Goal: Task Accomplishment & Management: Use online tool/utility

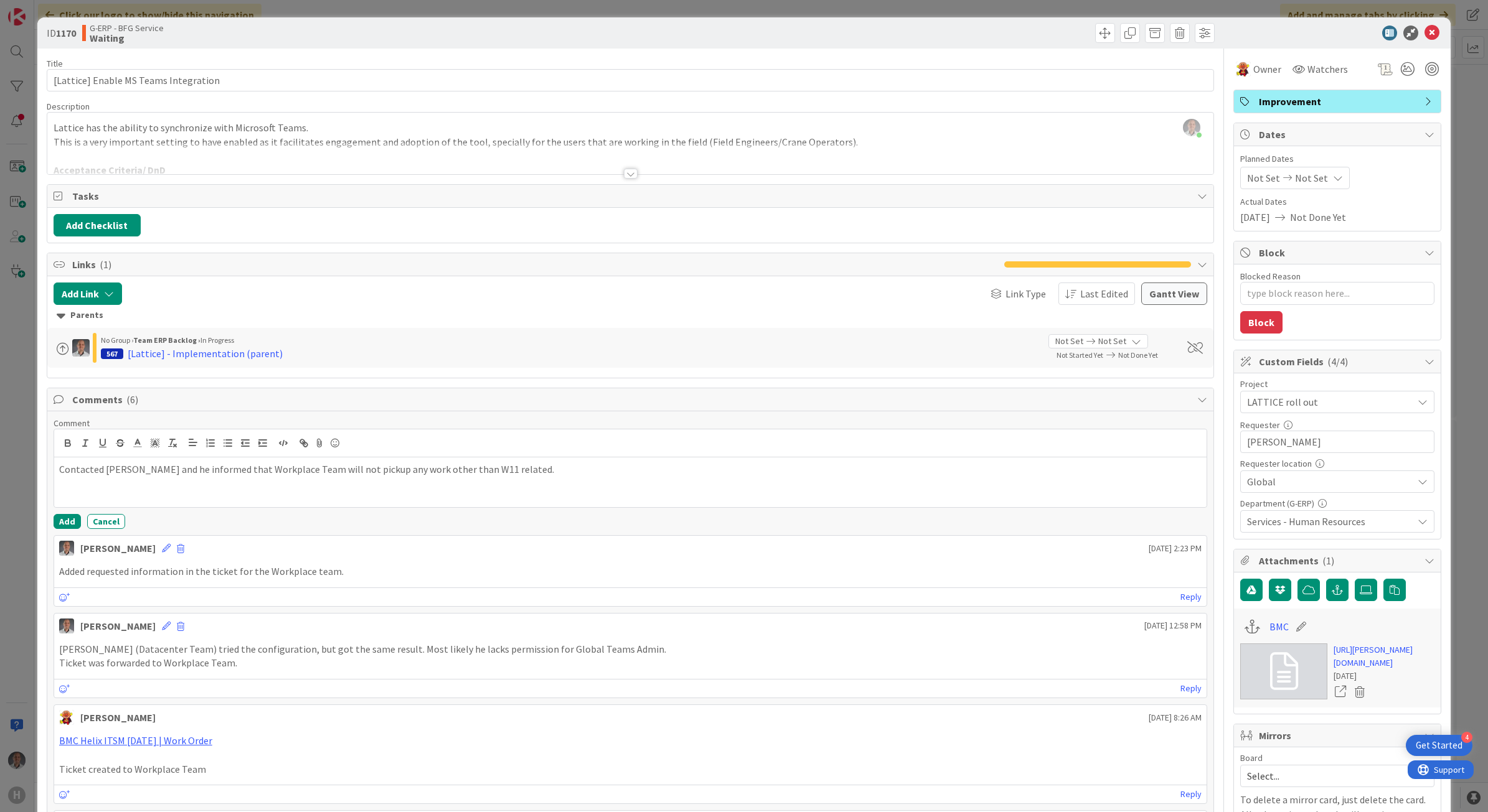
drag, startPoint x: 1428, startPoint y: 35, endPoint x: 1408, endPoint y: 39, distance: 20.4
click at [1428, 35] on div at bounding box center [1330, 33] width 220 height 14
click at [1424, 36] on icon at bounding box center [1431, 33] width 14 height 14
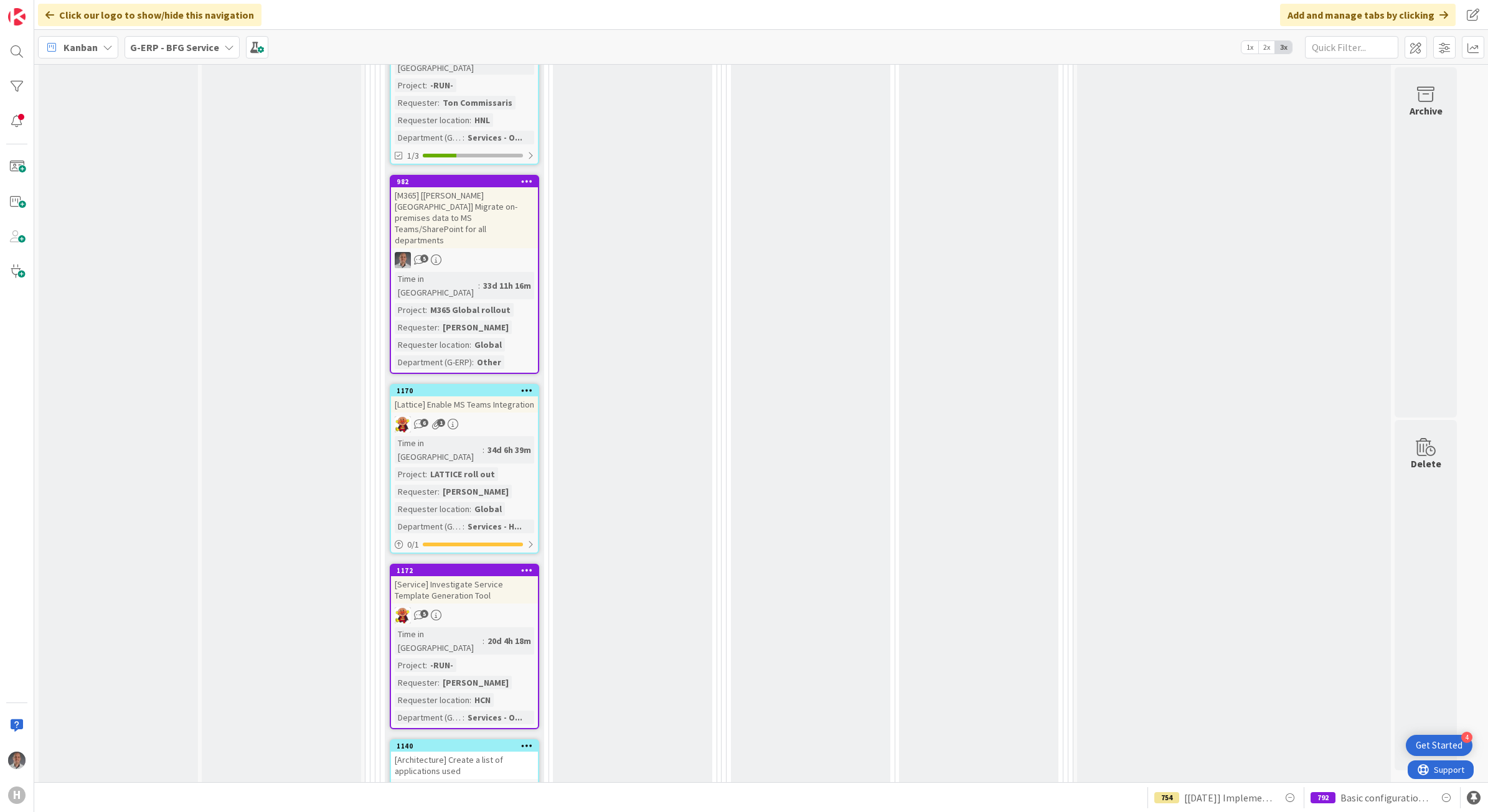
scroll to position [1867, 0]
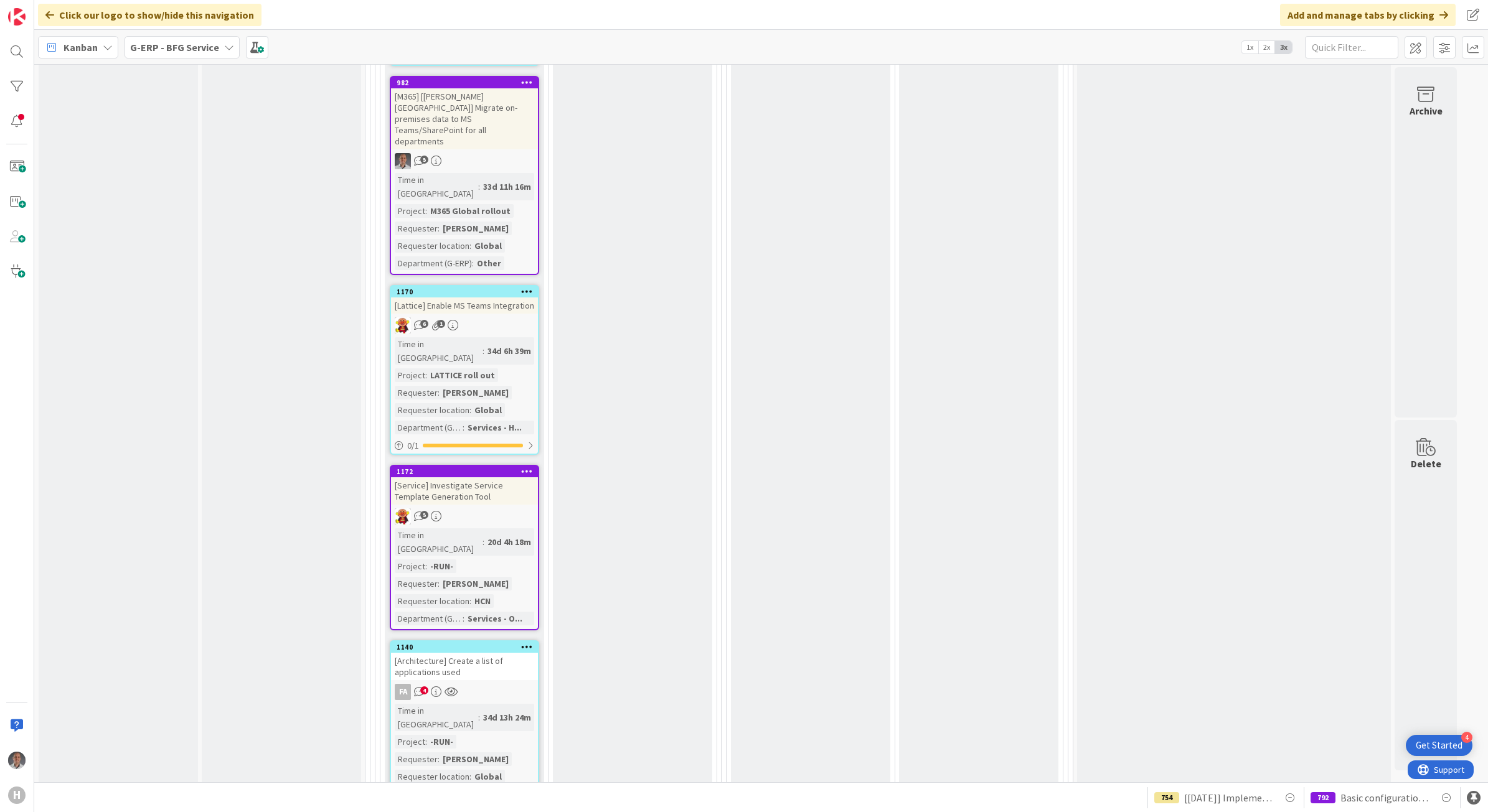
click at [481, 653] on div "[Architecture] Create a list of applications used" at bounding box center [465, 666] width 147 height 27
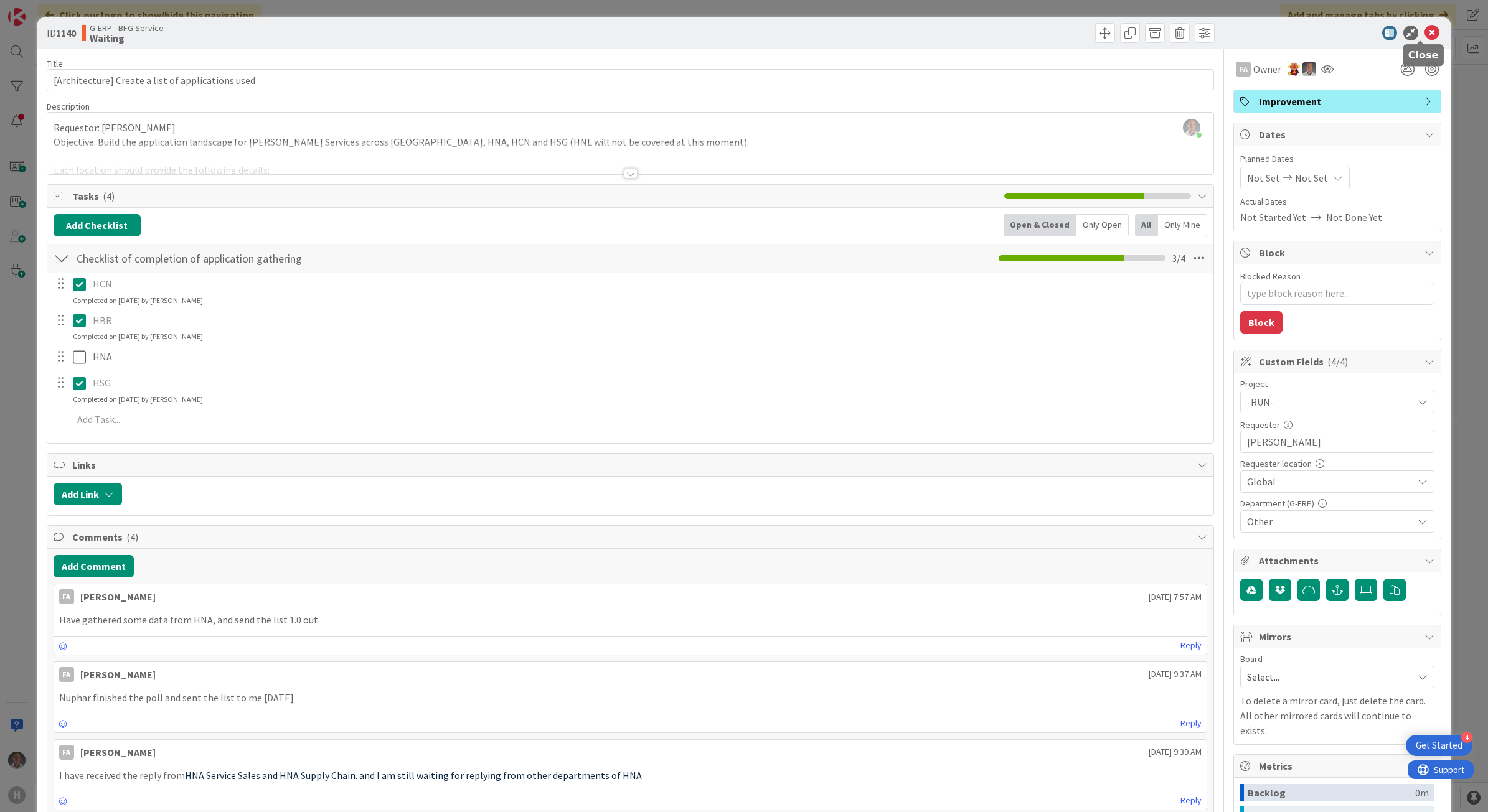
click at [1424, 32] on icon at bounding box center [1431, 33] width 14 height 14
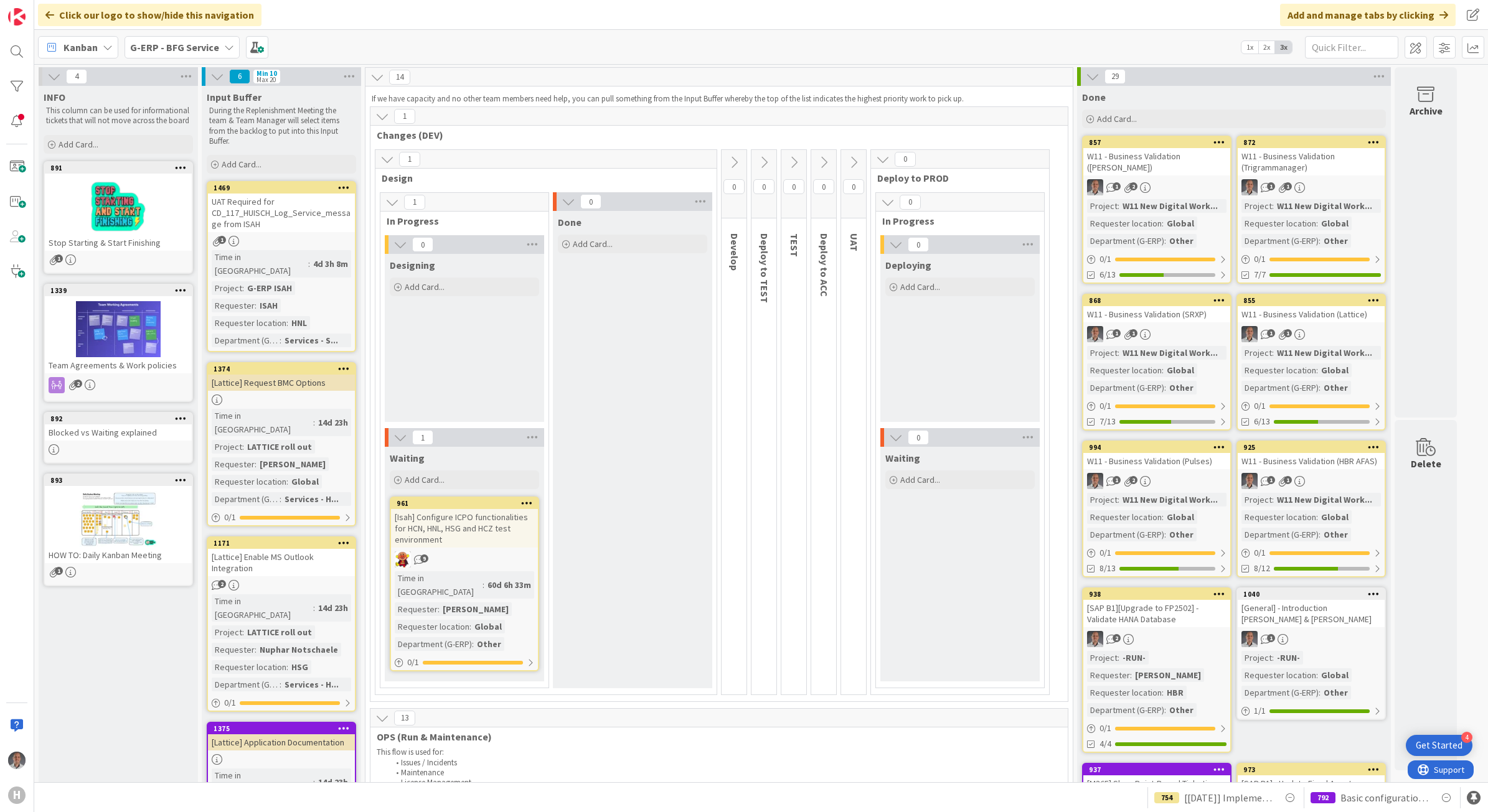
click at [120, 212] on div at bounding box center [118, 206] width 147 height 56
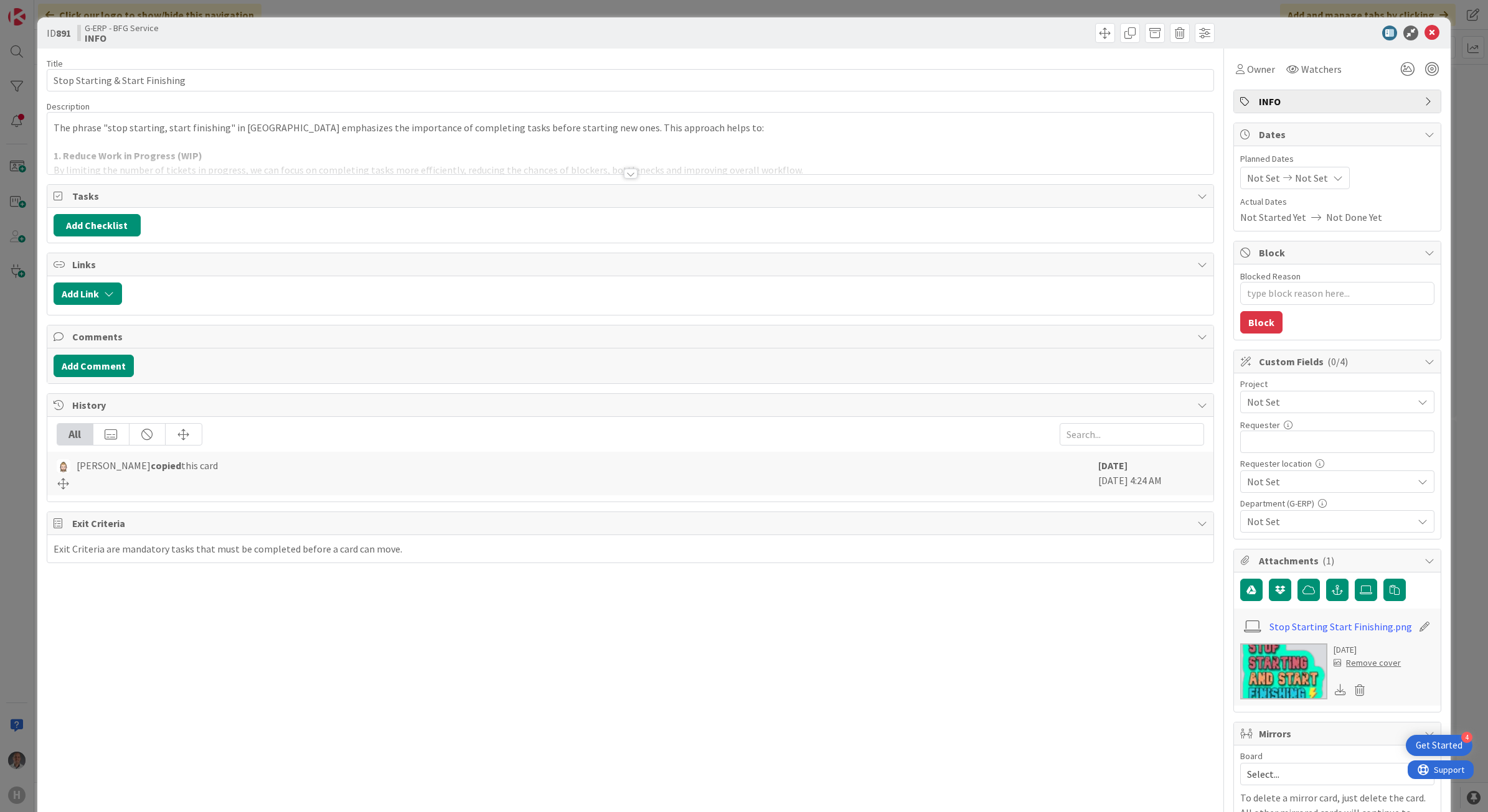
click at [624, 172] on div at bounding box center [630, 173] width 14 height 10
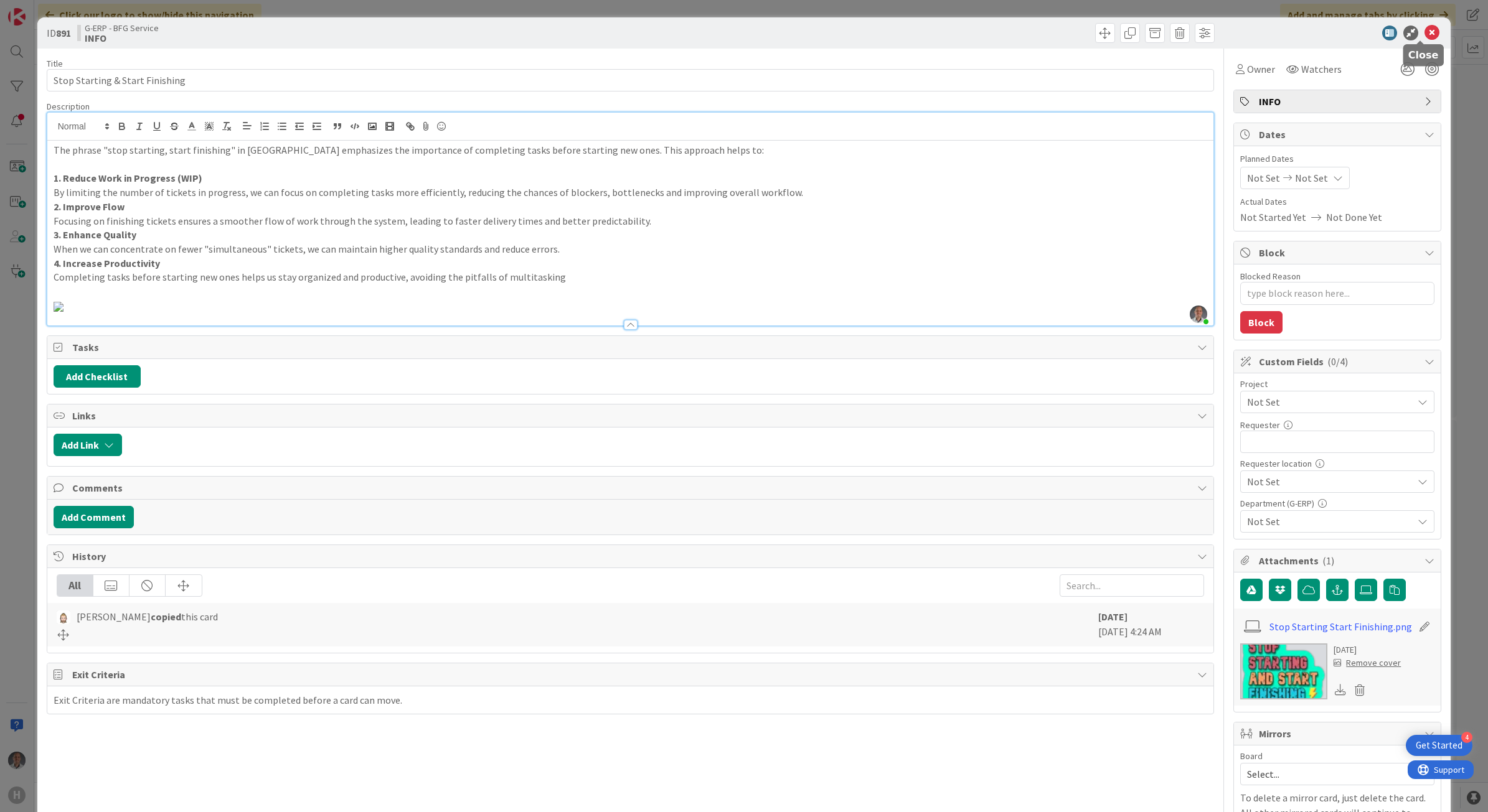
click at [1424, 33] on icon at bounding box center [1431, 33] width 14 height 14
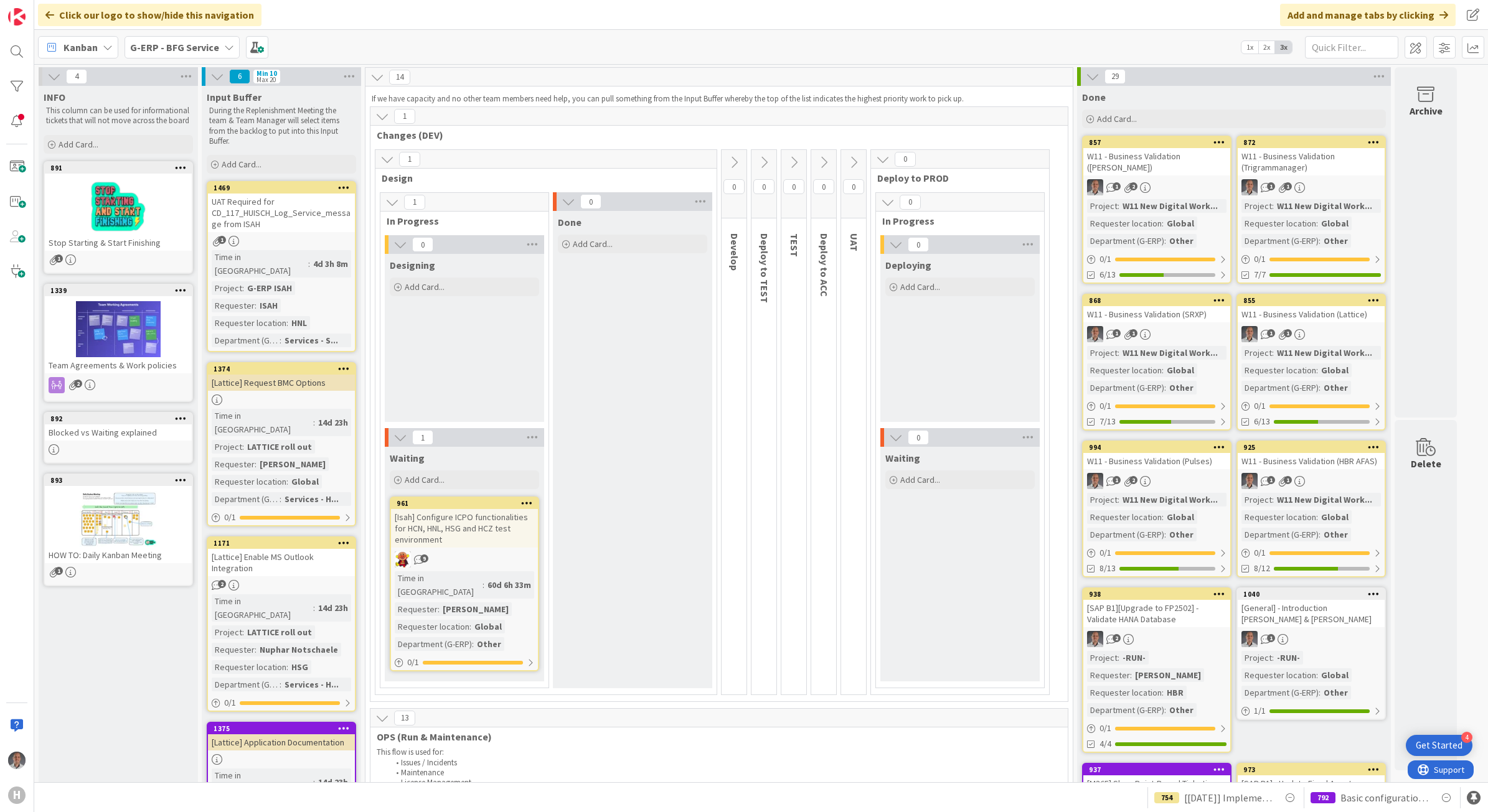
click at [110, 316] on div at bounding box center [118, 330] width 147 height 56
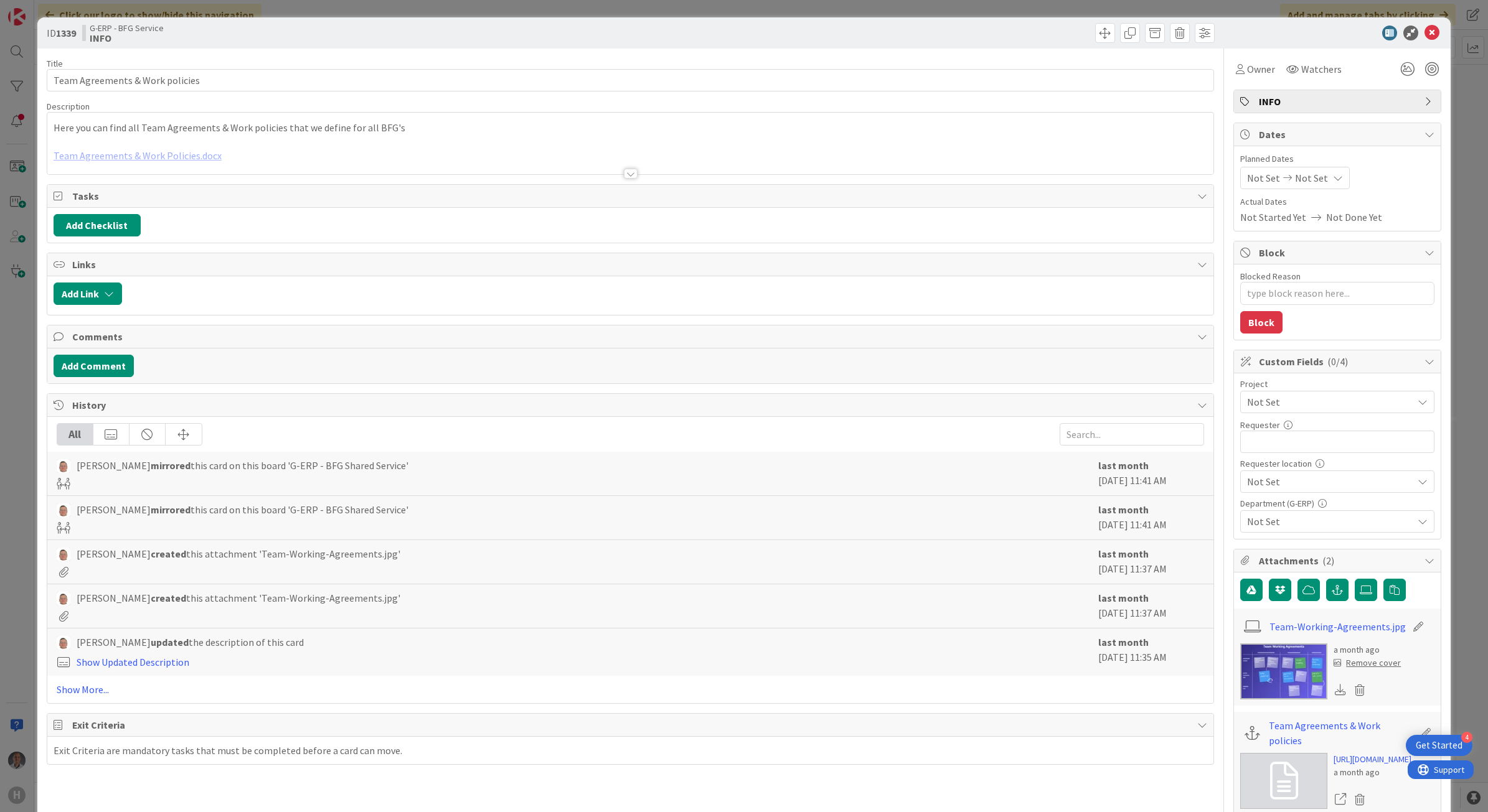
click at [624, 176] on div at bounding box center [630, 173] width 14 height 10
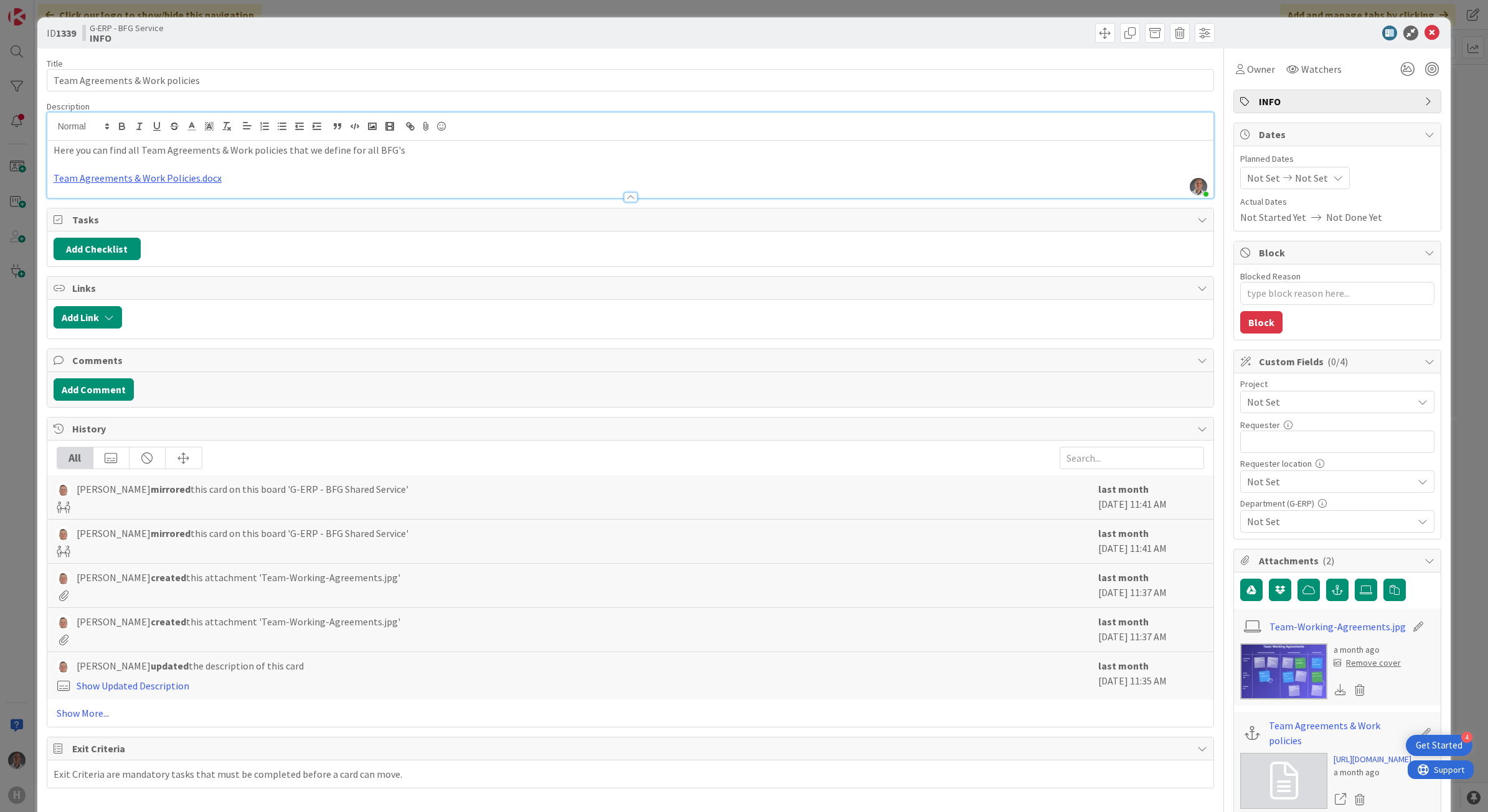
click at [1261, 664] on img at bounding box center [1283, 672] width 87 height 56
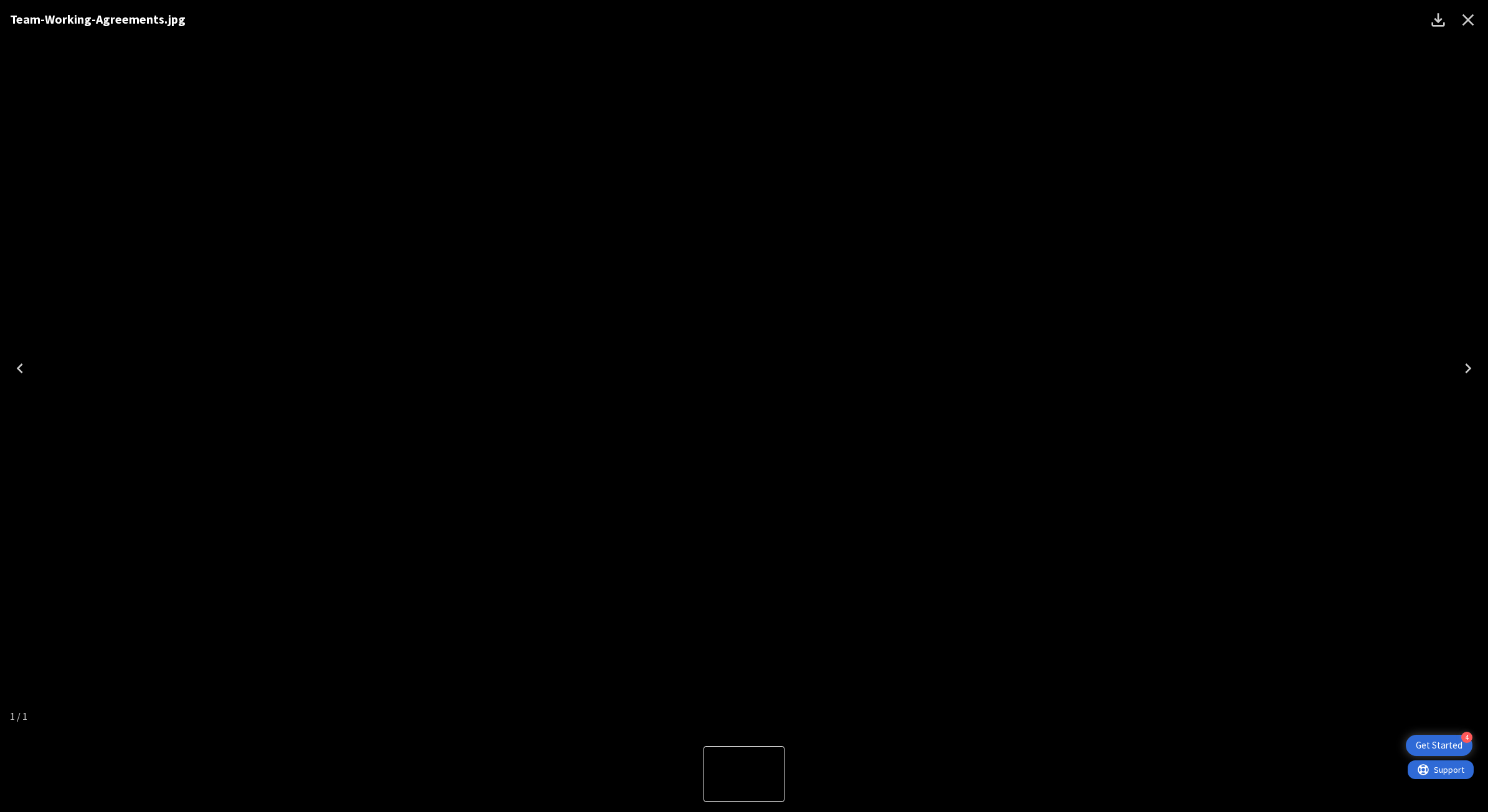
click at [1464, 16] on icon "Close" at bounding box center [1467, 20] width 12 height 12
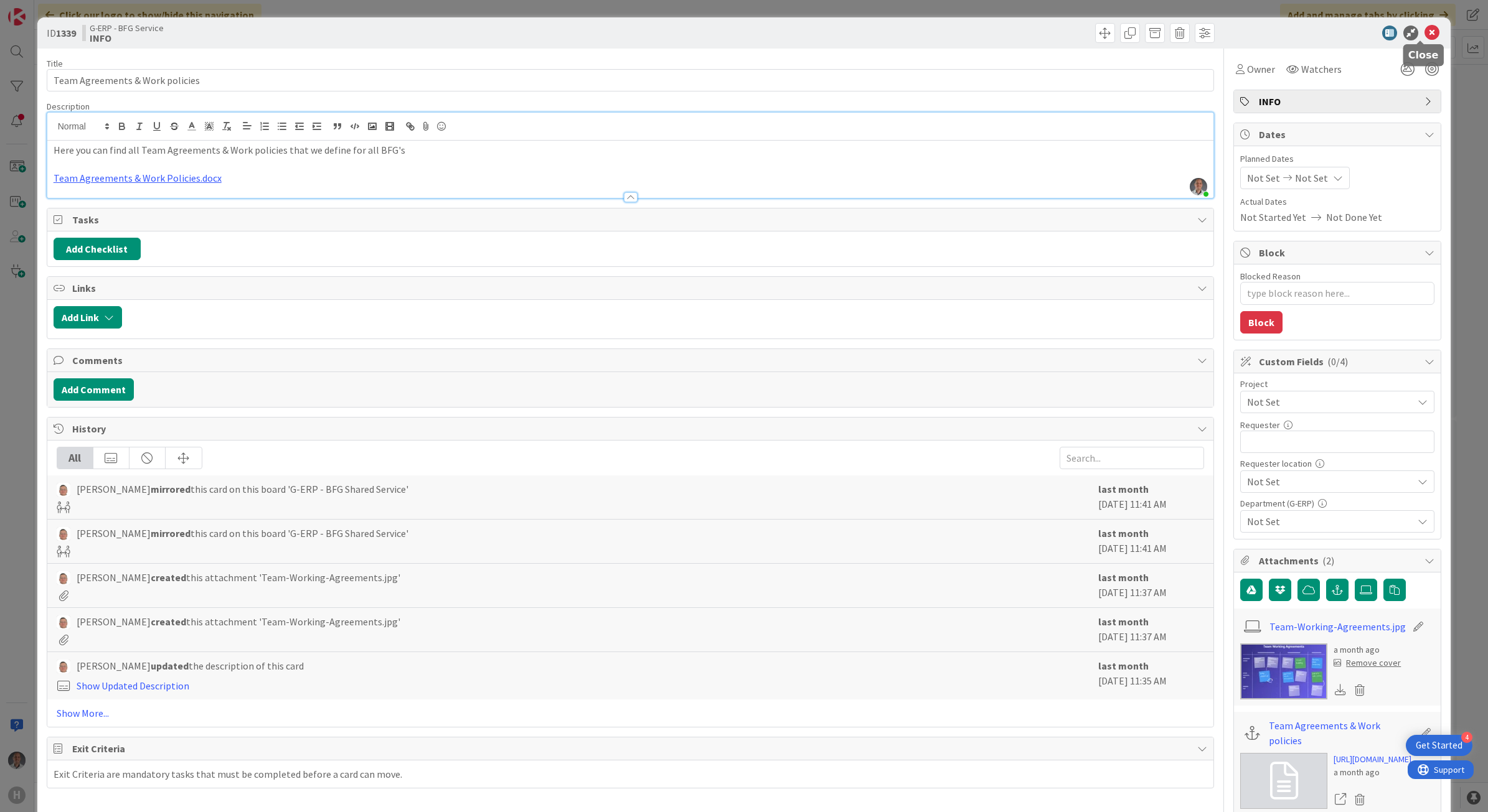
click at [1424, 32] on icon at bounding box center [1431, 33] width 14 height 14
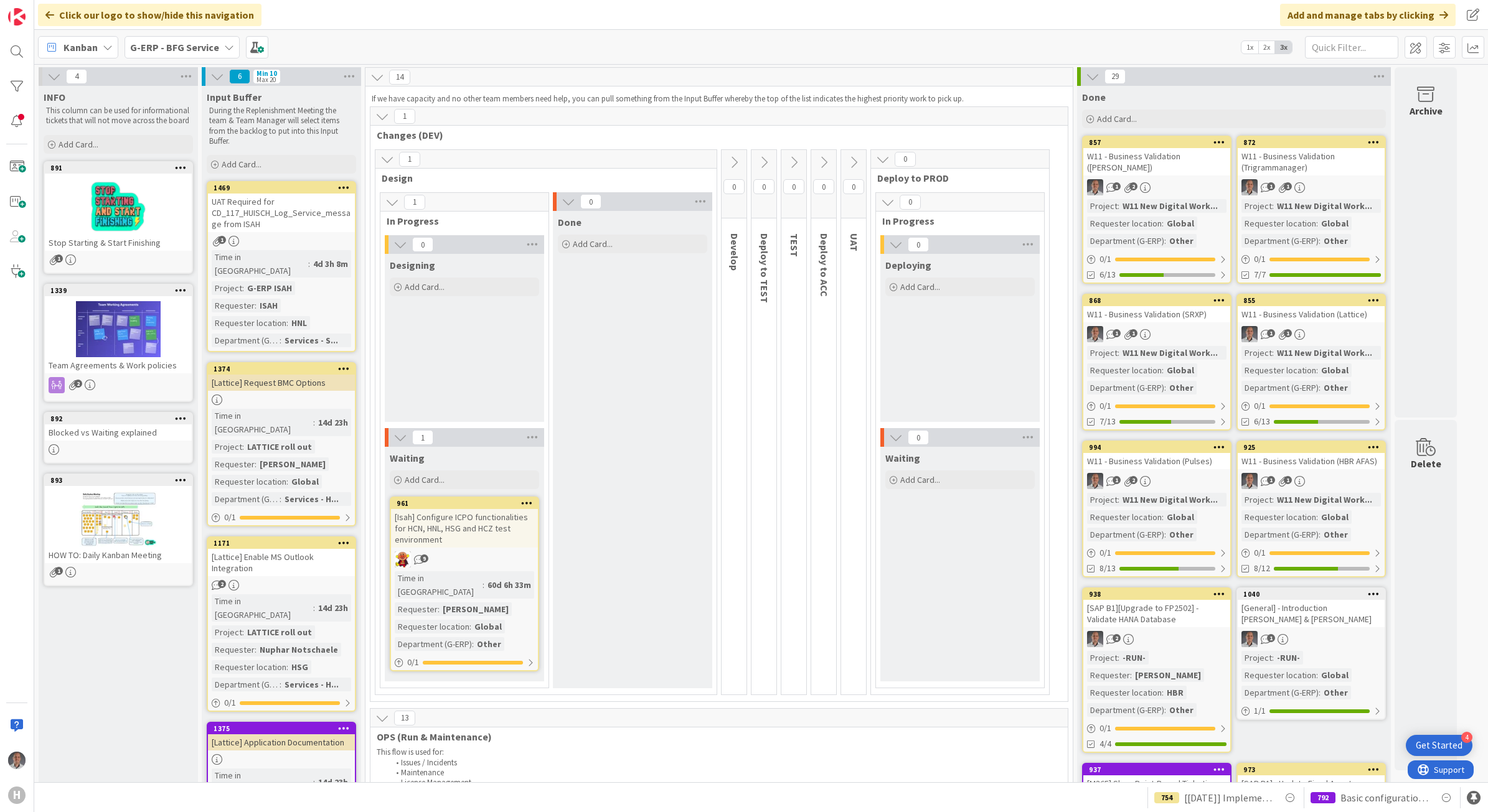
click at [138, 427] on div "Blocked vs Waiting explained" at bounding box center [118, 433] width 147 height 16
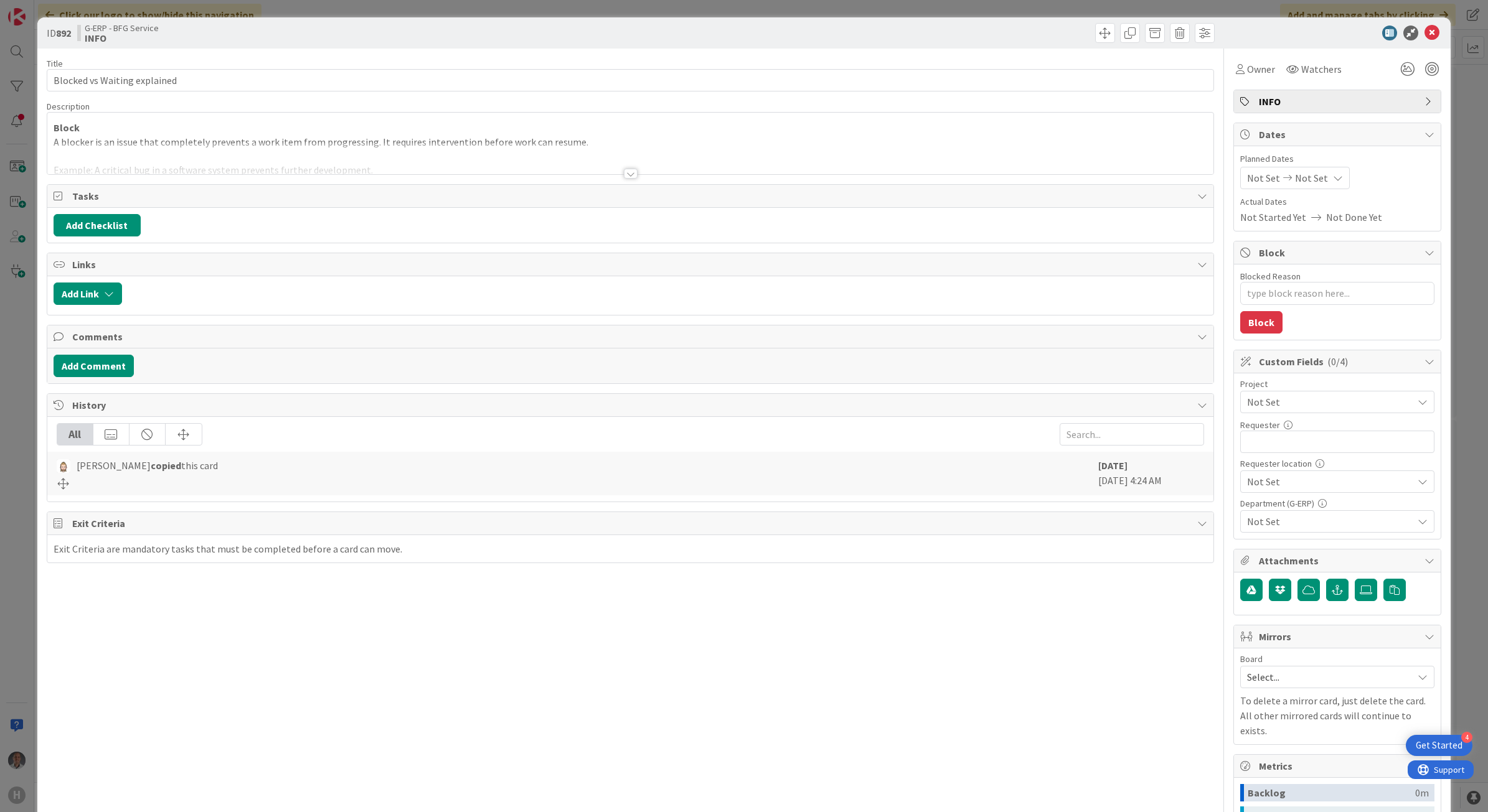
click at [624, 177] on div at bounding box center [630, 173] width 14 height 10
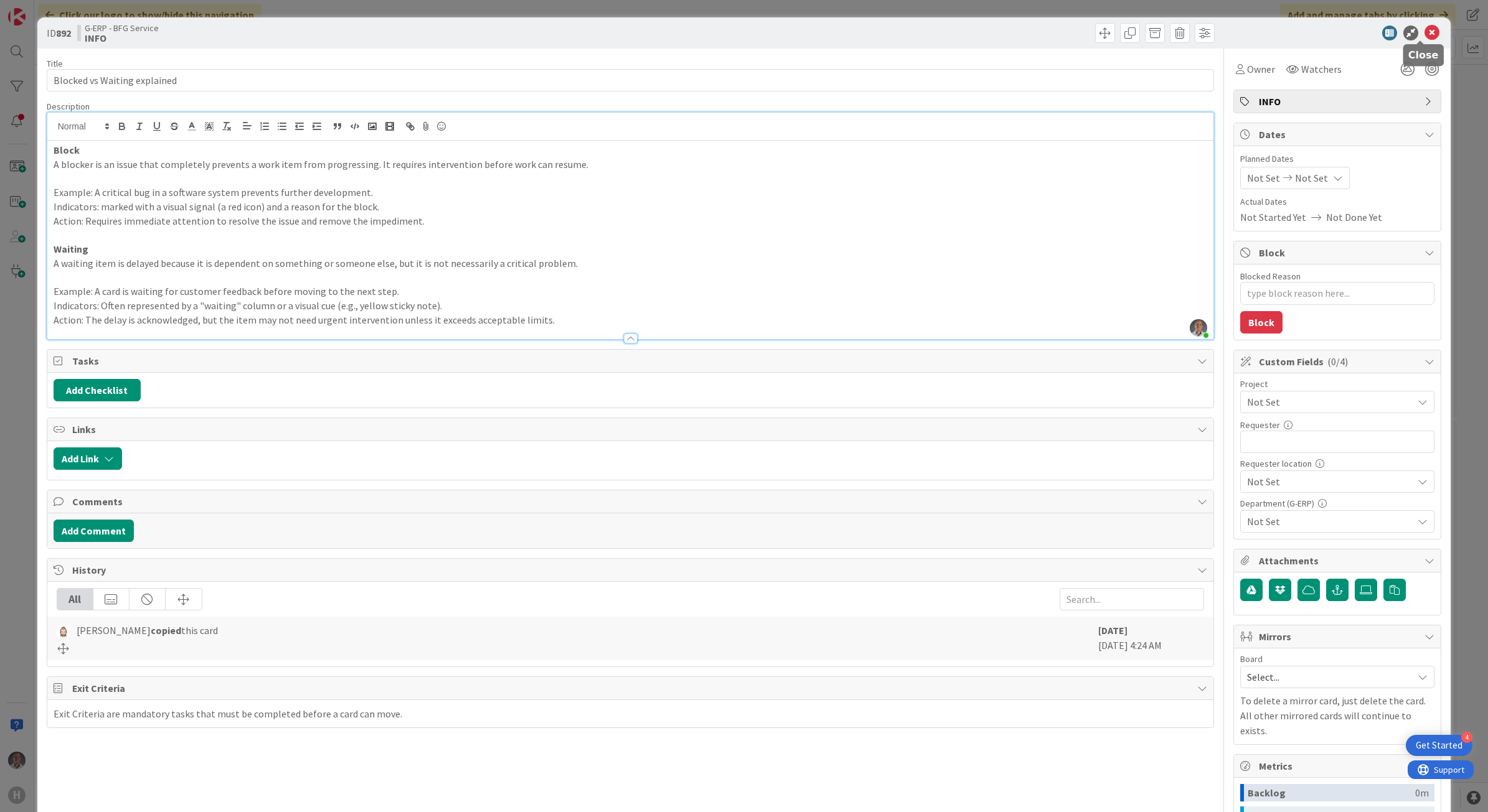
click at [1424, 29] on icon at bounding box center [1431, 33] width 14 height 14
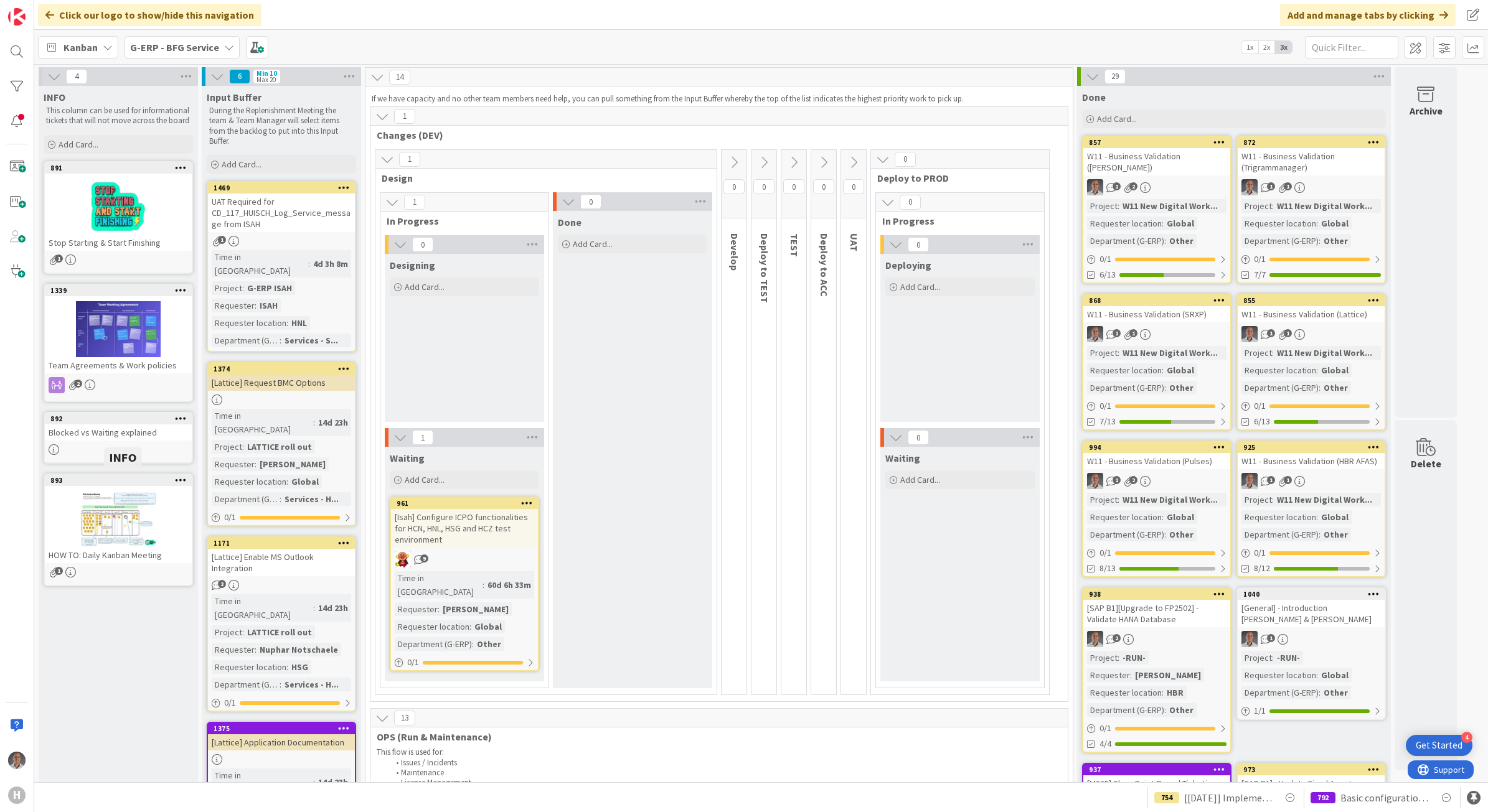
click at [134, 493] on div at bounding box center [118, 519] width 147 height 56
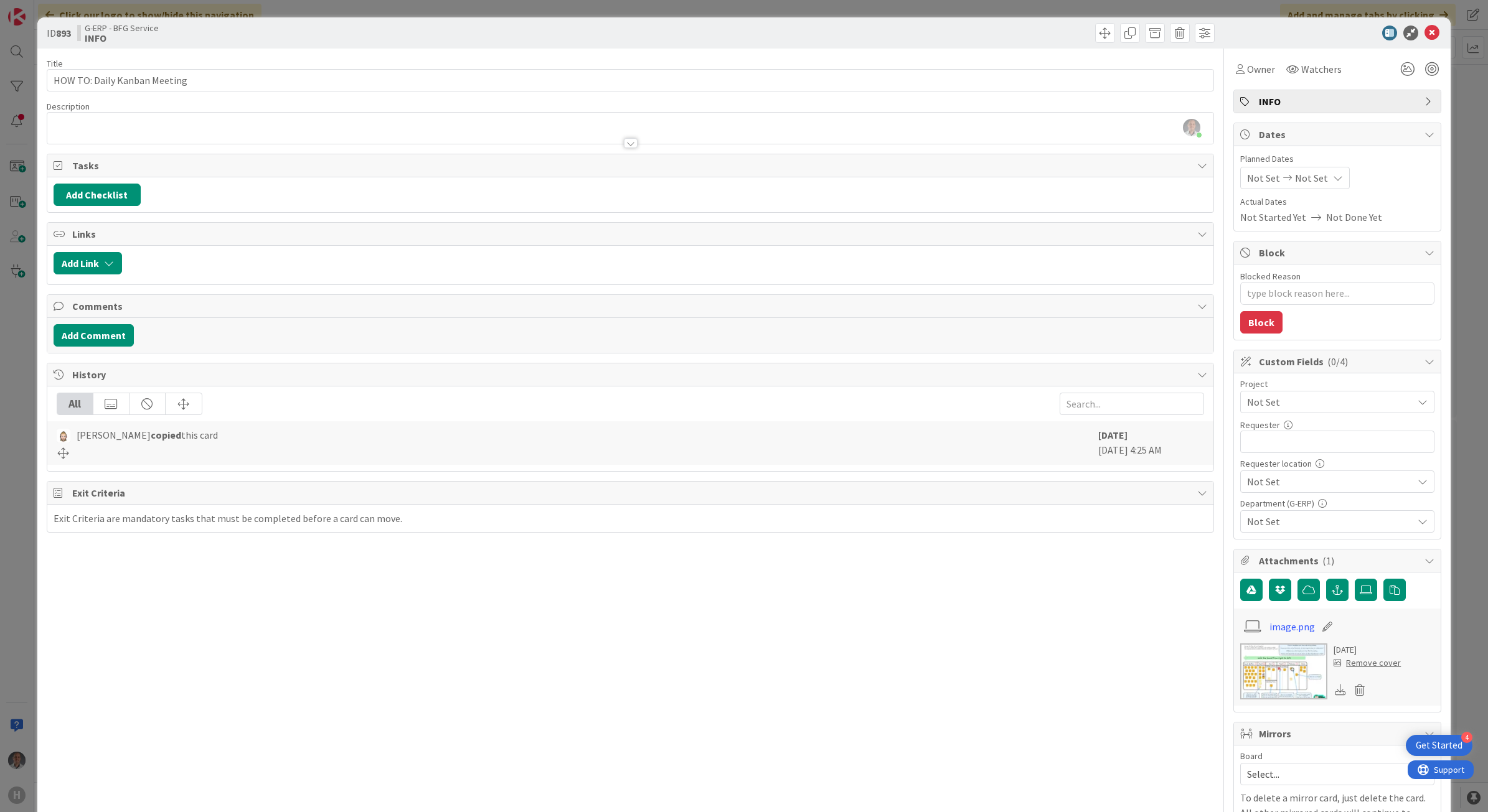
click at [1277, 670] on img at bounding box center [1283, 672] width 87 height 56
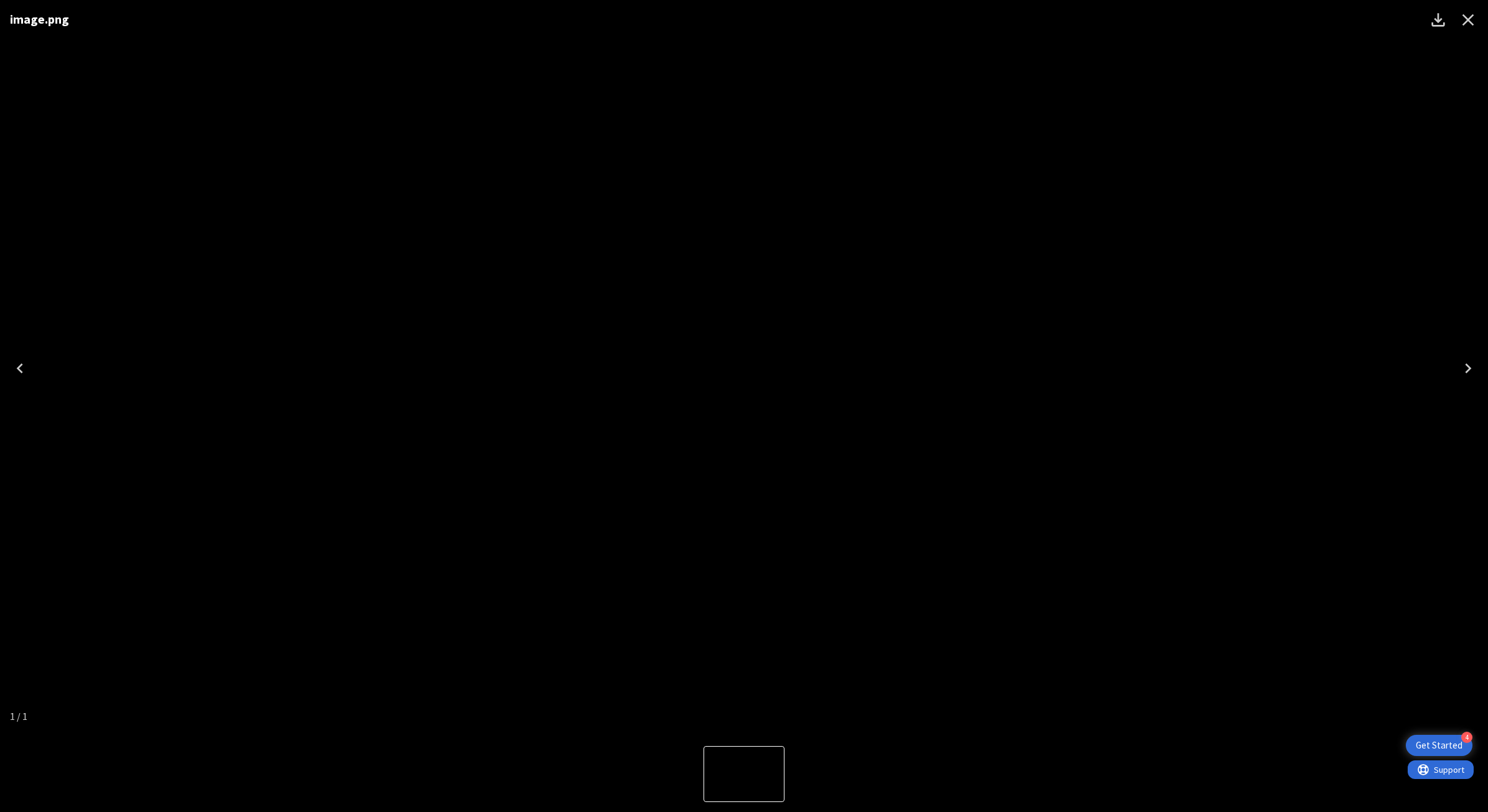
drag, startPoint x: 1467, startPoint y: 23, endPoint x: 1460, endPoint y: 25, distance: 7.3
click at [1467, 23] on icon "Close" at bounding box center [1468, 20] width 20 height 20
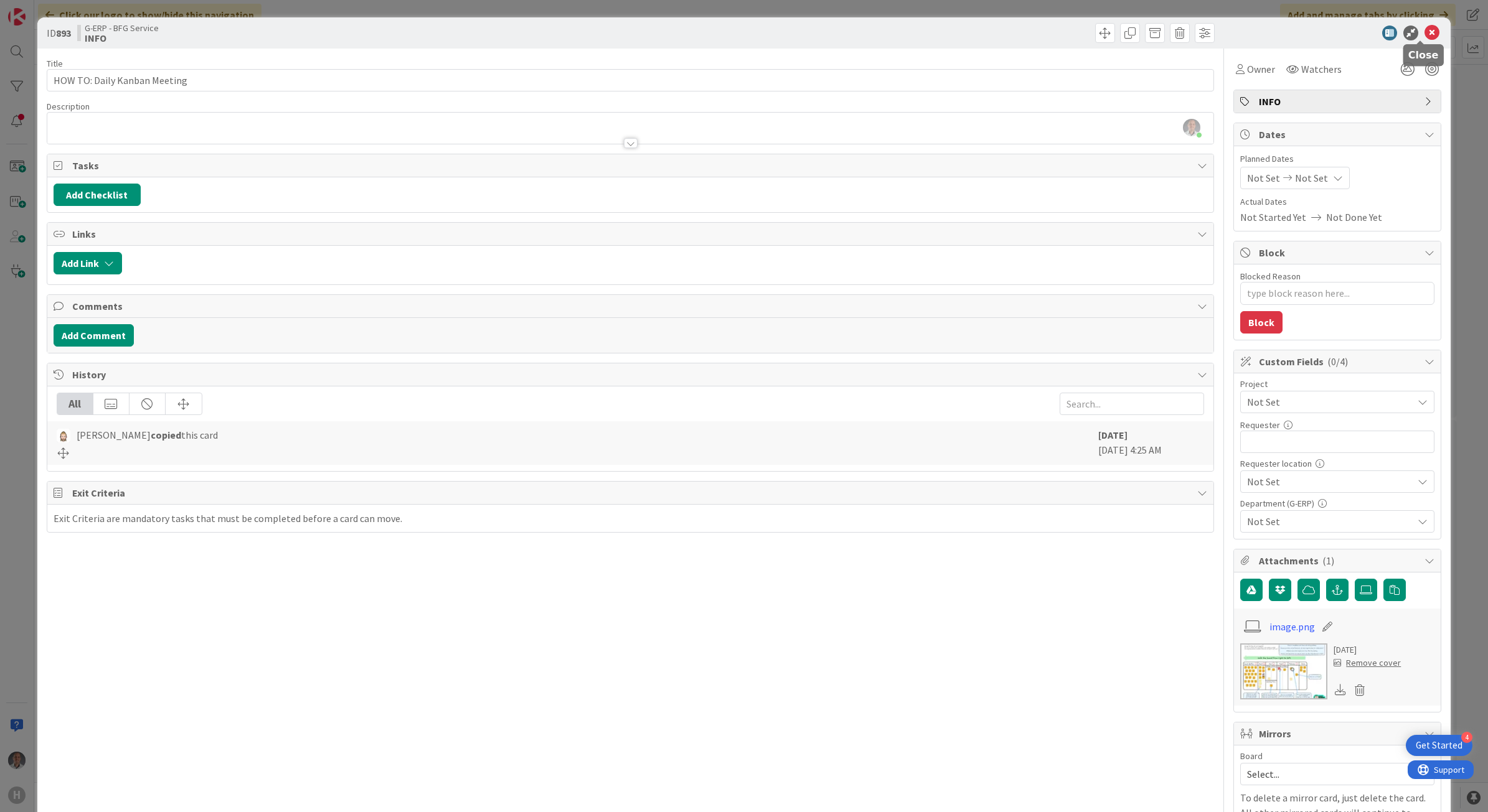
click at [1427, 30] on icon at bounding box center [1431, 33] width 14 height 14
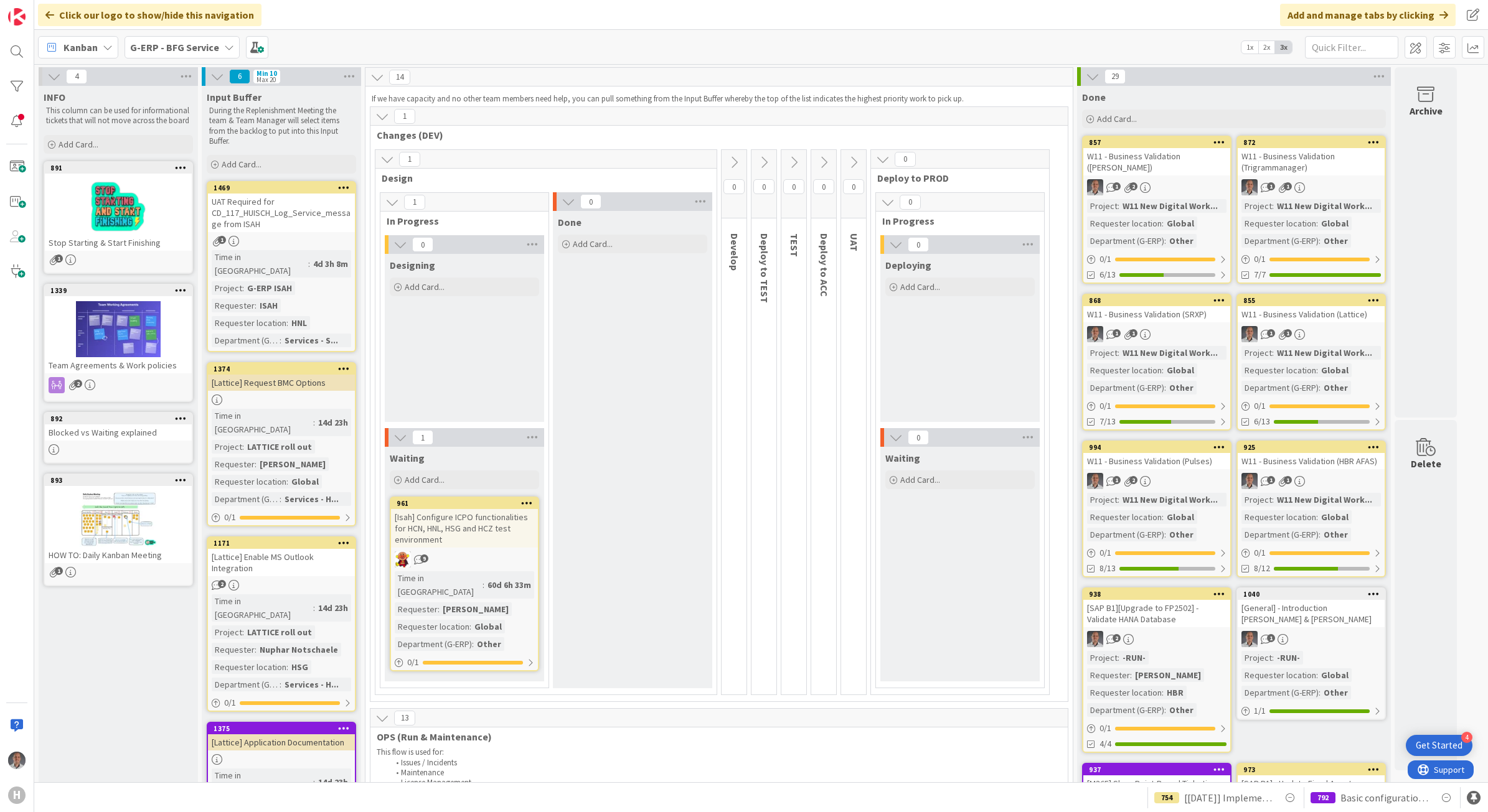
click at [176, 45] on b "G-ERP - BFG Service" at bounding box center [175, 47] width 89 height 13
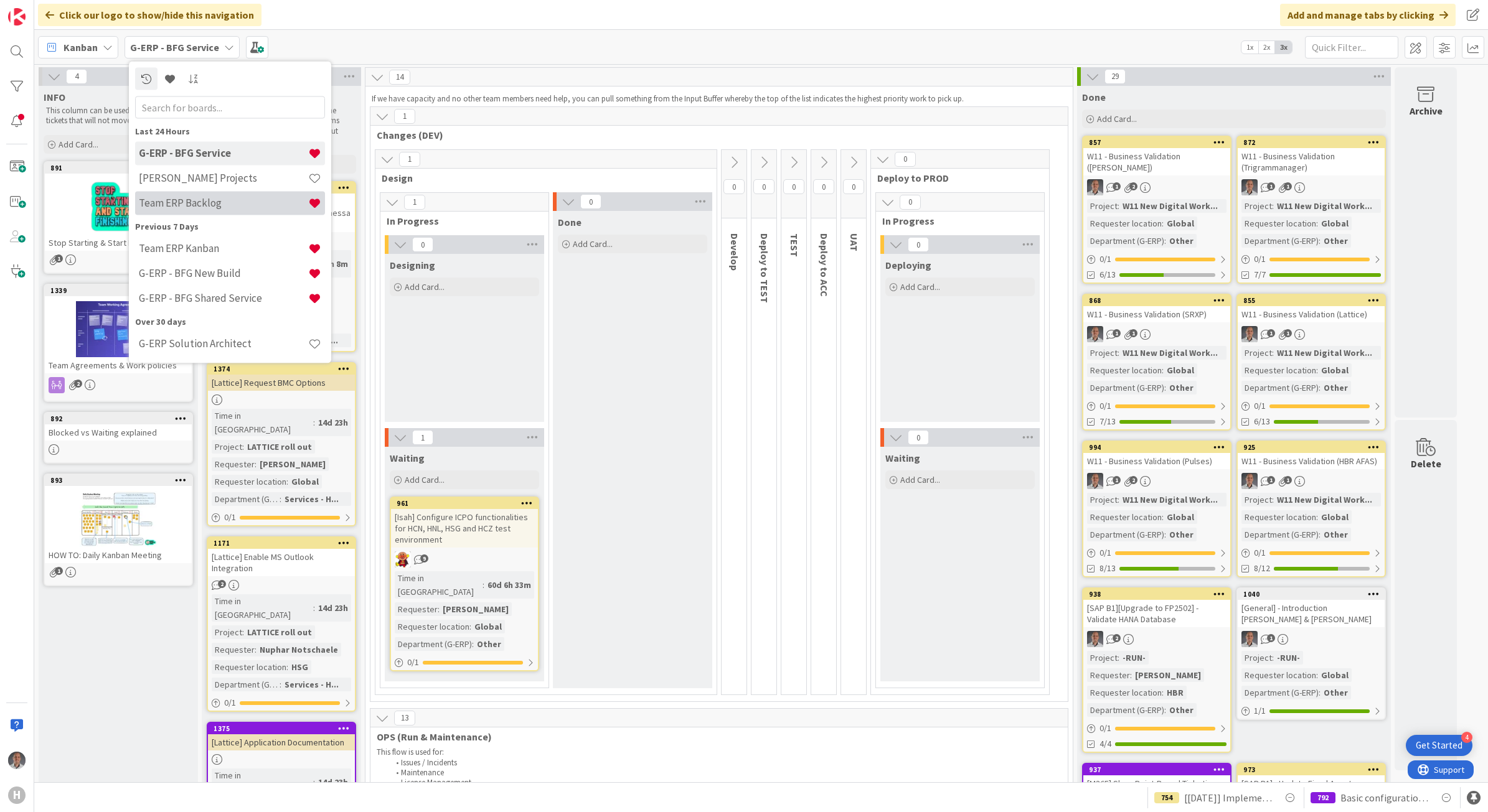
click at [186, 196] on h4 "Team ERP Backlog" at bounding box center [223, 203] width 169 height 13
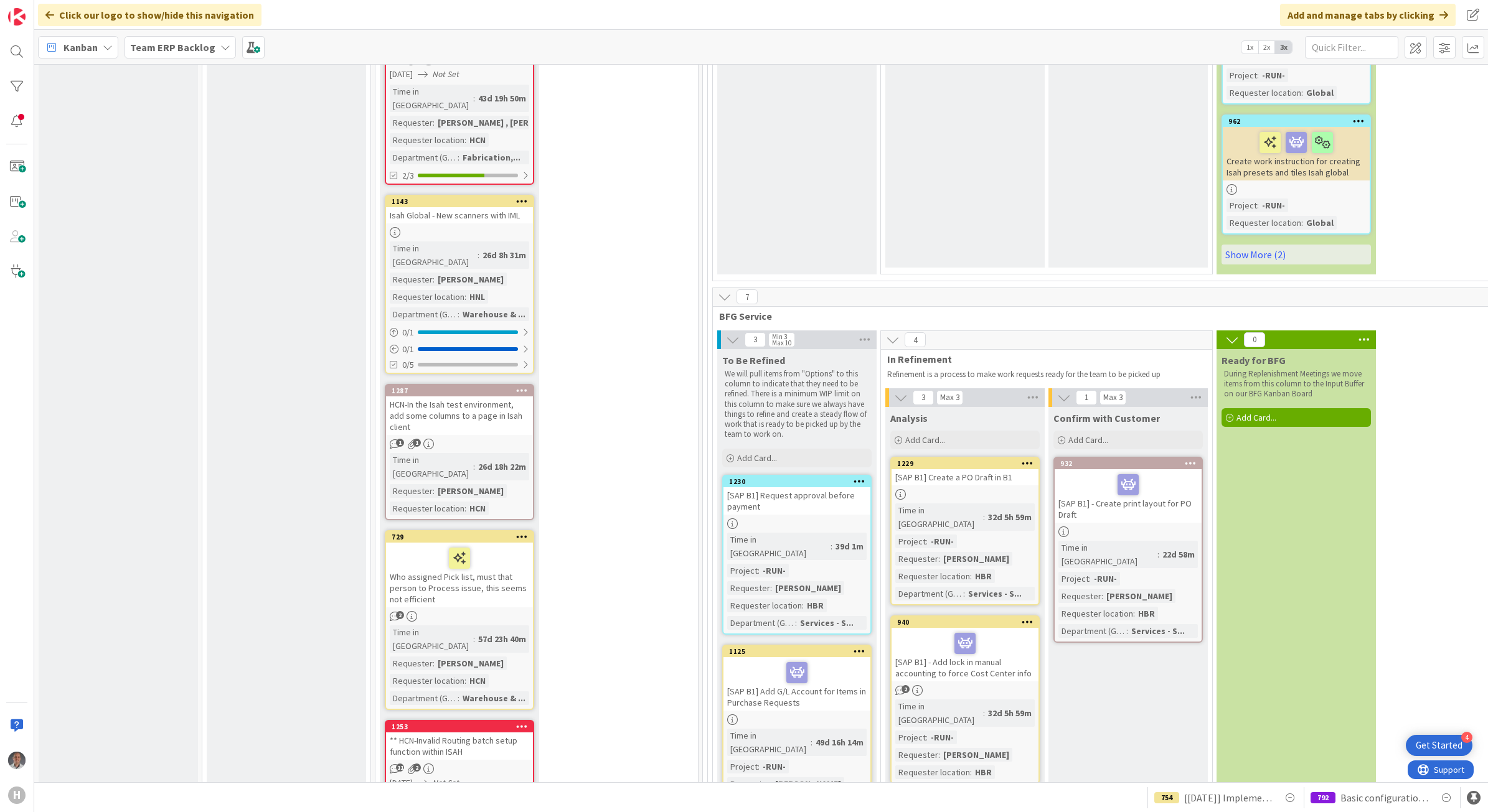
scroll to position [3655, 0]
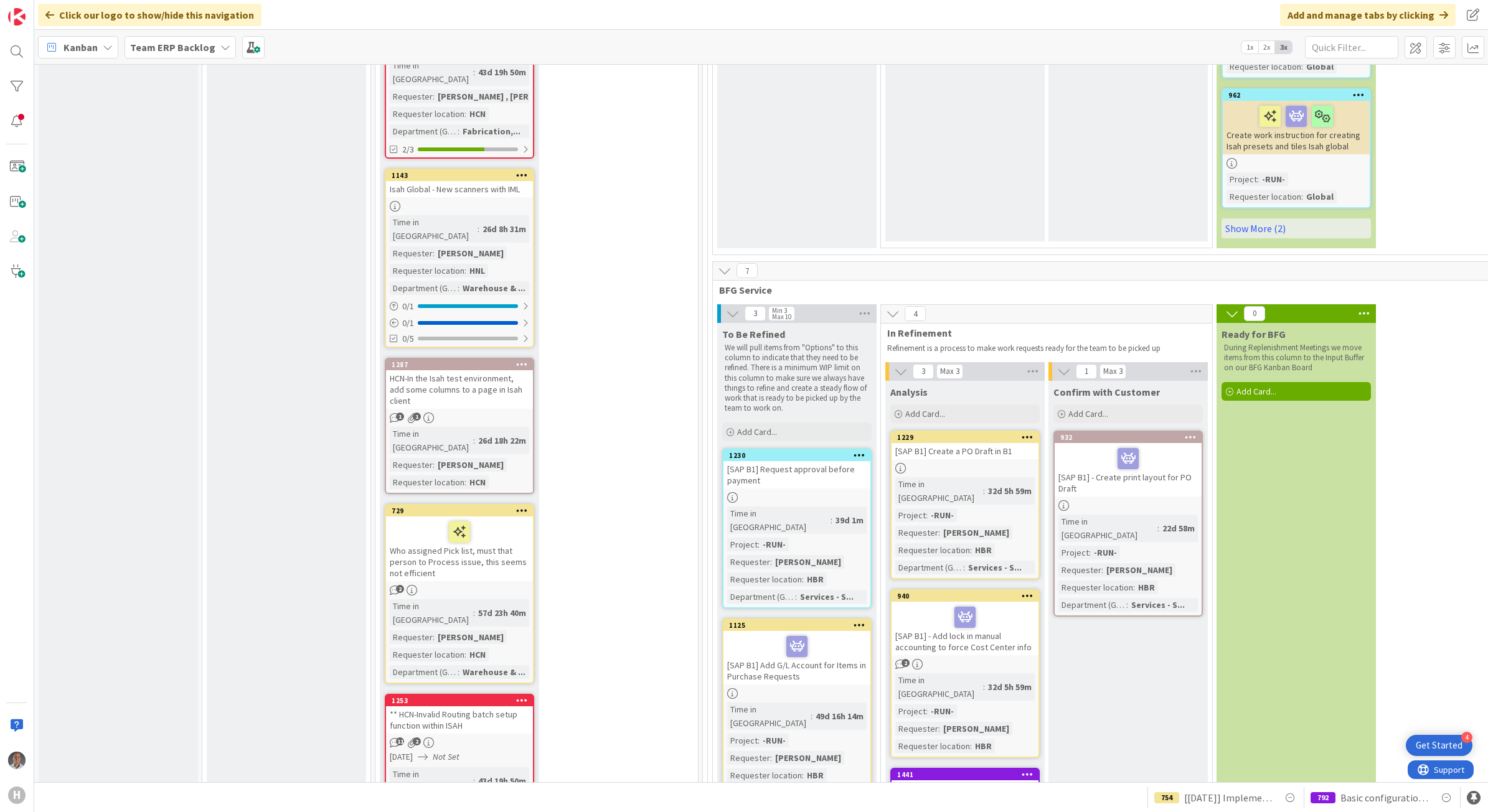
click at [1161, 443] on div "[SAP B1] - Create print layout for PO Draft" at bounding box center [1128, 469] width 147 height 53
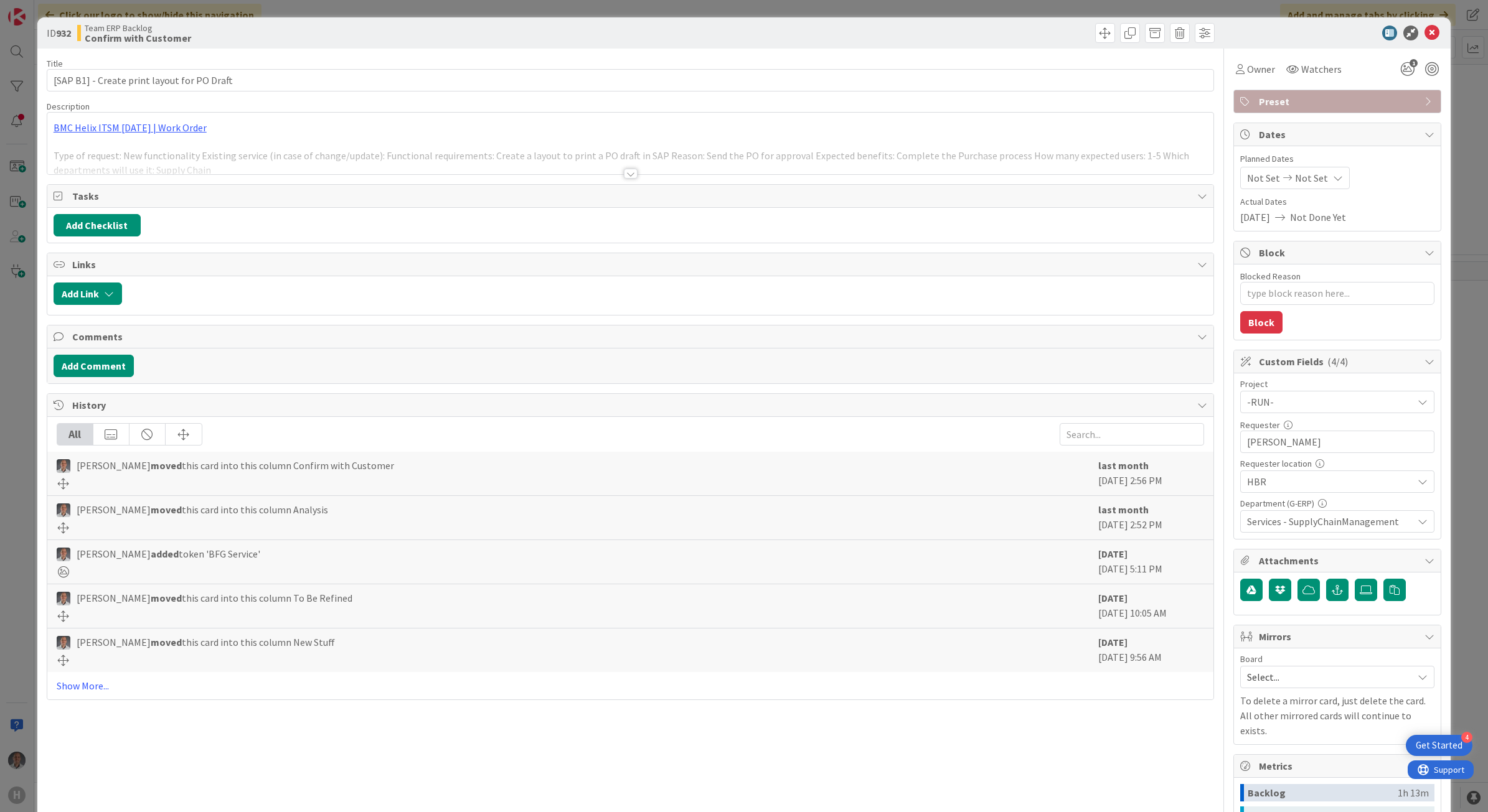
click at [632, 172] on div at bounding box center [630, 158] width 1166 height 32
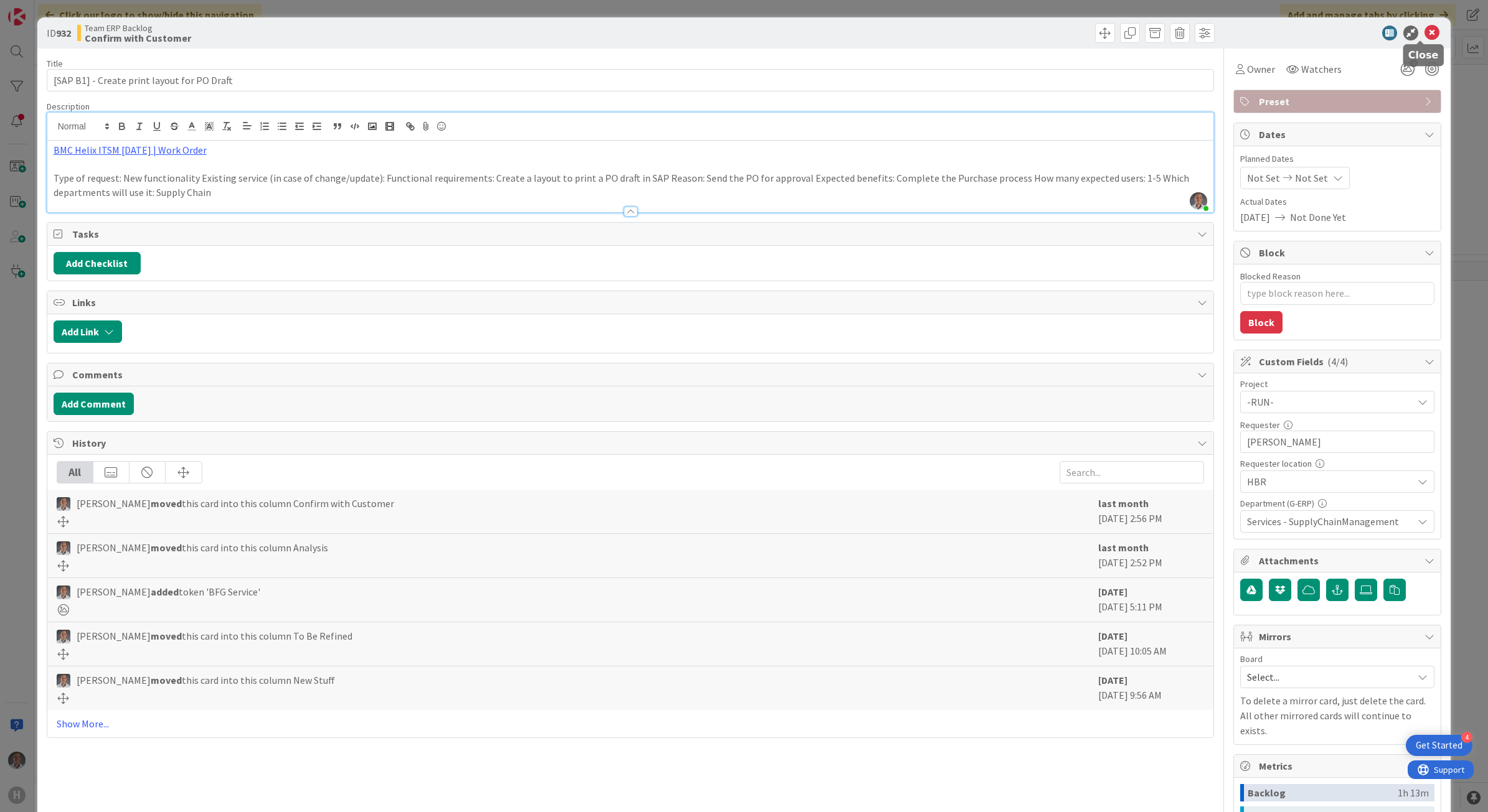
click at [1424, 34] on icon at bounding box center [1431, 33] width 14 height 14
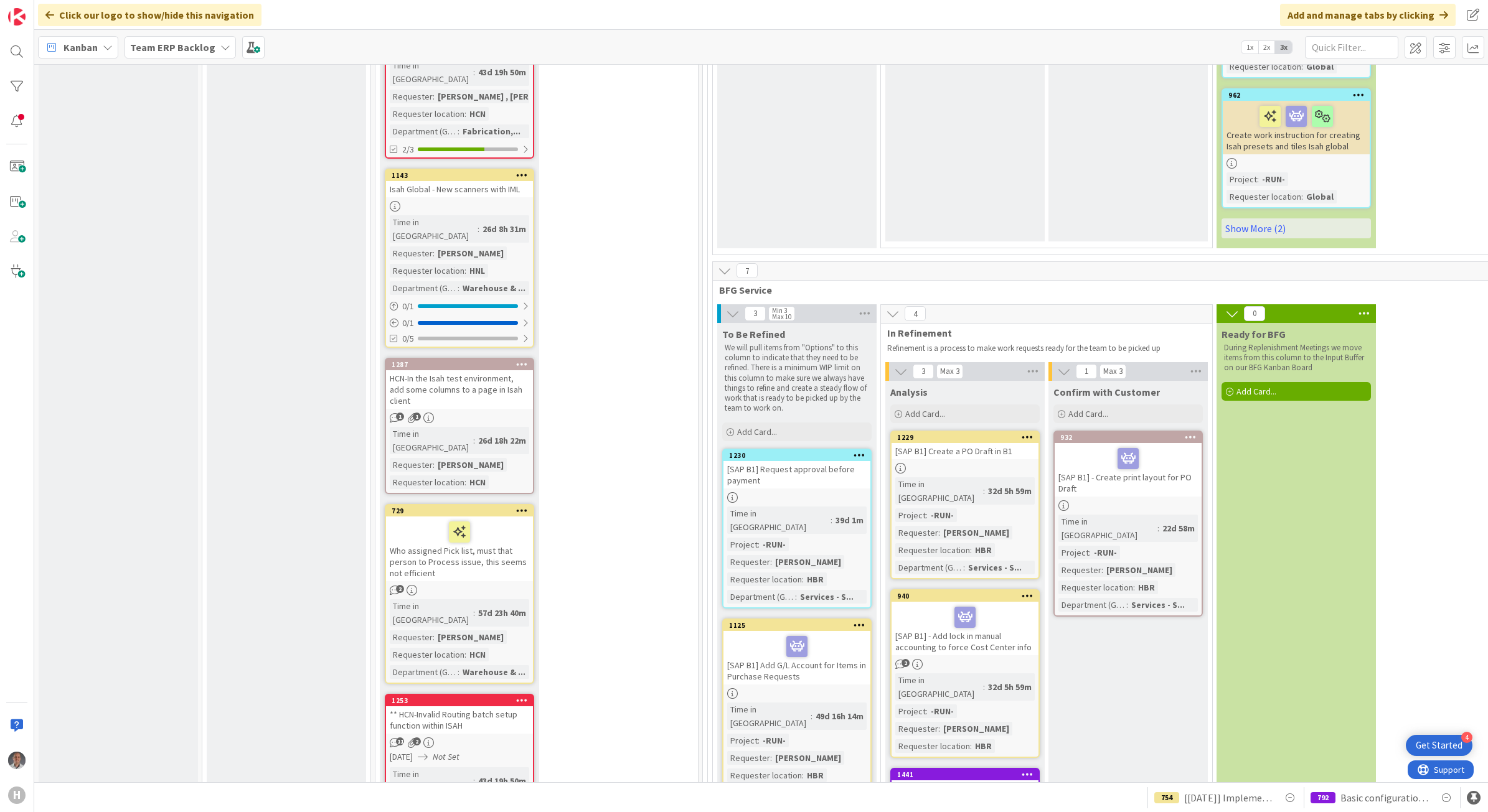
click at [994, 780] on div "[PowerAutomate] Create process for PPE delivery" at bounding box center [965, 794] width 147 height 27
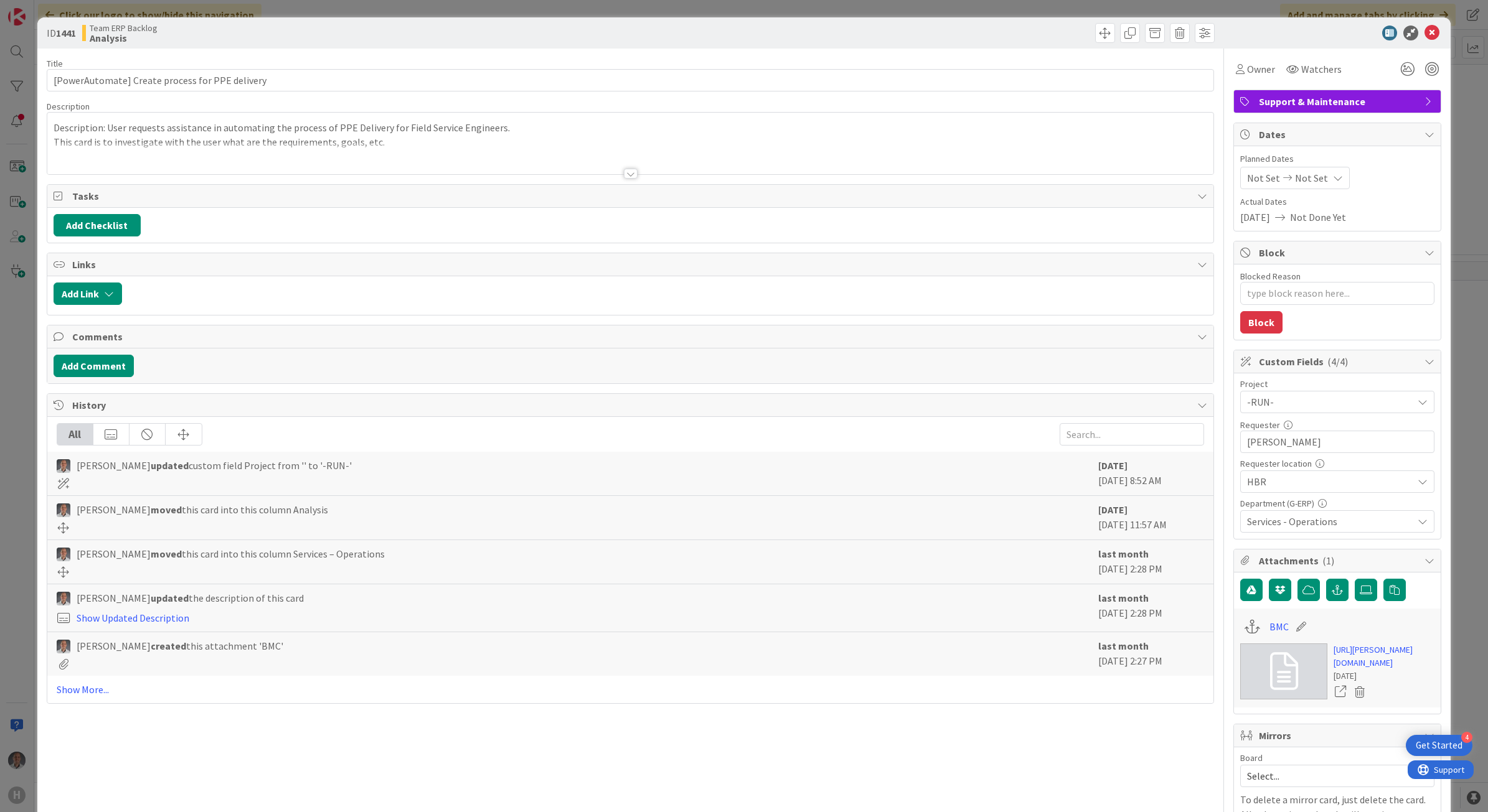
click at [407, 157] on div at bounding box center [630, 158] width 1166 height 32
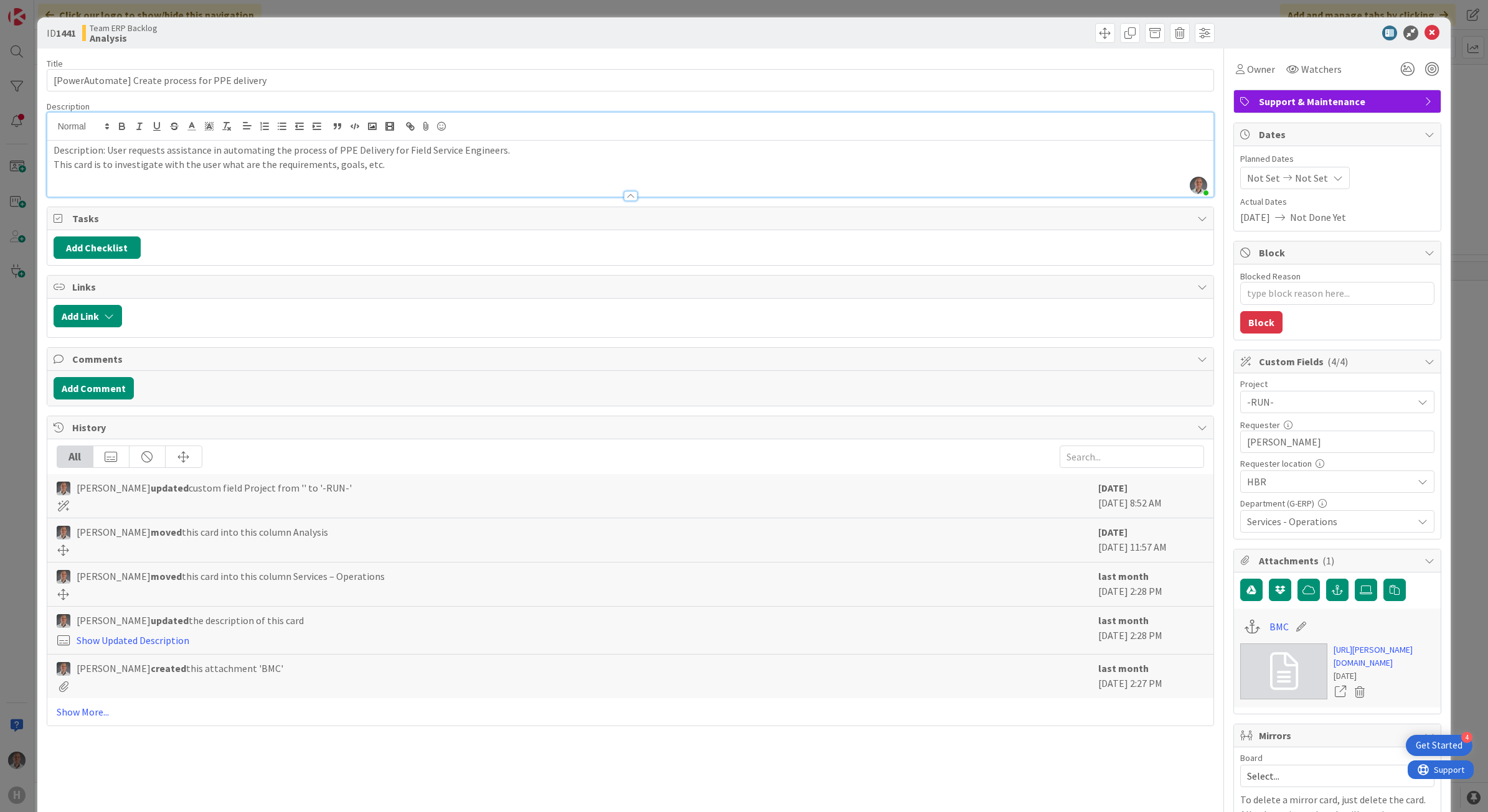
click at [413, 167] on p "This card is to investigate with the user what are the requirements, goals, etc." at bounding box center [630, 165] width 1154 height 14
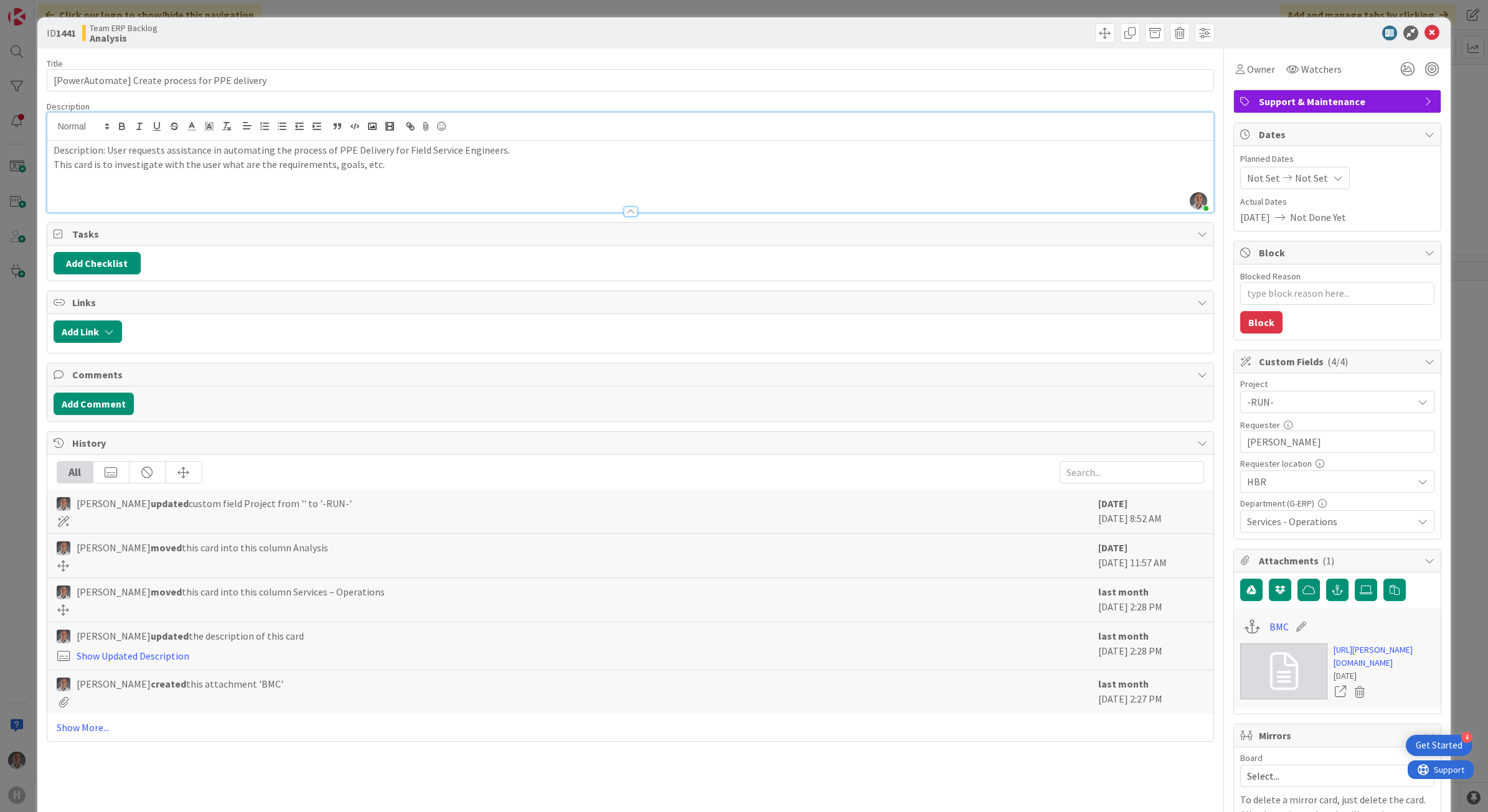
click at [1424, 30] on icon at bounding box center [1431, 33] width 14 height 14
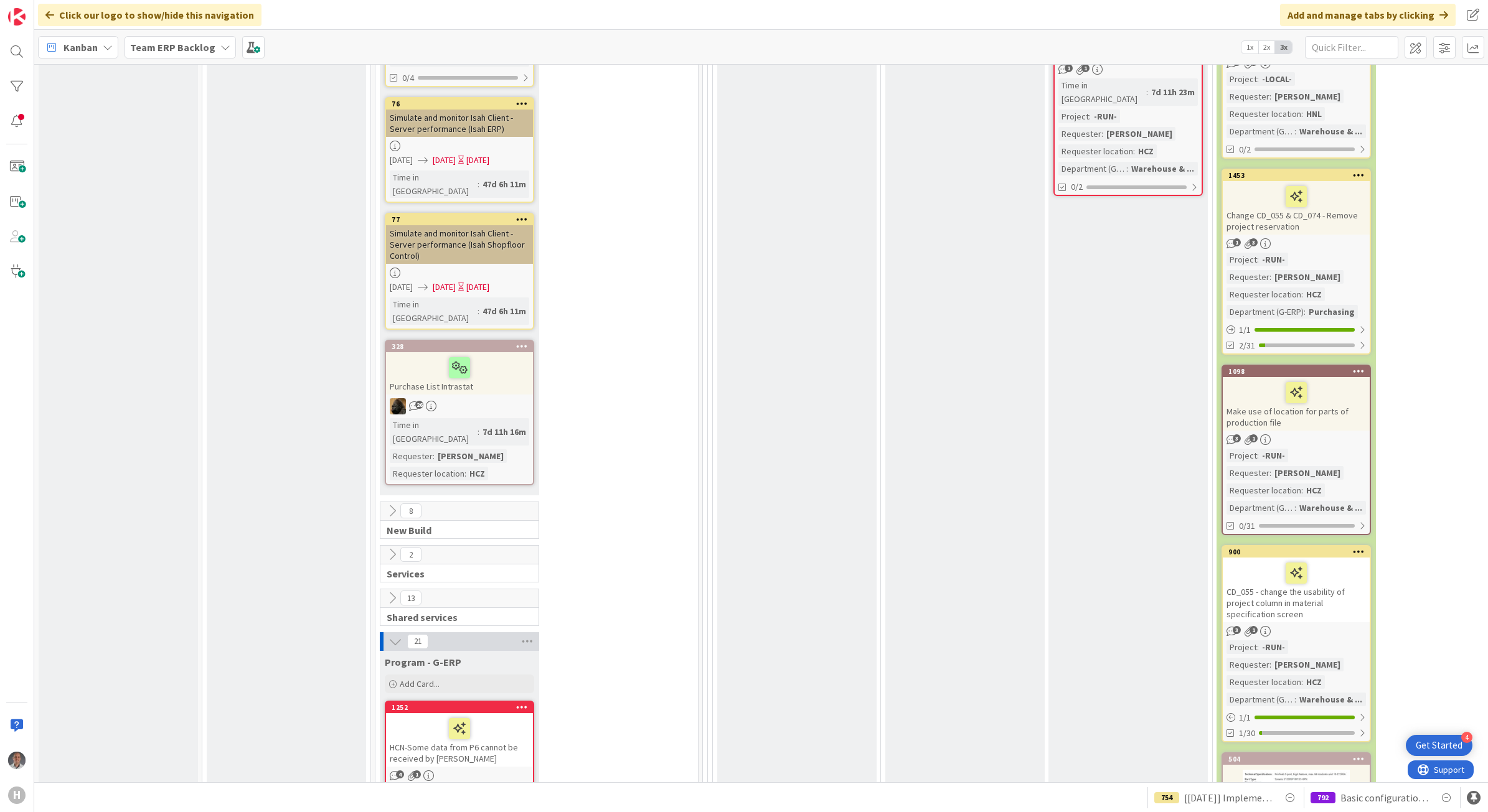
scroll to position [2613, 0]
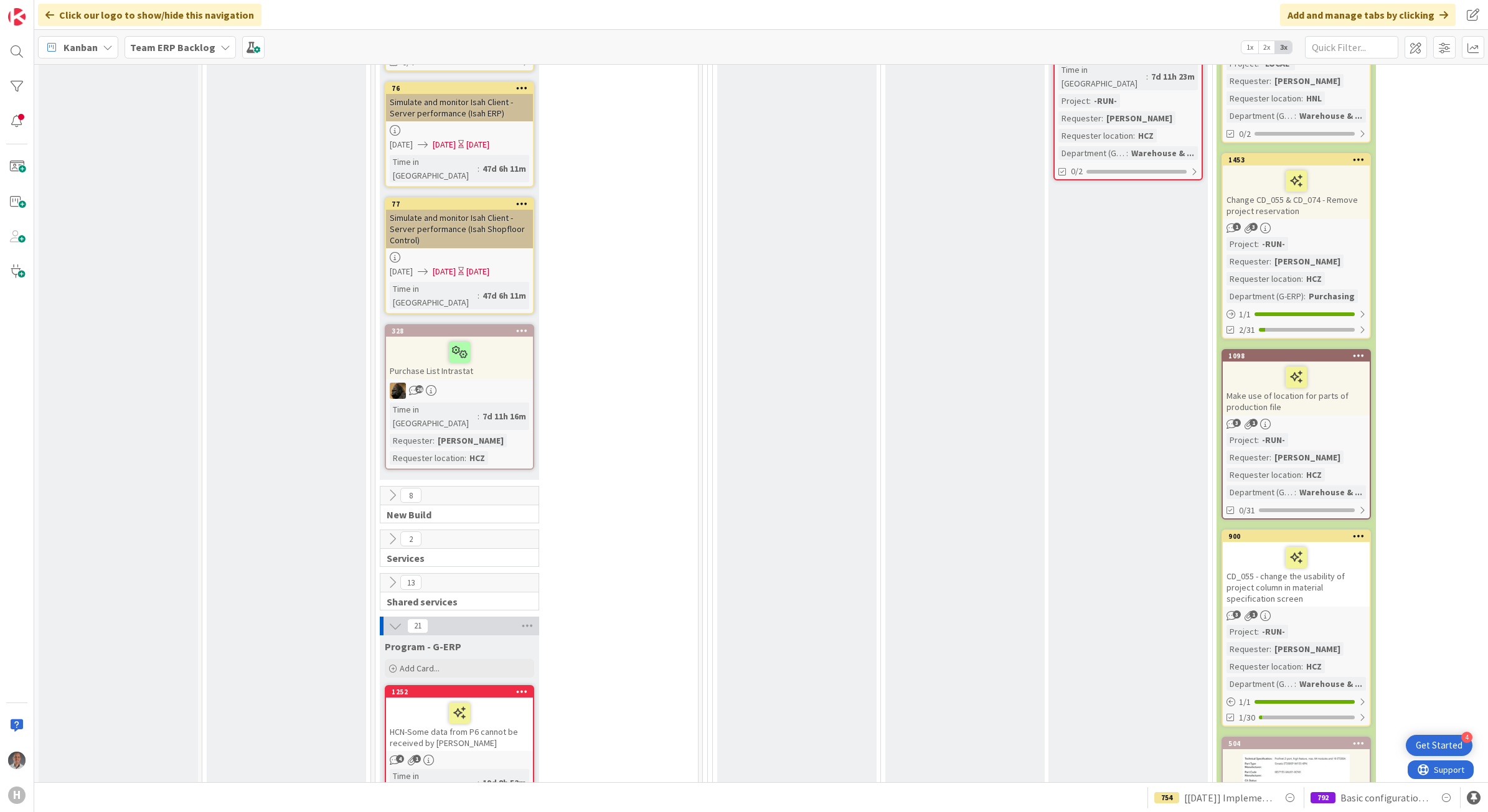
click at [387, 532] on icon at bounding box center [391, 539] width 14 height 14
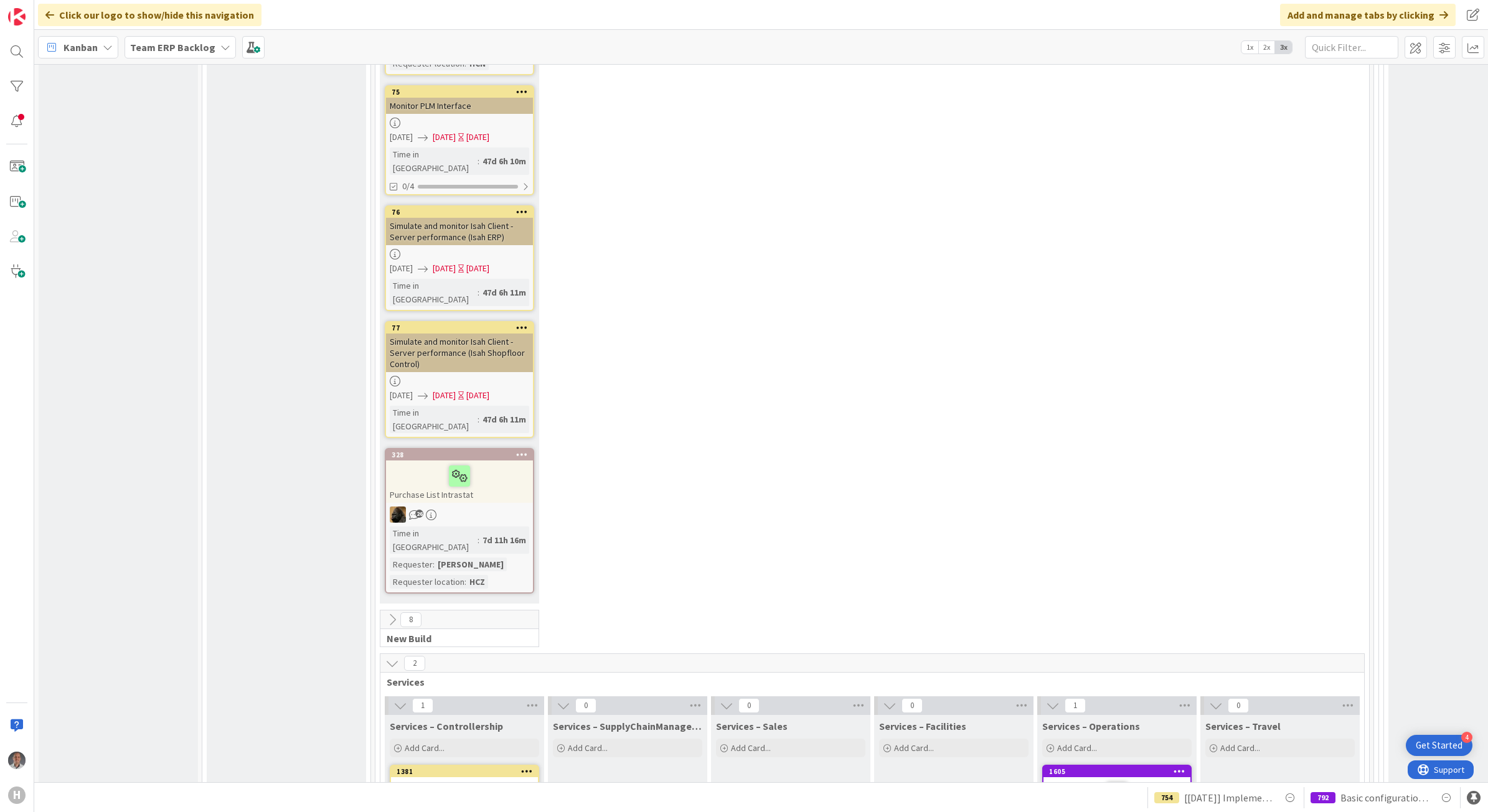
scroll to position [2380, 0]
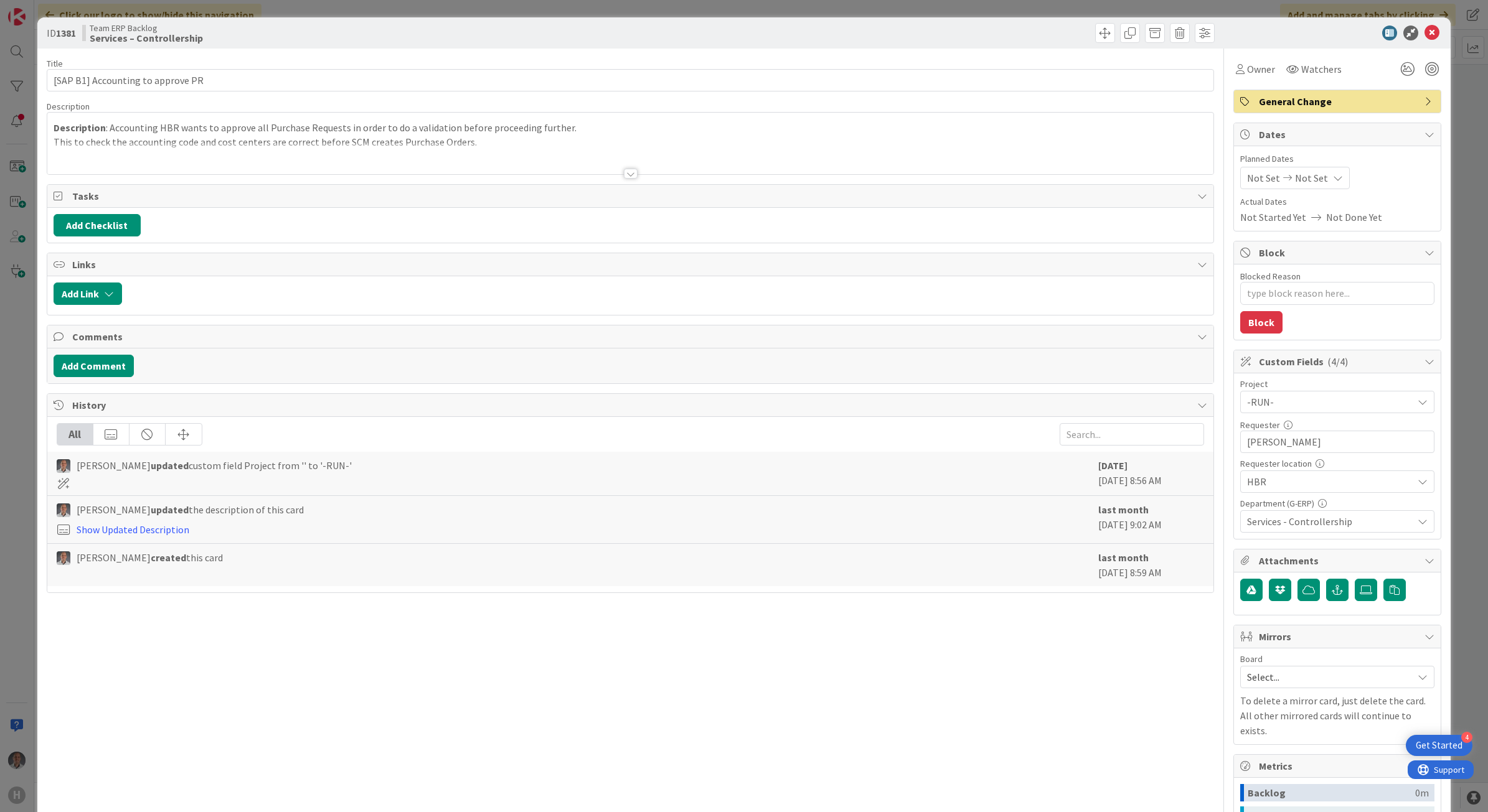
click at [626, 170] on div at bounding box center [630, 173] width 14 height 10
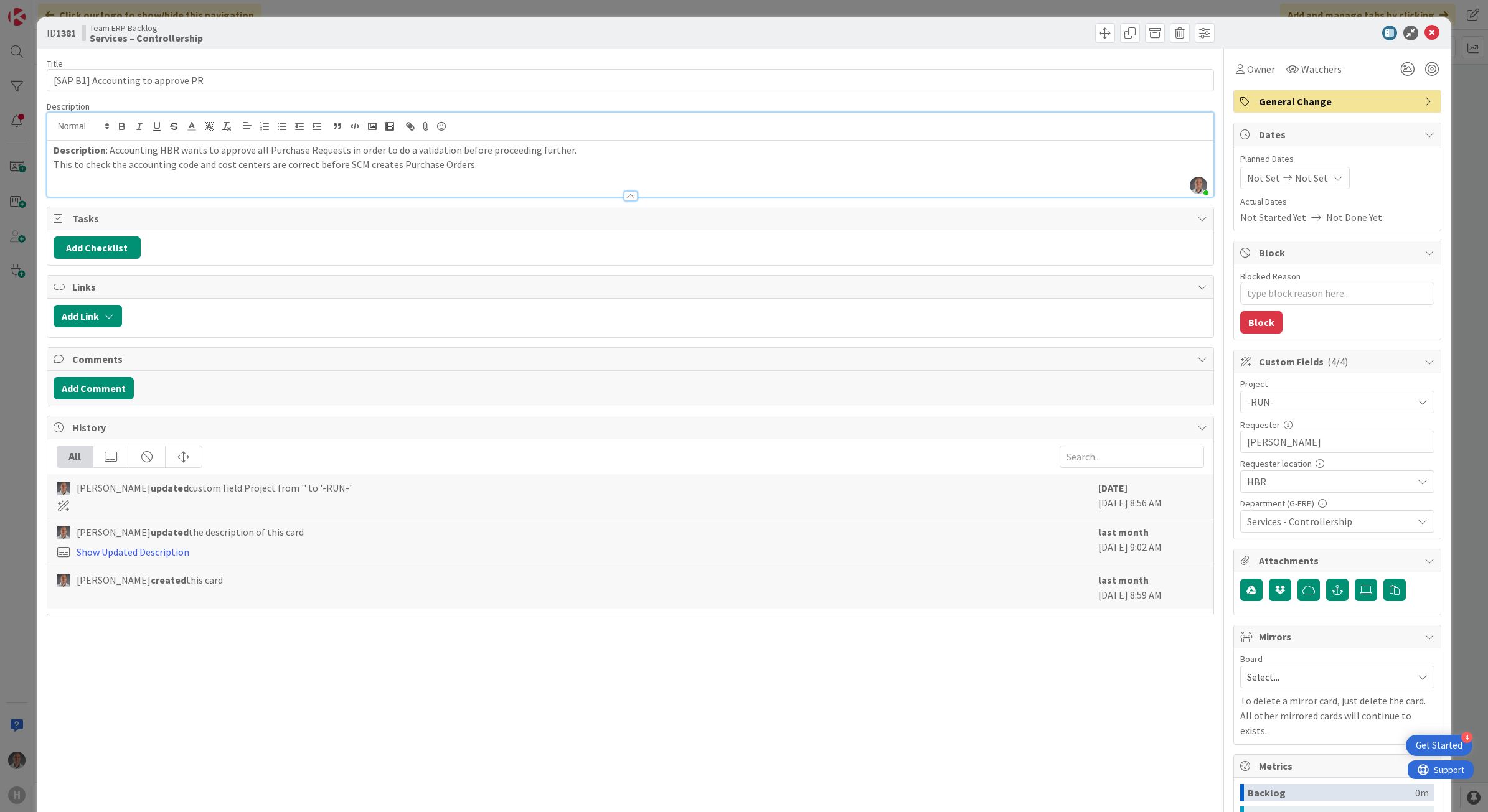
click at [1417, 21] on div "ID 1381 Team ERP Backlog Services – Controllership" at bounding box center [744, 33] width 1414 height 31
click at [1424, 28] on icon at bounding box center [1431, 33] width 14 height 14
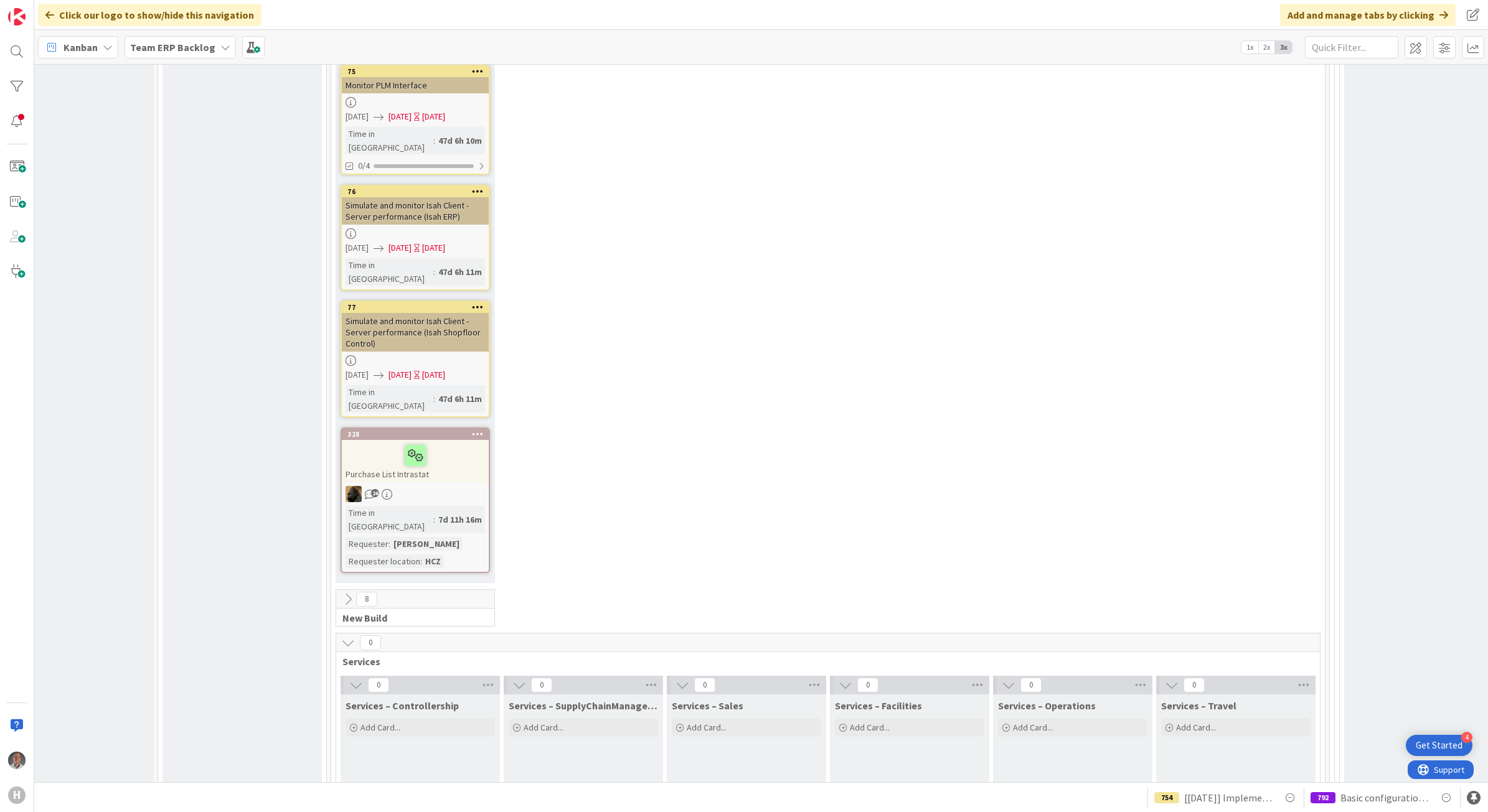
scroll to position [2471, 44]
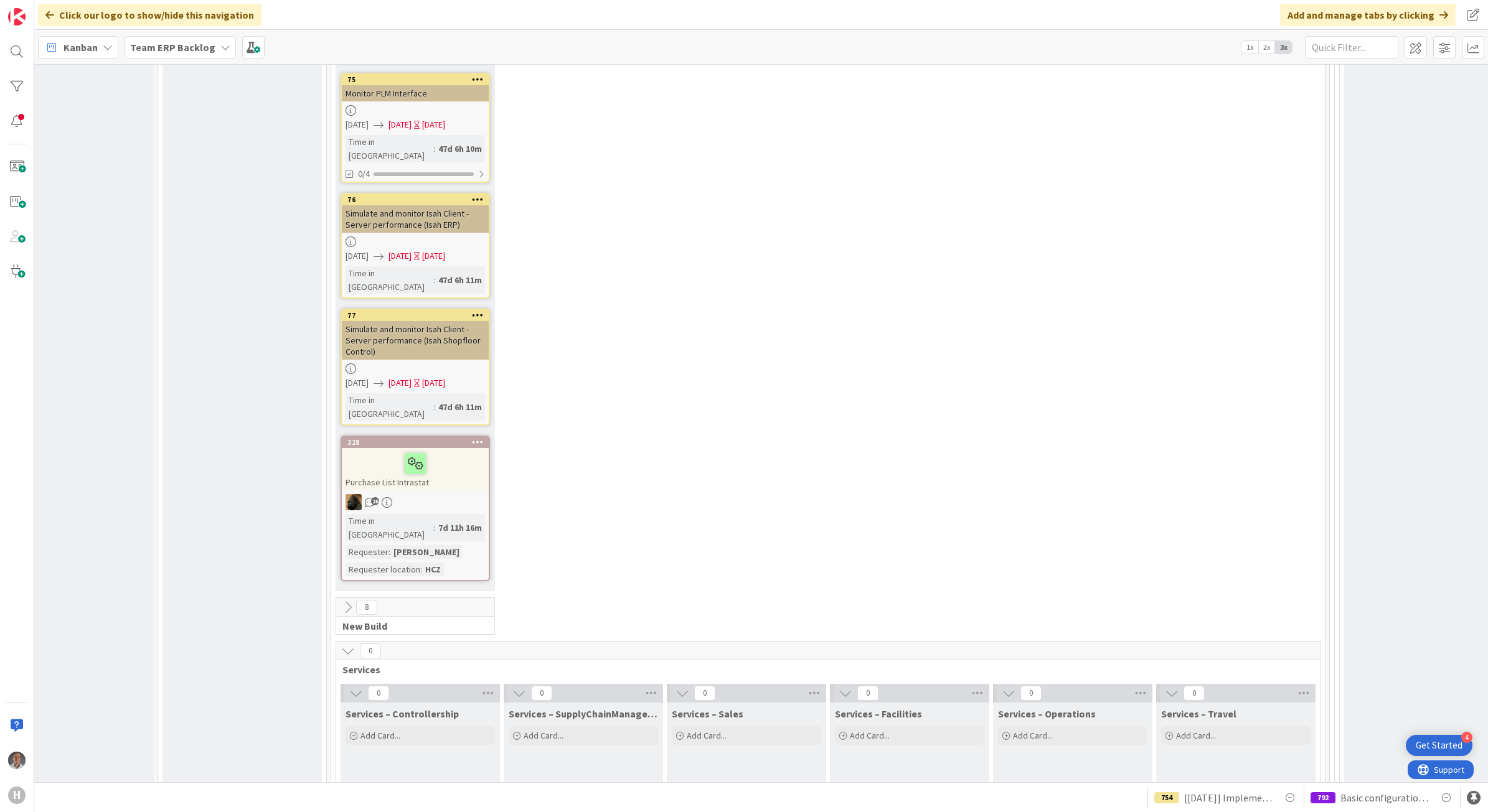
click at [351, 644] on icon at bounding box center [348, 650] width 14 height 14
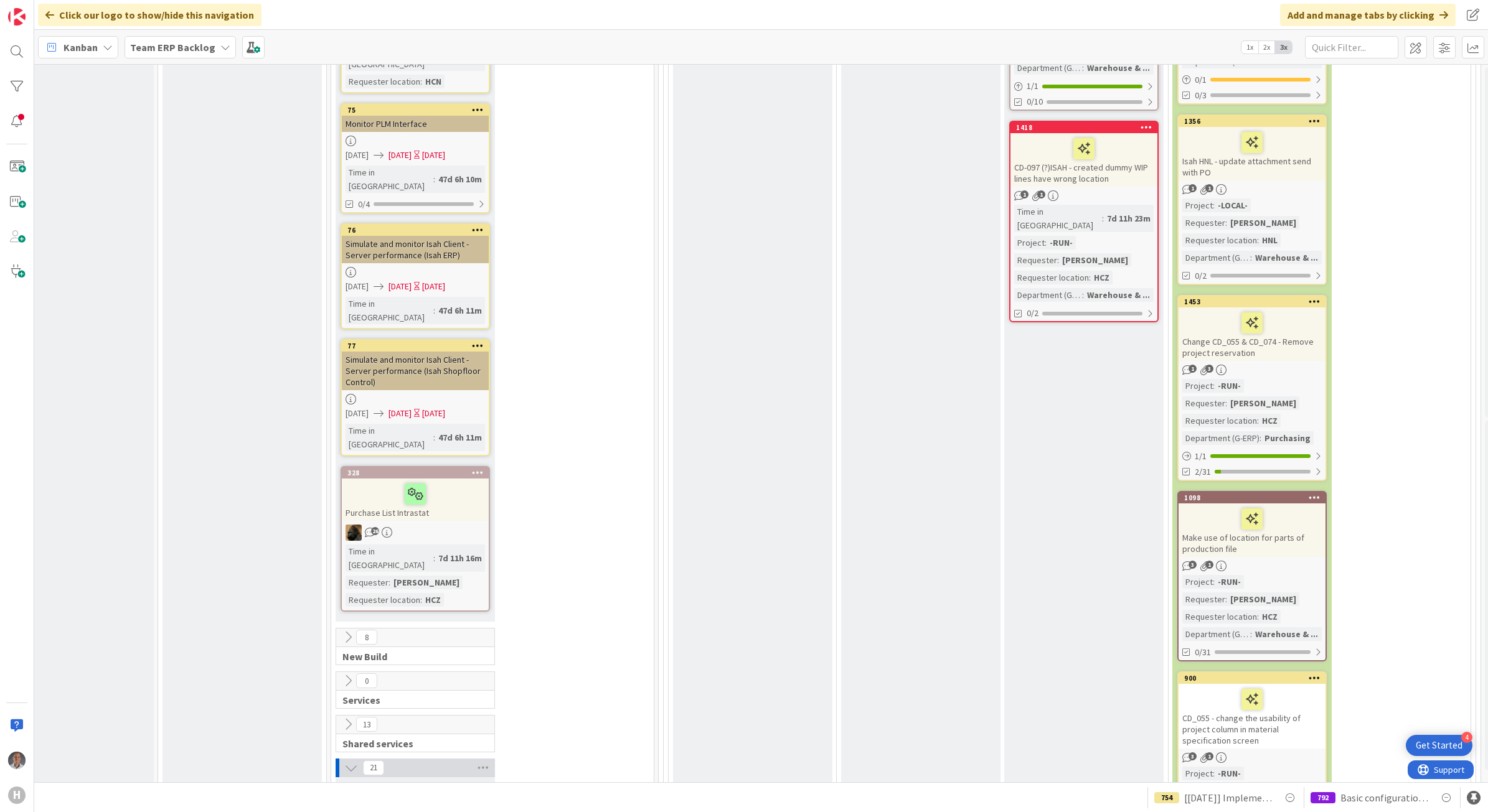
click at [345, 630] on icon at bounding box center [348, 636] width 14 height 14
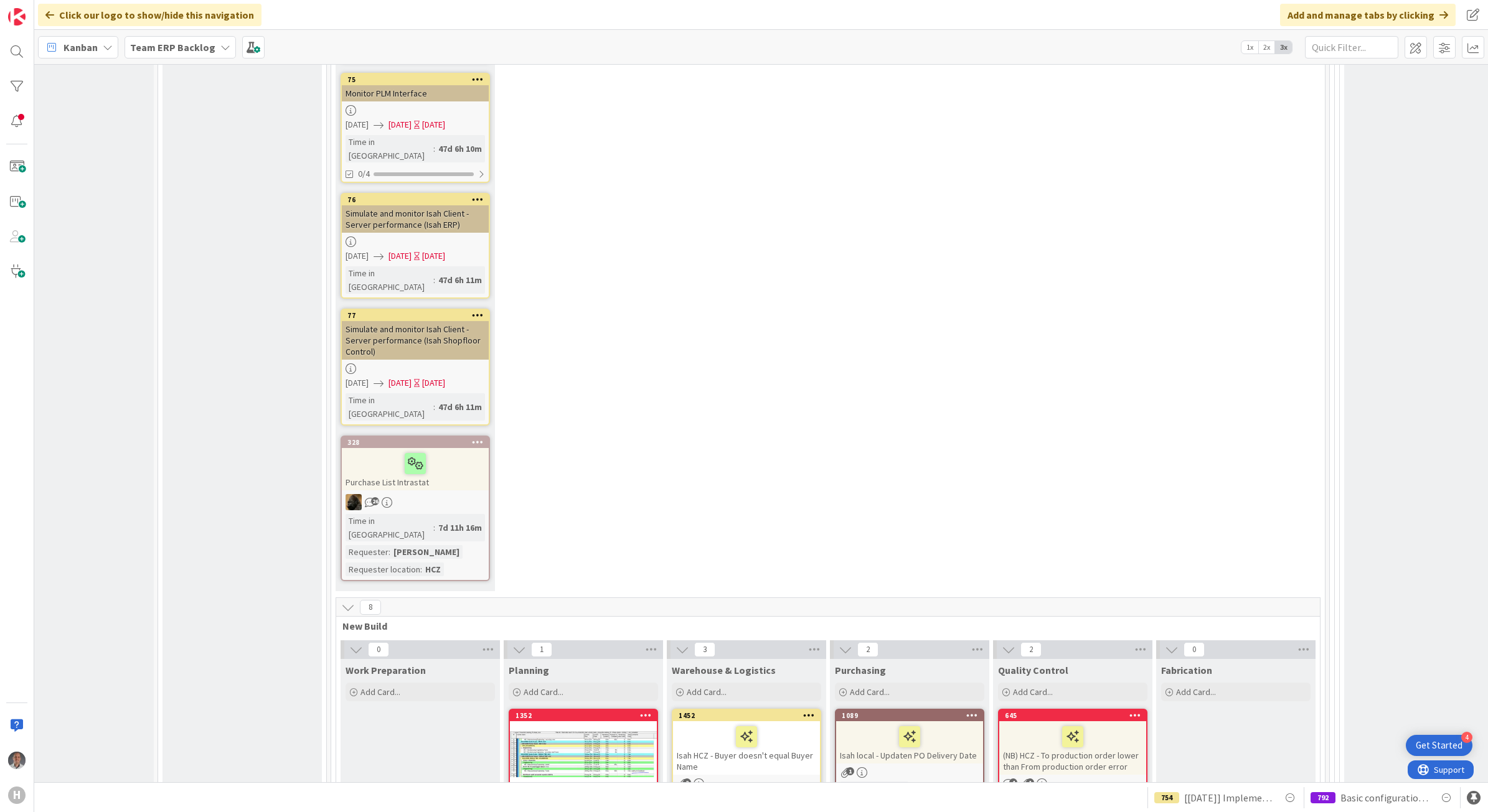
click at [344, 600] on icon at bounding box center [348, 607] width 14 height 14
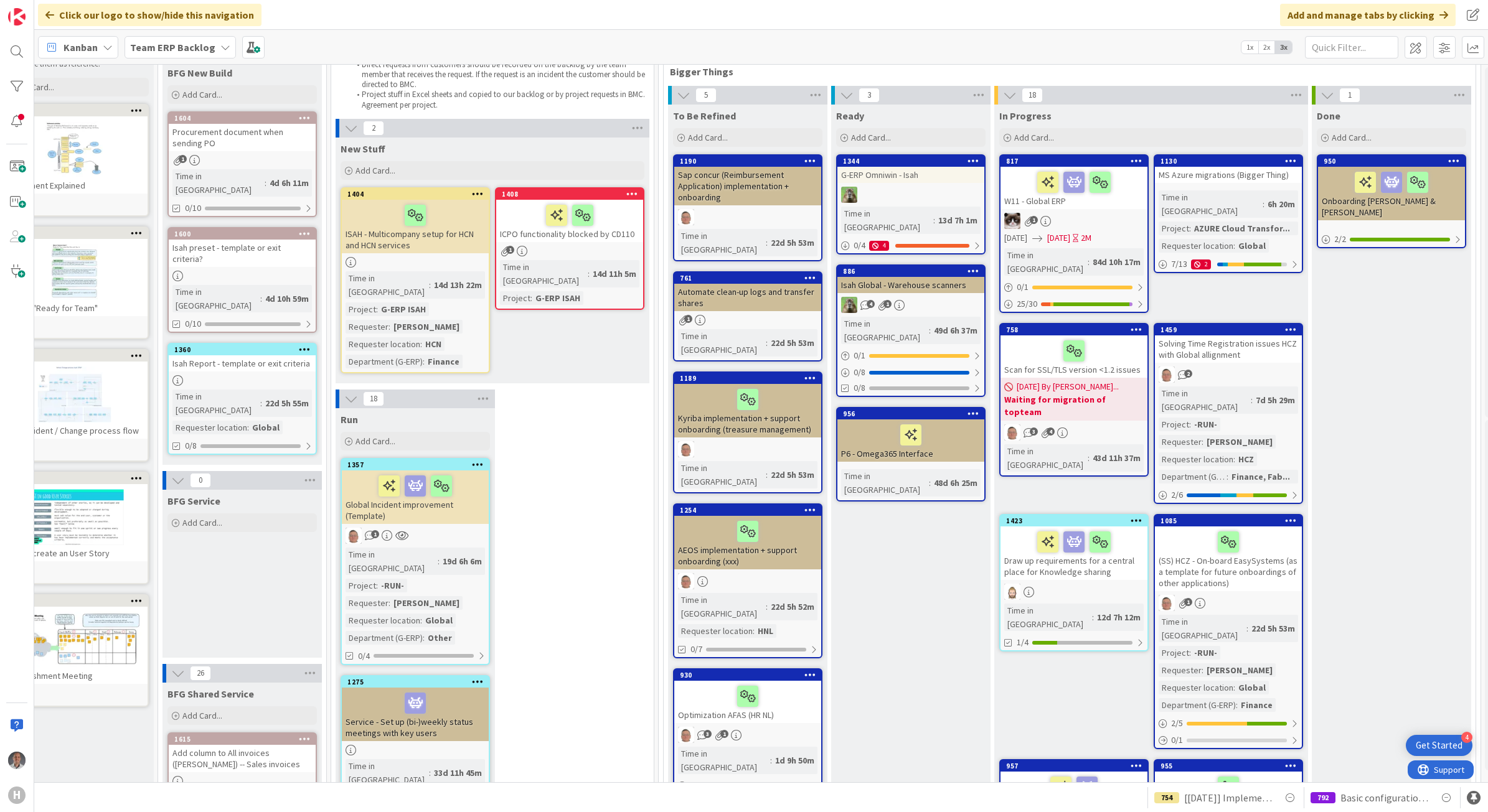
scroll to position [0, 44]
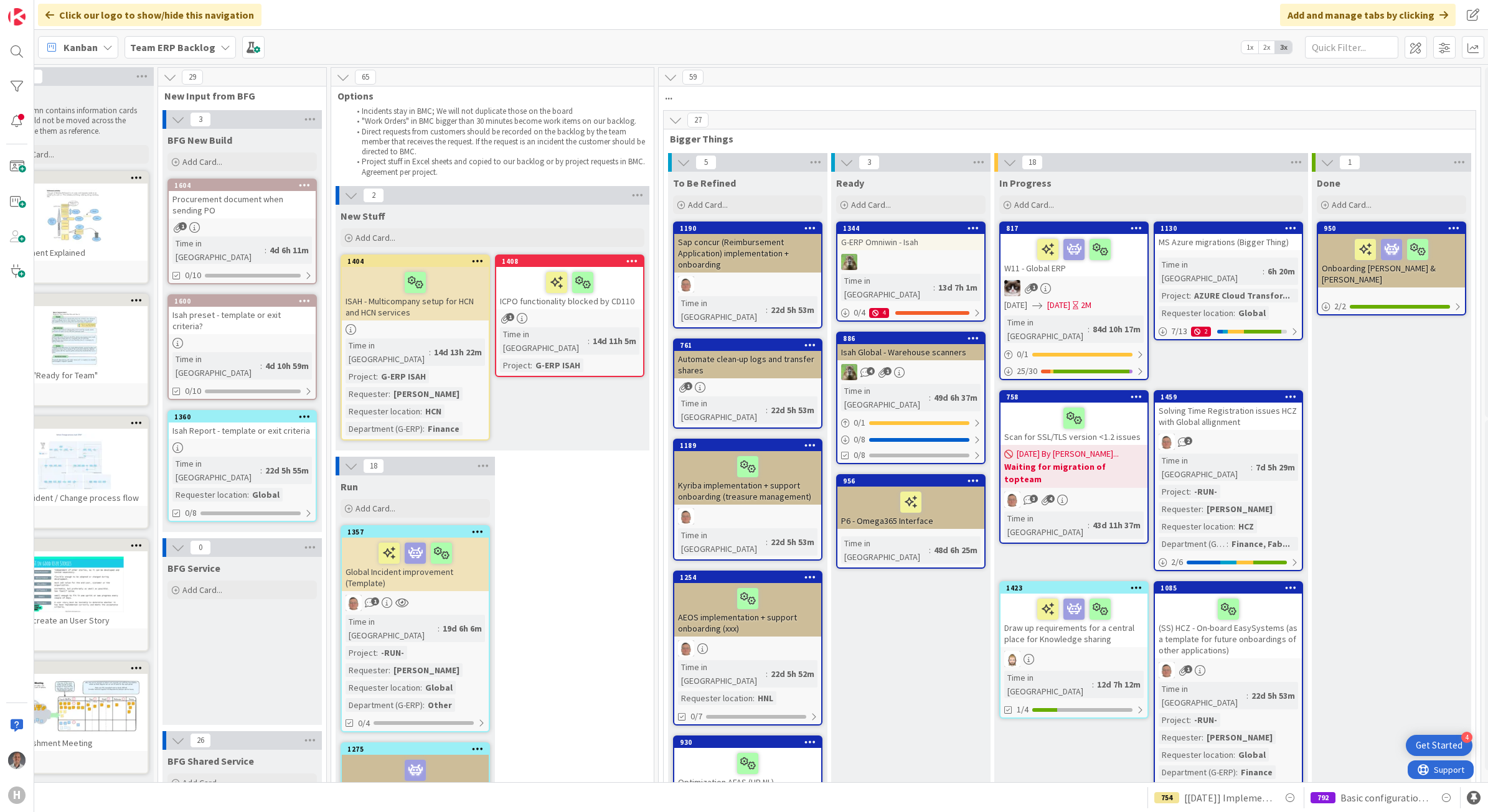
click at [197, 44] on b "Team ERP Backlog" at bounding box center [173, 47] width 85 height 13
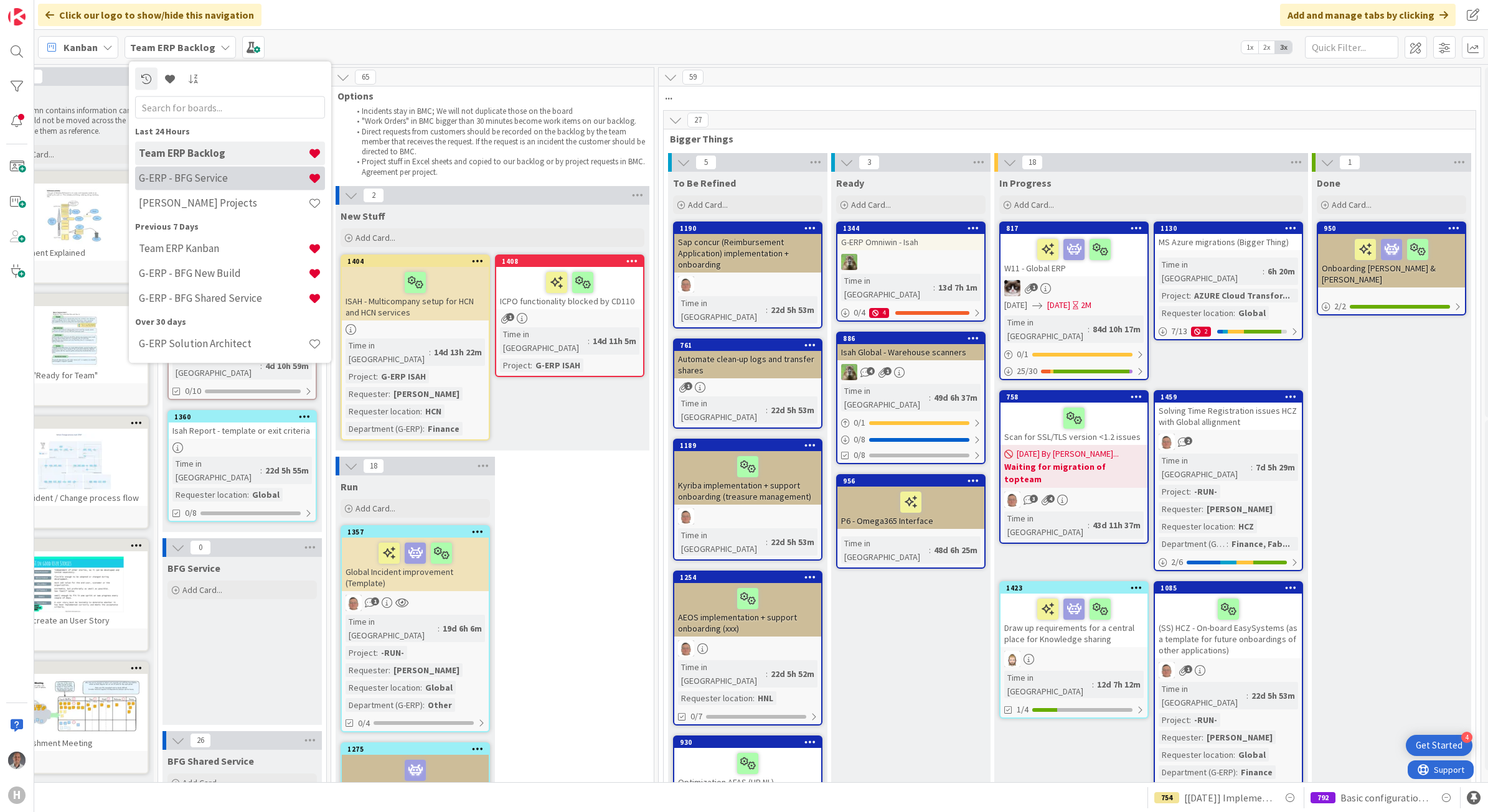
click at [220, 184] on h4 "G-ERP - BFG Service" at bounding box center [223, 178] width 169 height 13
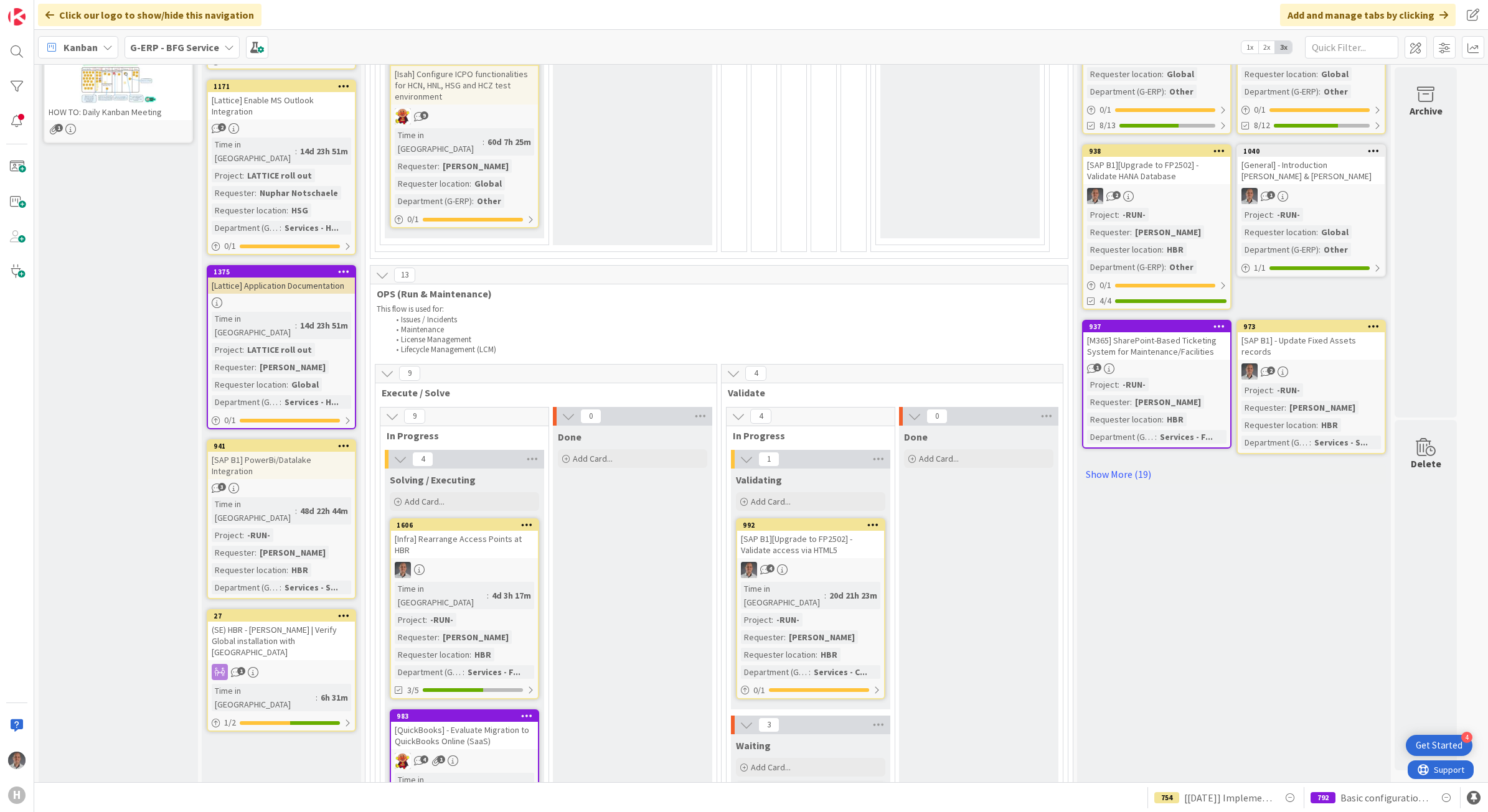
scroll to position [622, 0]
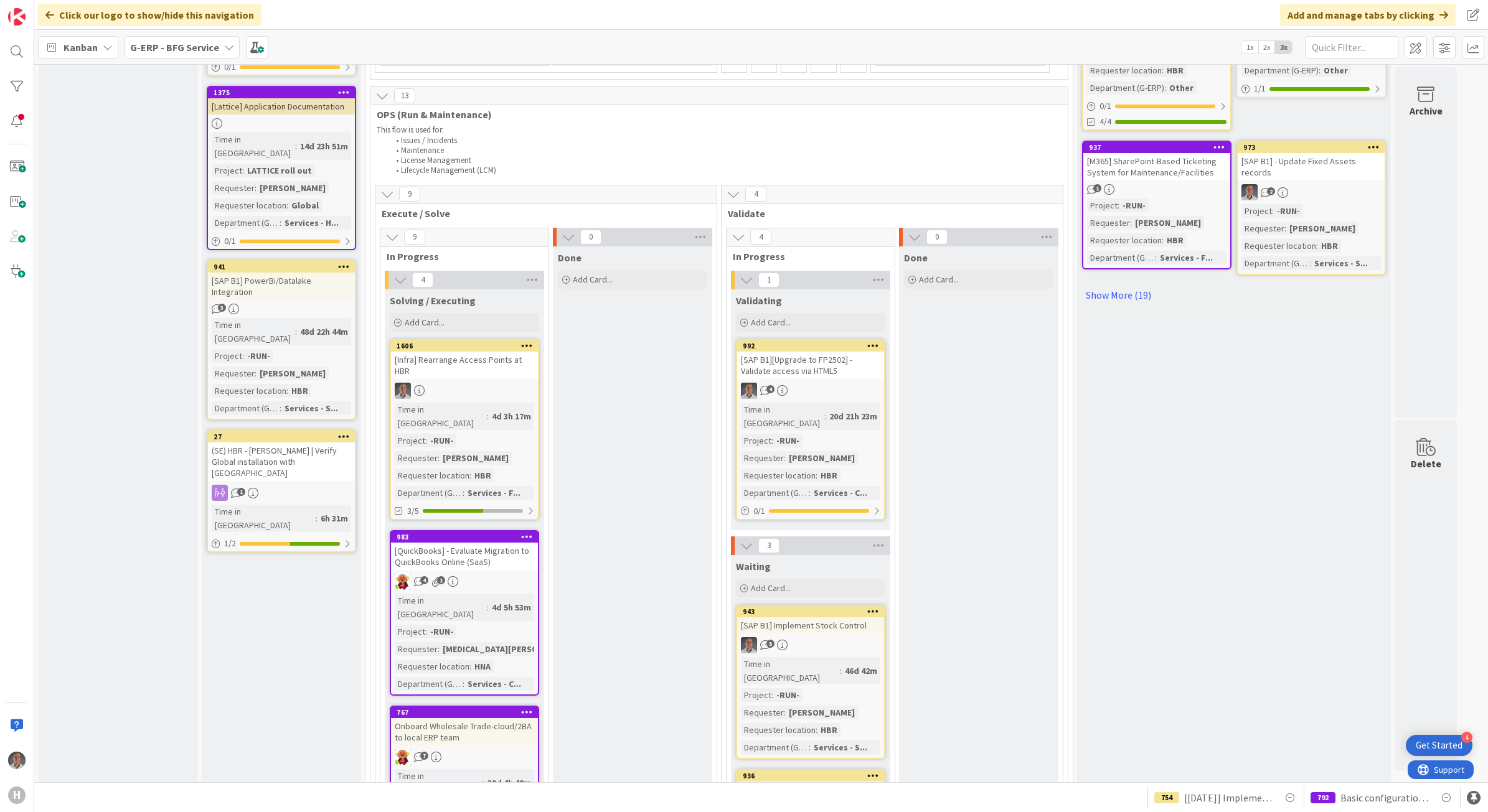
click at [312, 443] on div "(SE) HBR - [PERSON_NAME] | Verify Global installation with [GEOGRAPHIC_DATA]" at bounding box center [282, 462] width 147 height 39
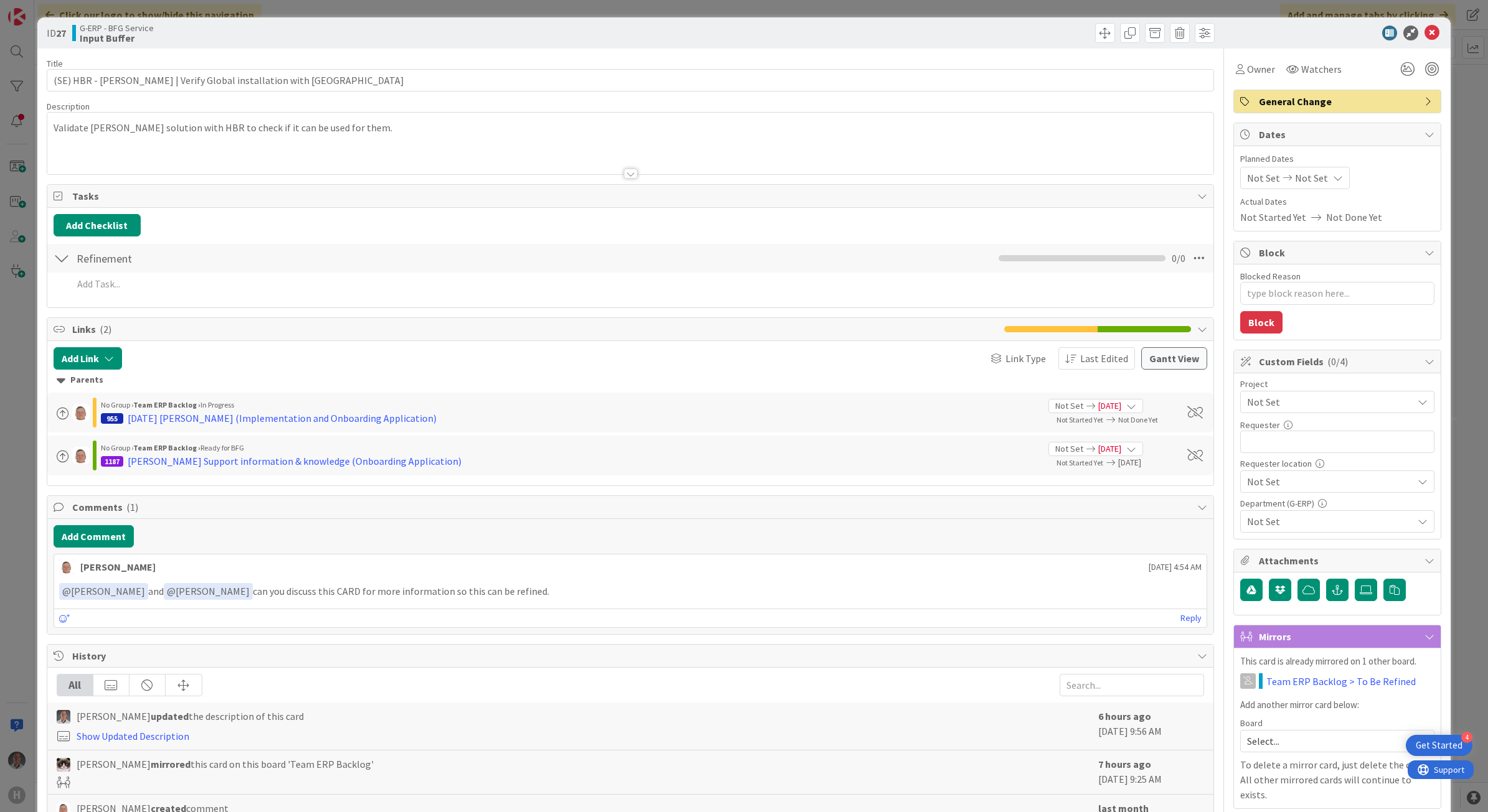
click at [338, 129] on div "Validate [PERSON_NAME] solution with HBR to check if it can be used for them." at bounding box center [630, 143] width 1166 height 62
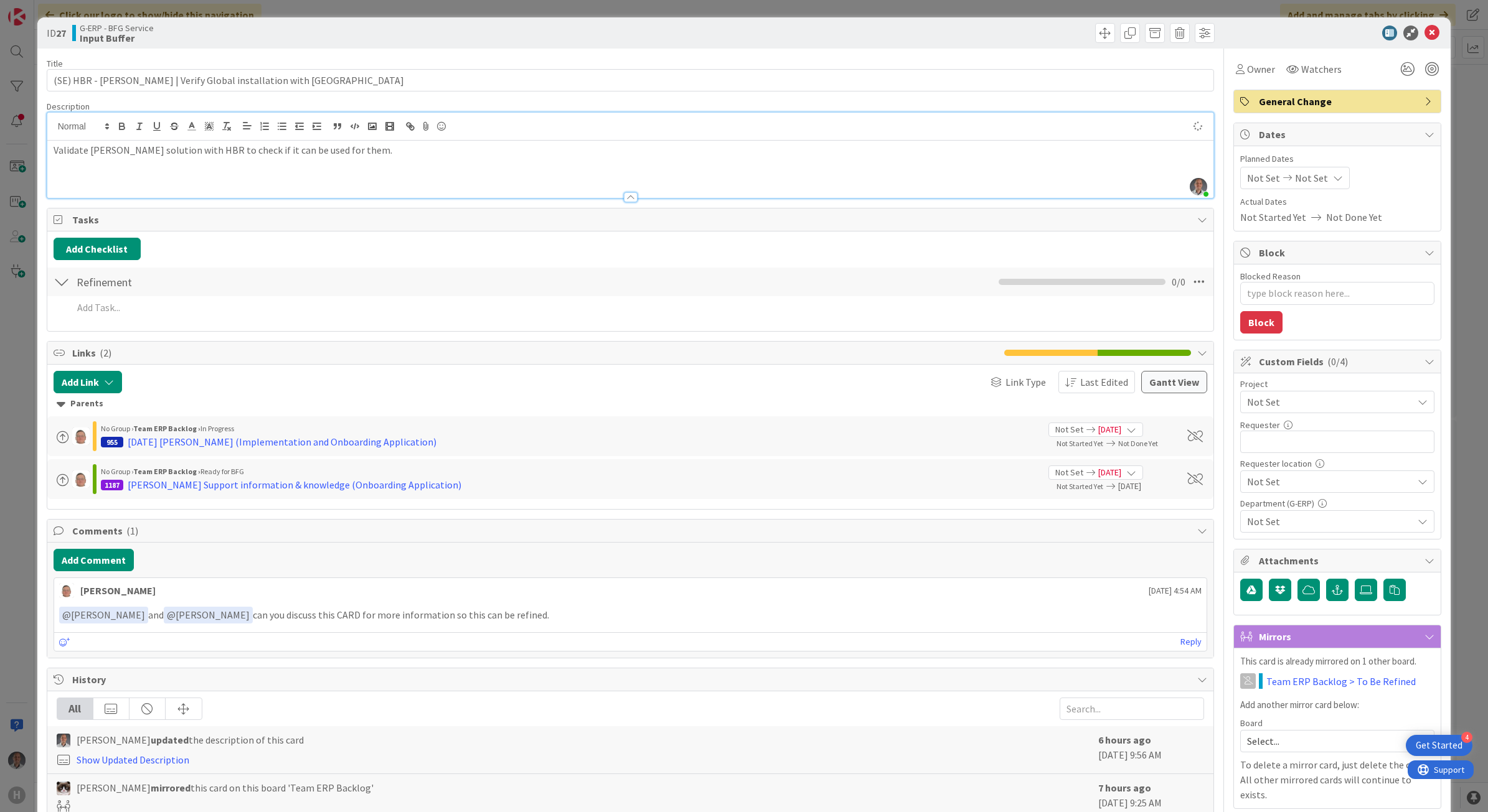
type textarea "x"
click at [212, 170] on p at bounding box center [630, 165] width 1154 height 14
click at [335, 140] on div "Validate [PERSON_NAME] solution with HBR to check if it can be used for them." at bounding box center [630, 168] width 1166 height 57
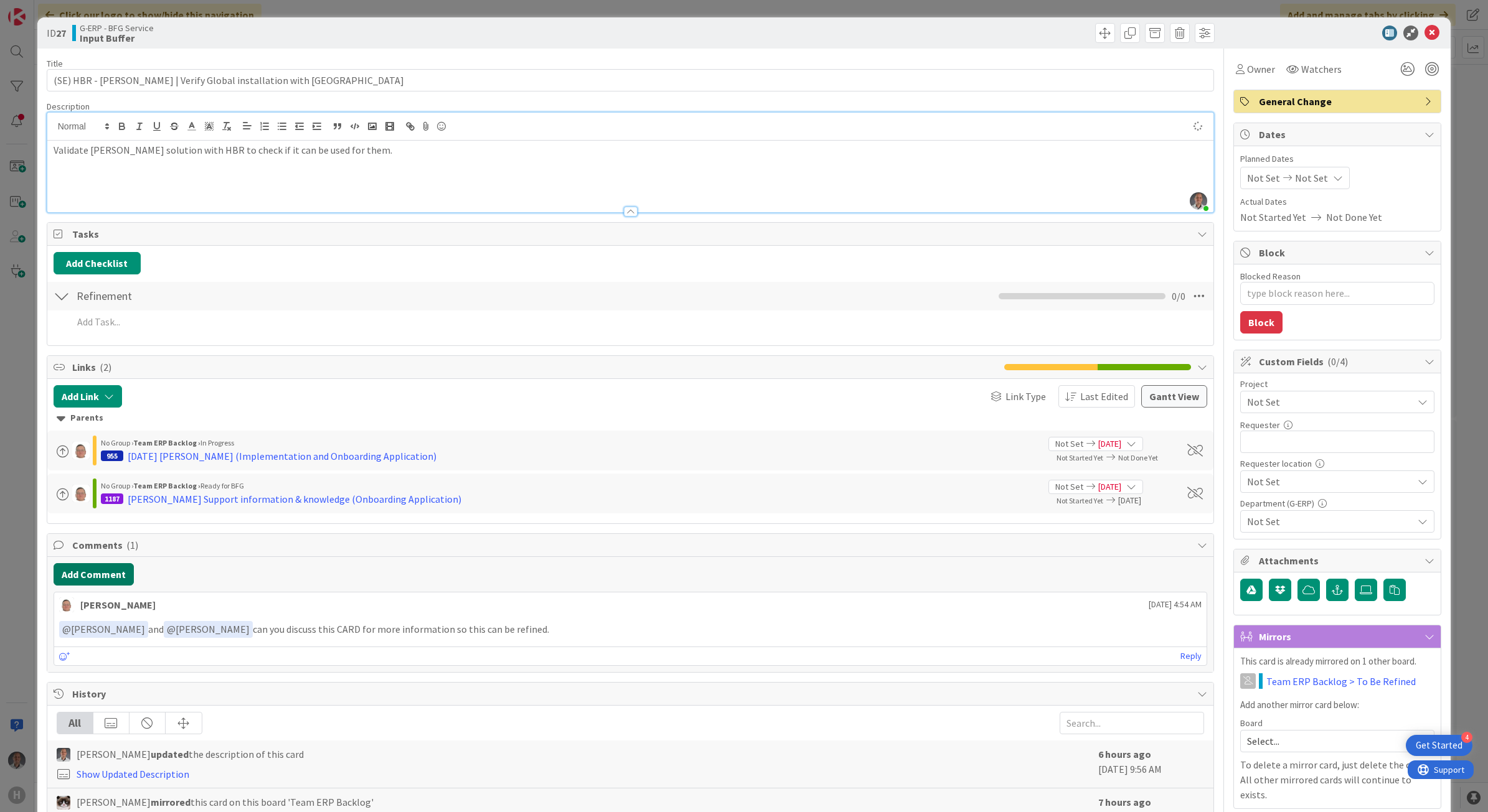
type textarea "x"
click at [110, 576] on button "Add Comment" at bounding box center [93, 574] width 81 height 23
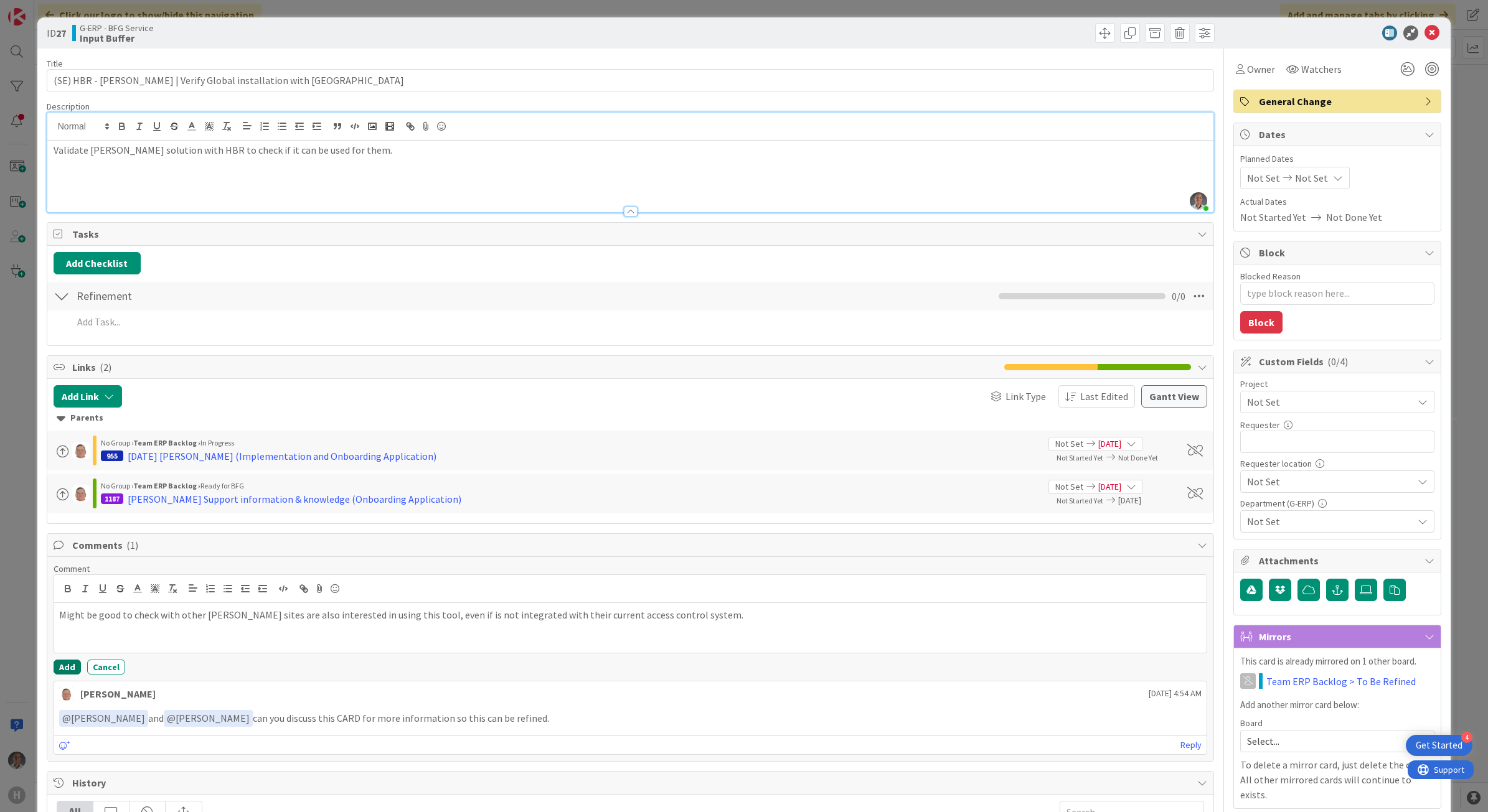
click at [72, 664] on button "Add" at bounding box center [67, 667] width 27 height 14
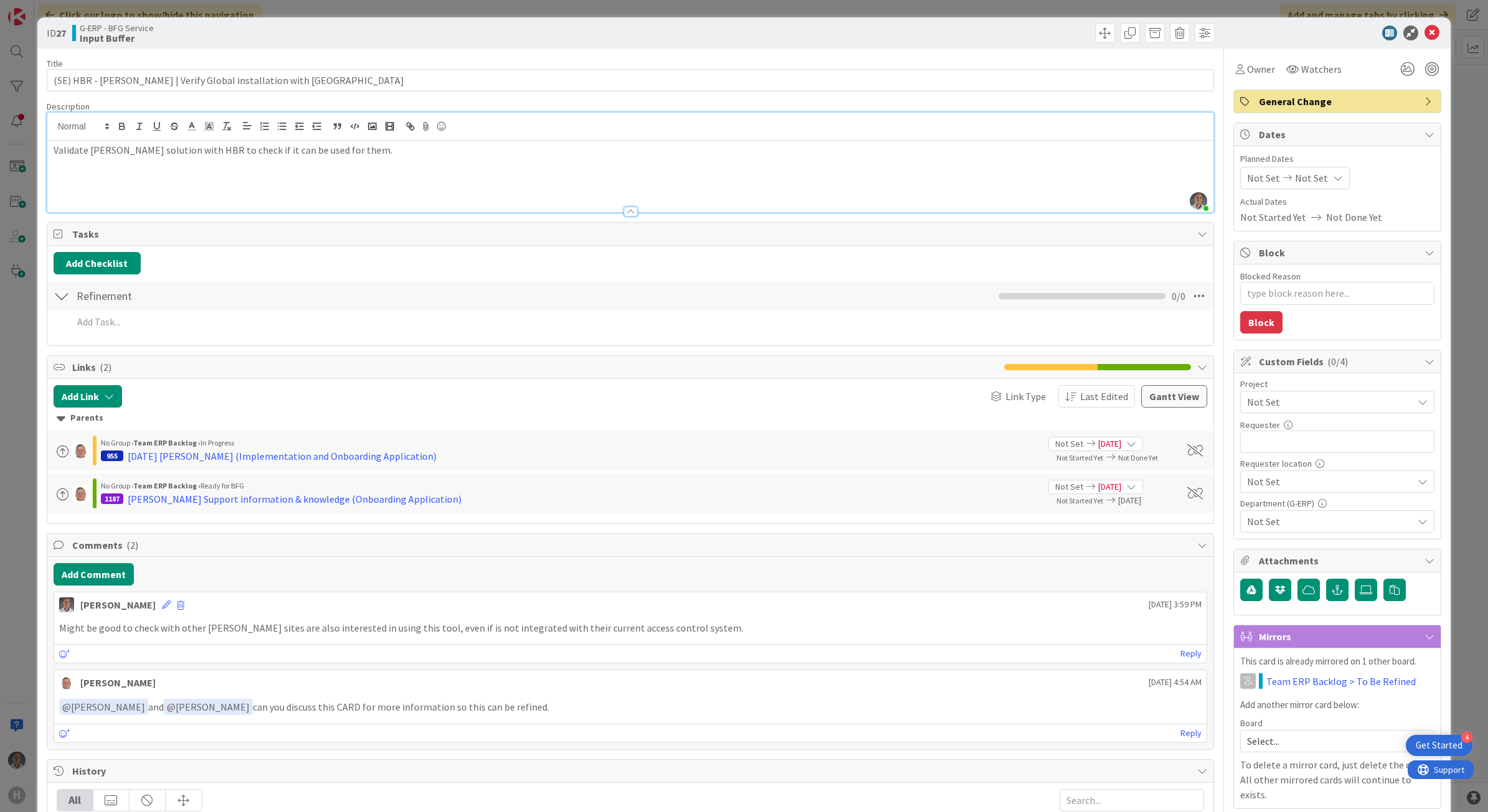
click at [1411, 34] on div at bounding box center [1330, 33] width 220 height 14
click at [1424, 34] on icon at bounding box center [1431, 33] width 14 height 14
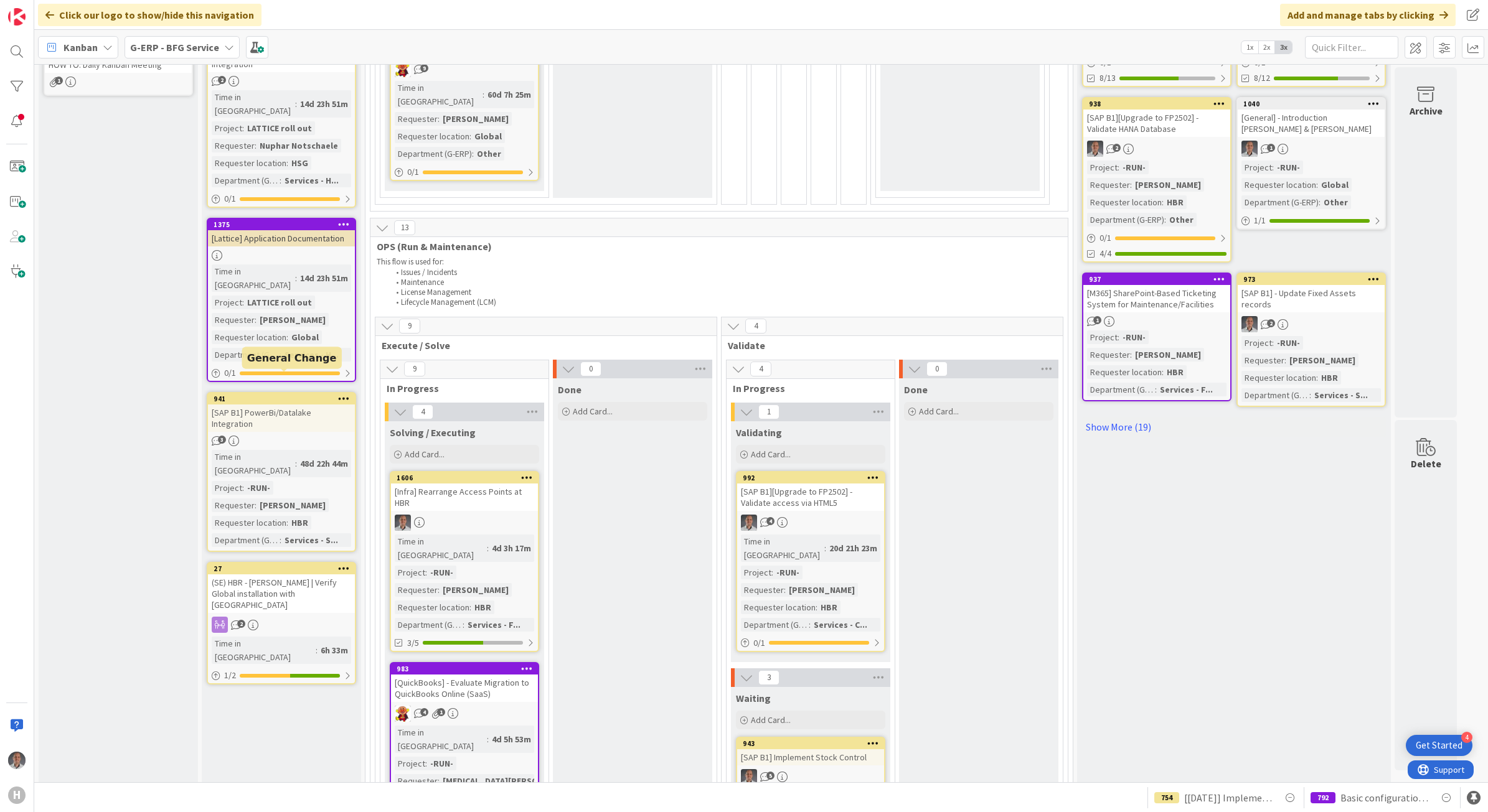
scroll to position [234, 0]
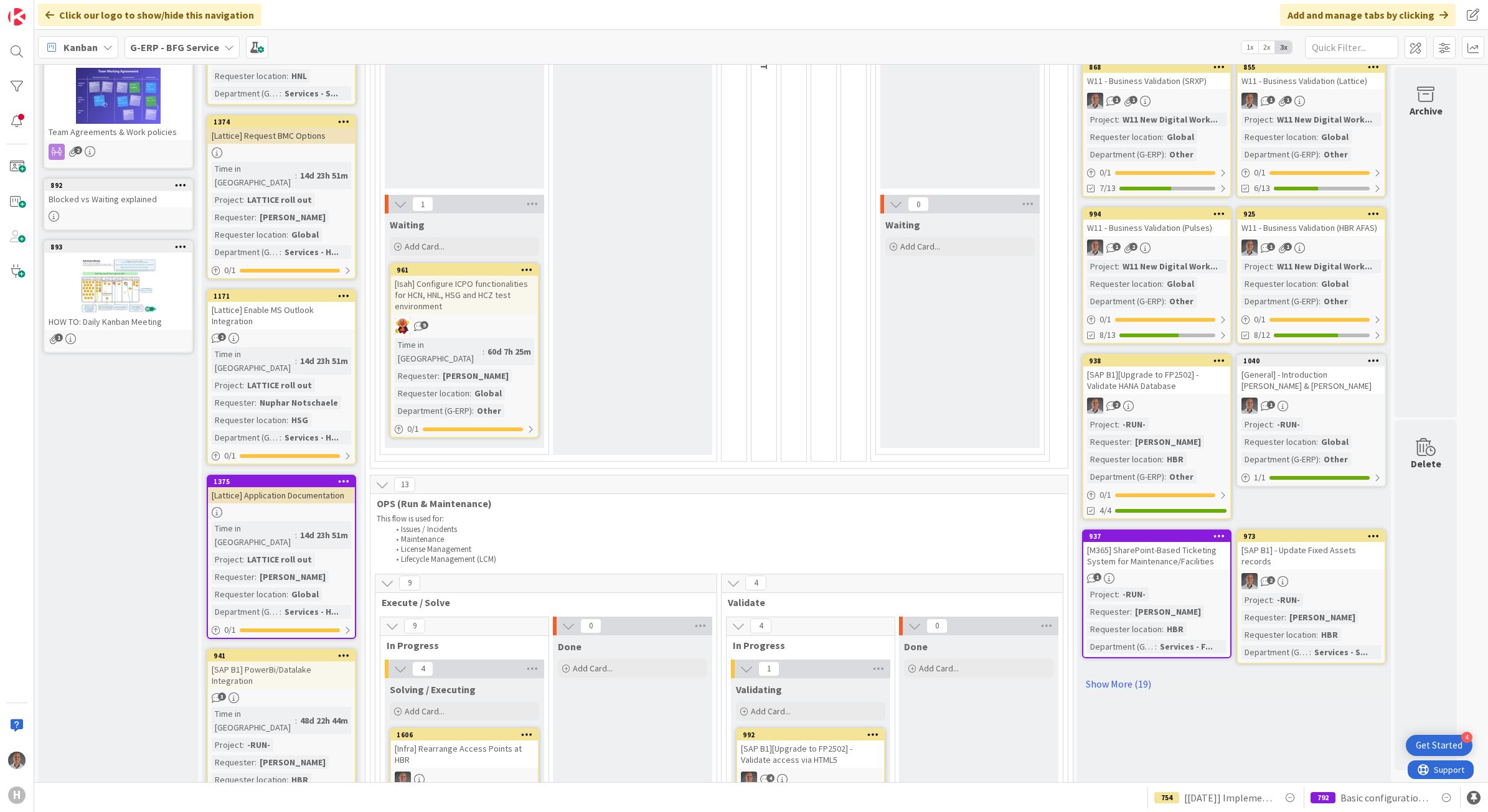
click at [312, 301] on div "[Lattice] Enable MS Outlook Integration" at bounding box center [282, 315] width 147 height 27
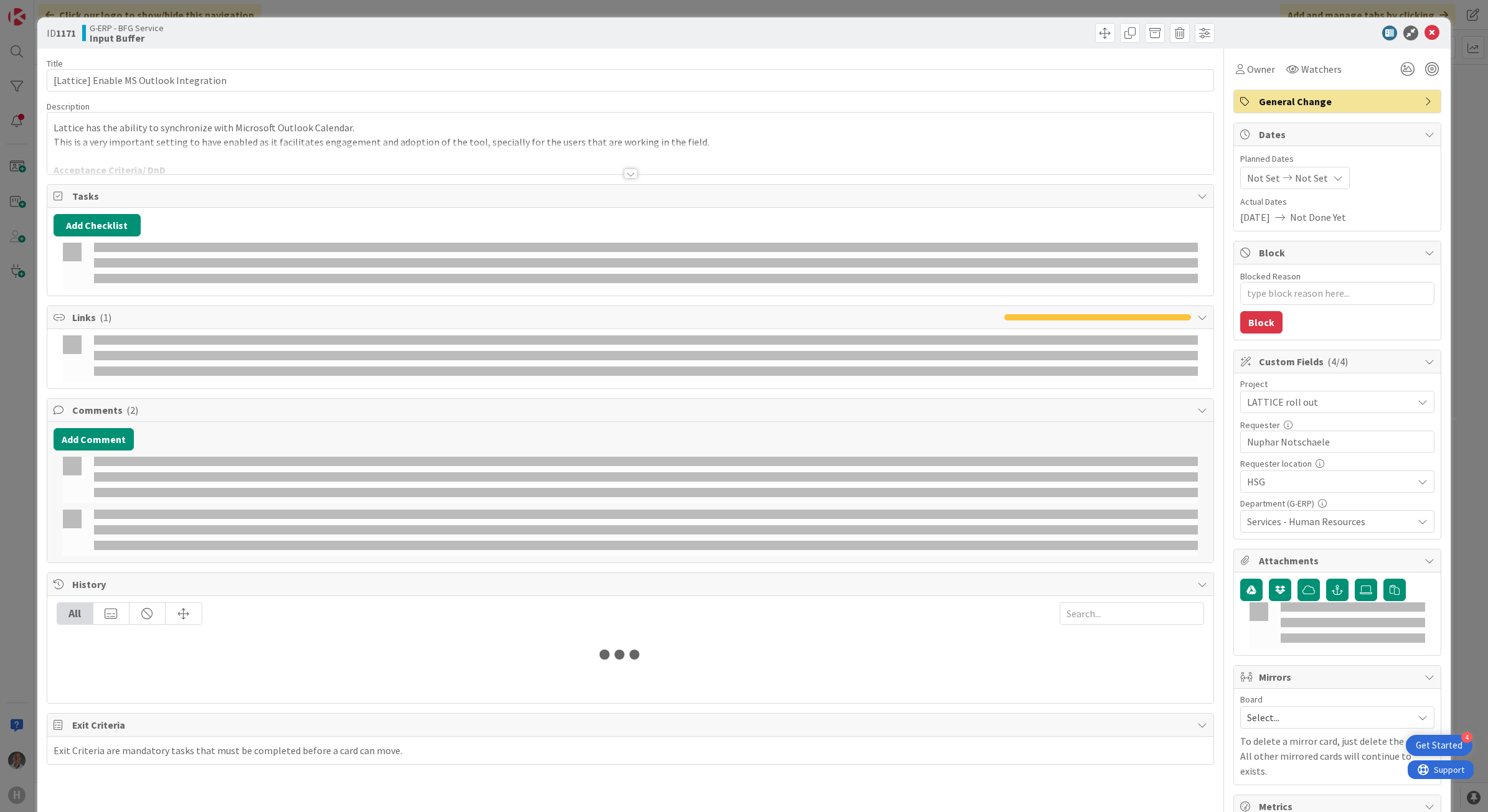
type textarea "x"
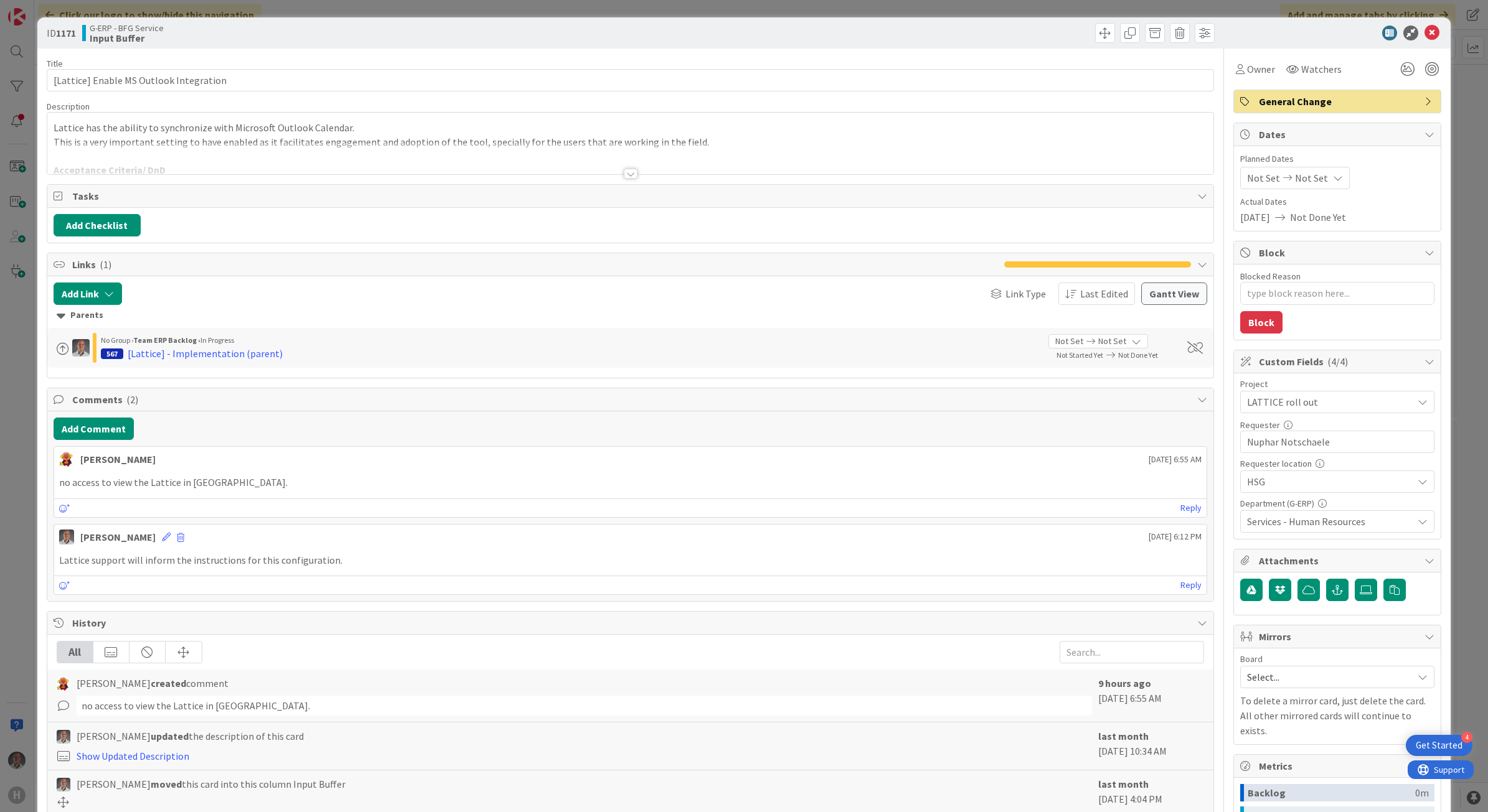
click at [626, 176] on div at bounding box center [630, 173] width 14 height 10
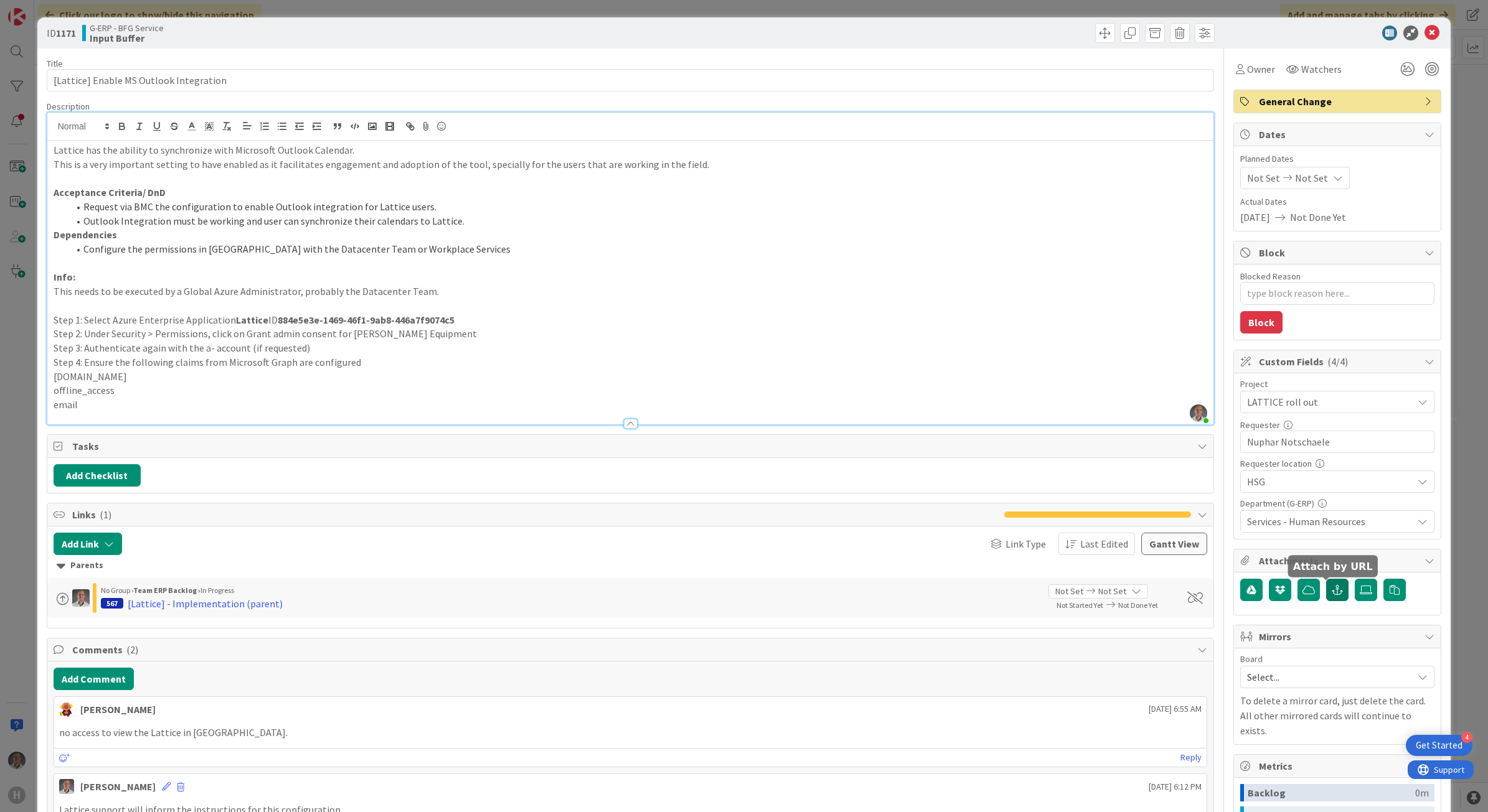
click at [1331, 595] on icon "button" at bounding box center [1337, 589] width 11 height 10
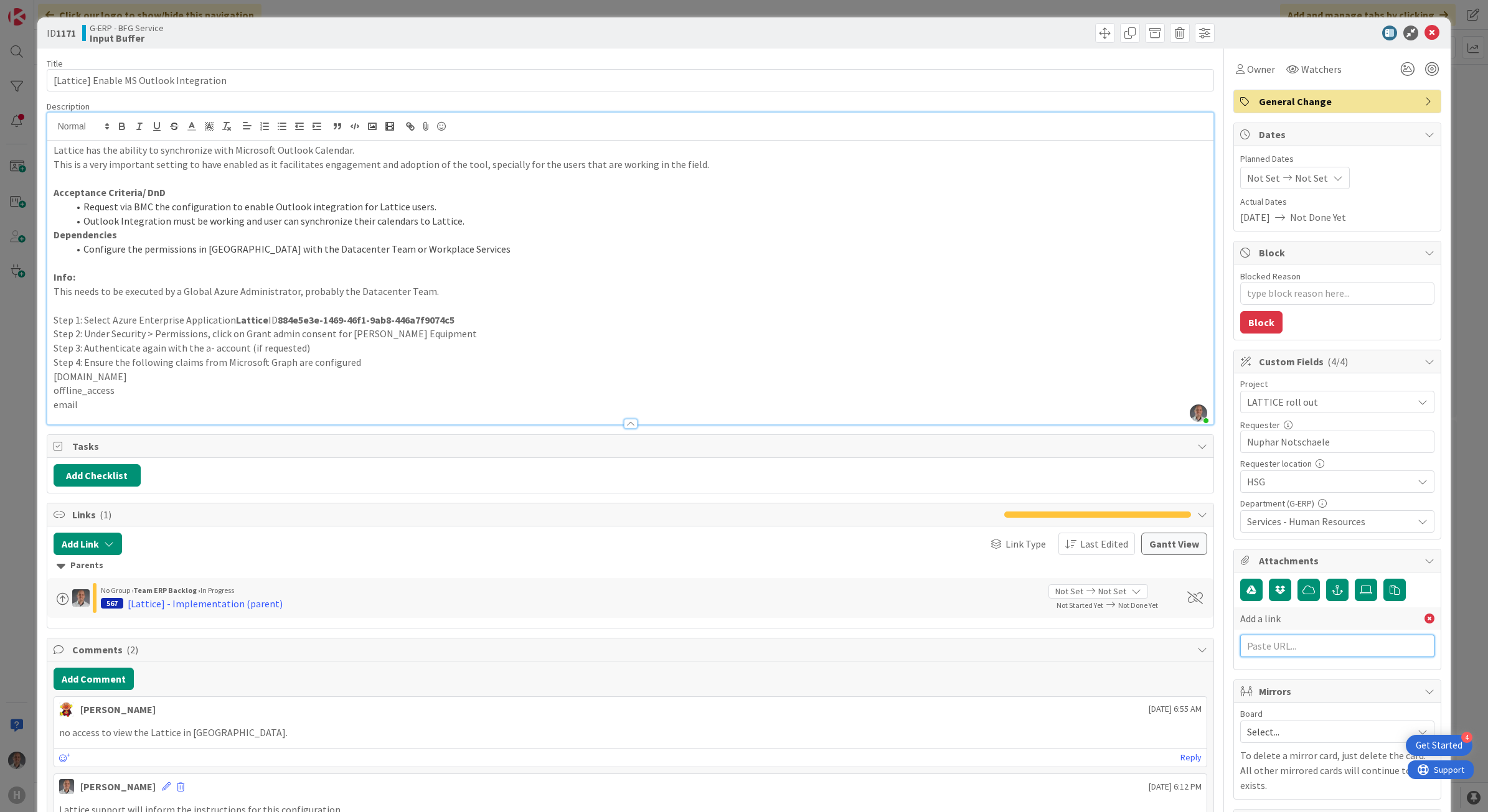
click at [1291, 645] on input "text" at bounding box center [1337, 645] width 194 height 23
paste input "[URL][DOMAIN_NAME]"
type input "[URL][DOMAIN_NAME]"
click at [1289, 680] on input "text" at bounding box center [1337, 673] width 194 height 23
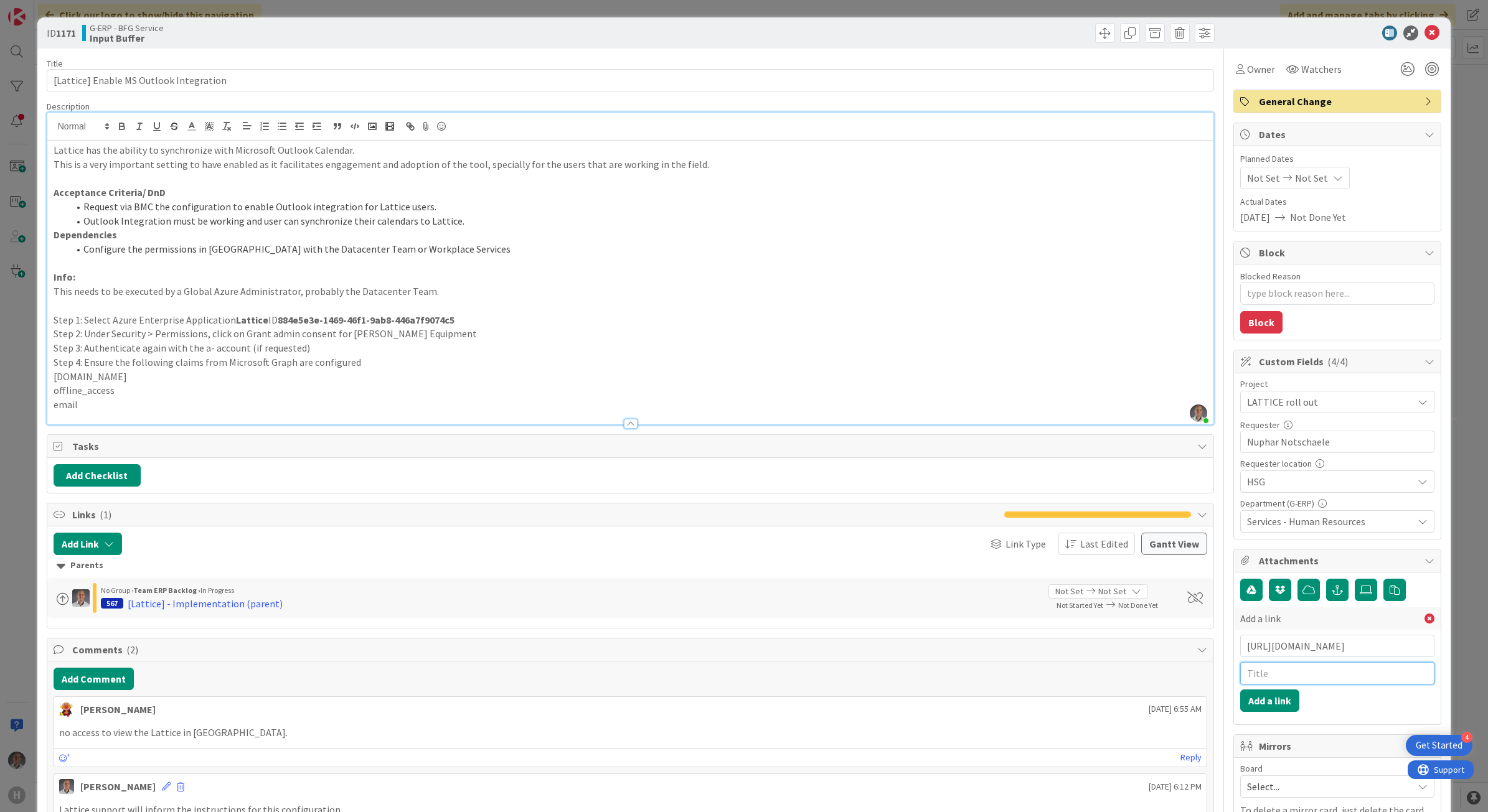
scroll to position [0, 0]
type input "Lattice Documents"
click at [1272, 710] on button "Add a link" at bounding box center [1269, 700] width 59 height 23
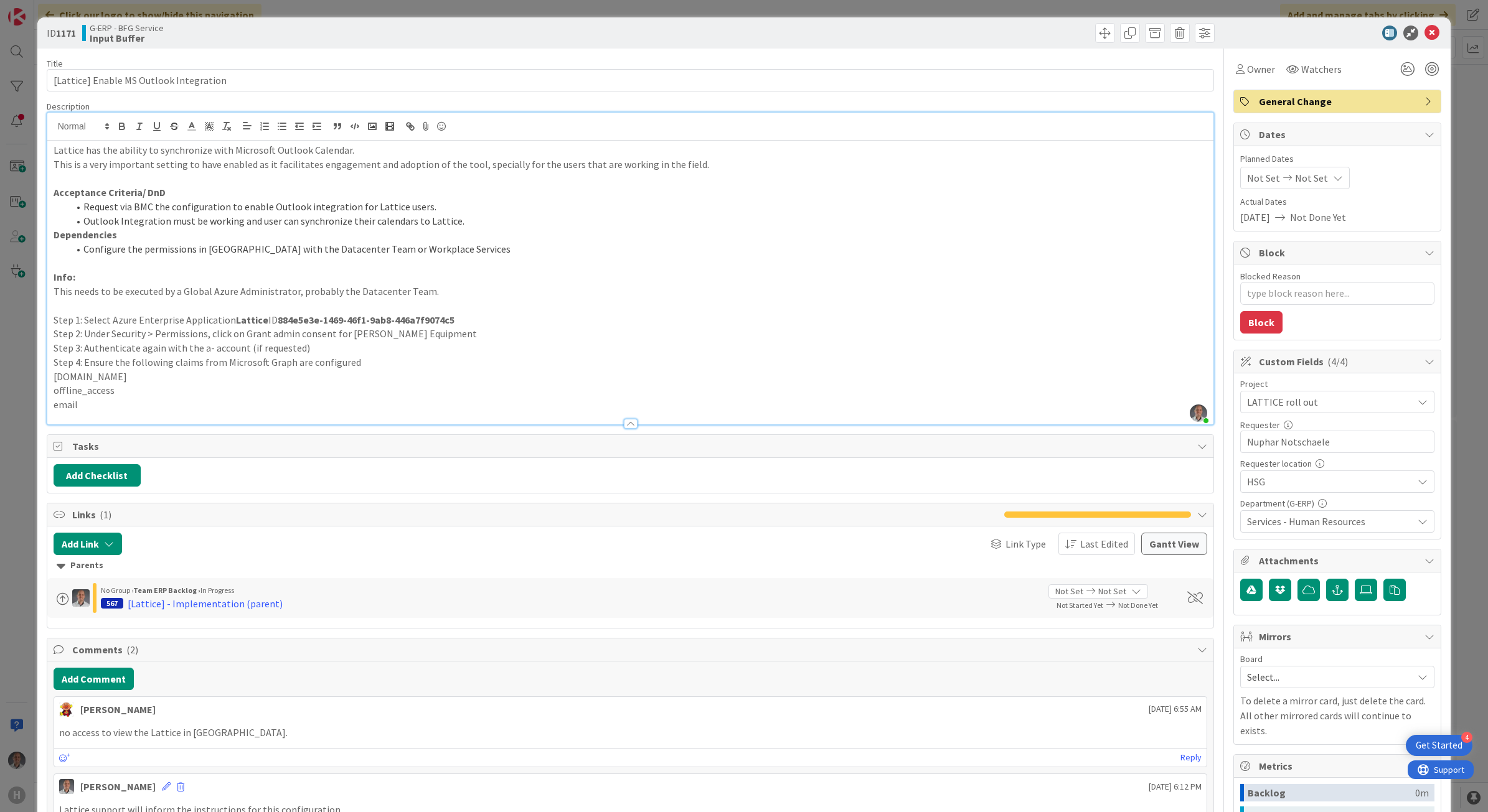
type textarea "x"
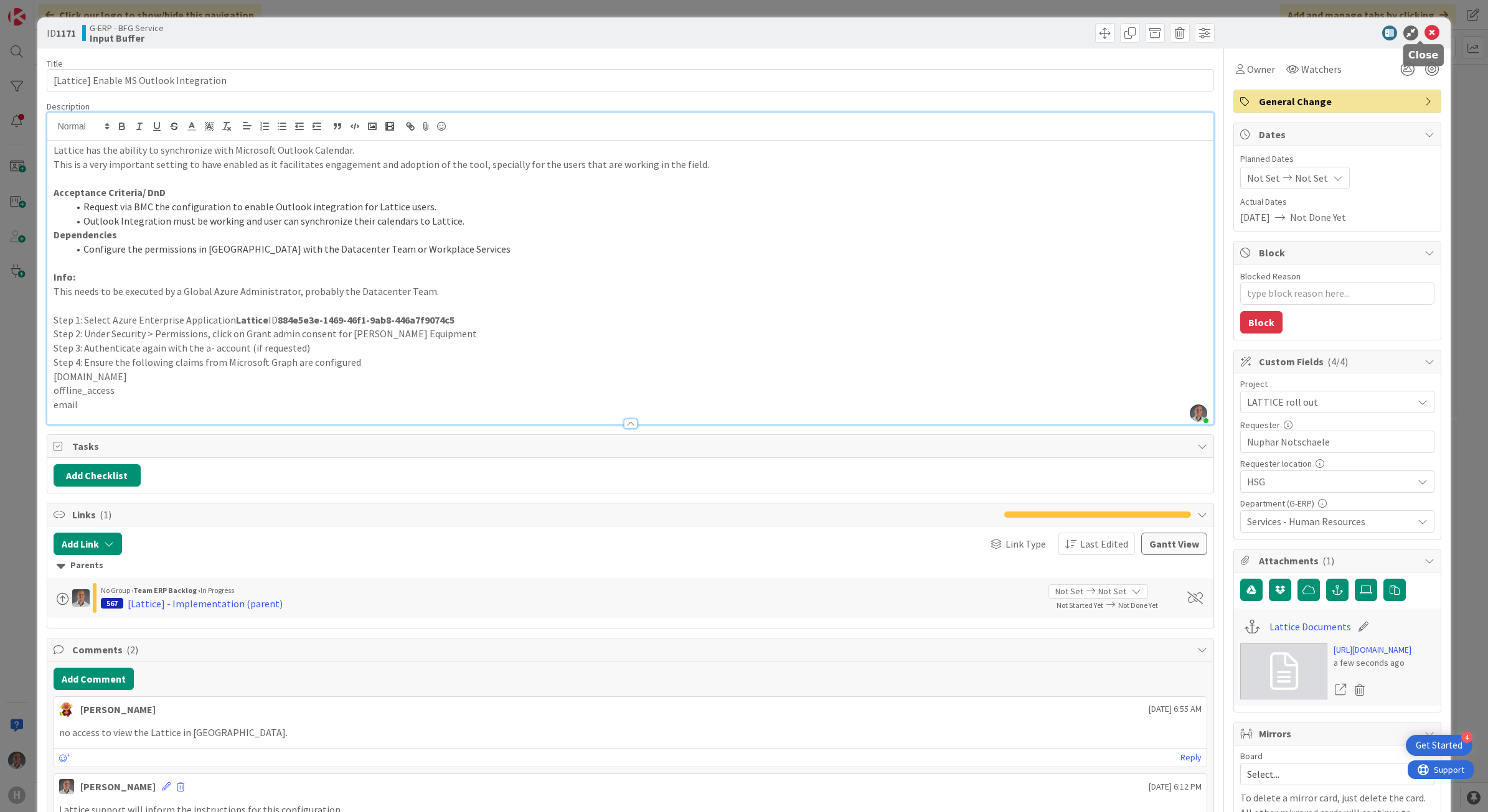
click at [1424, 25] on icon at bounding box center [1431, 33] width 14 height 14
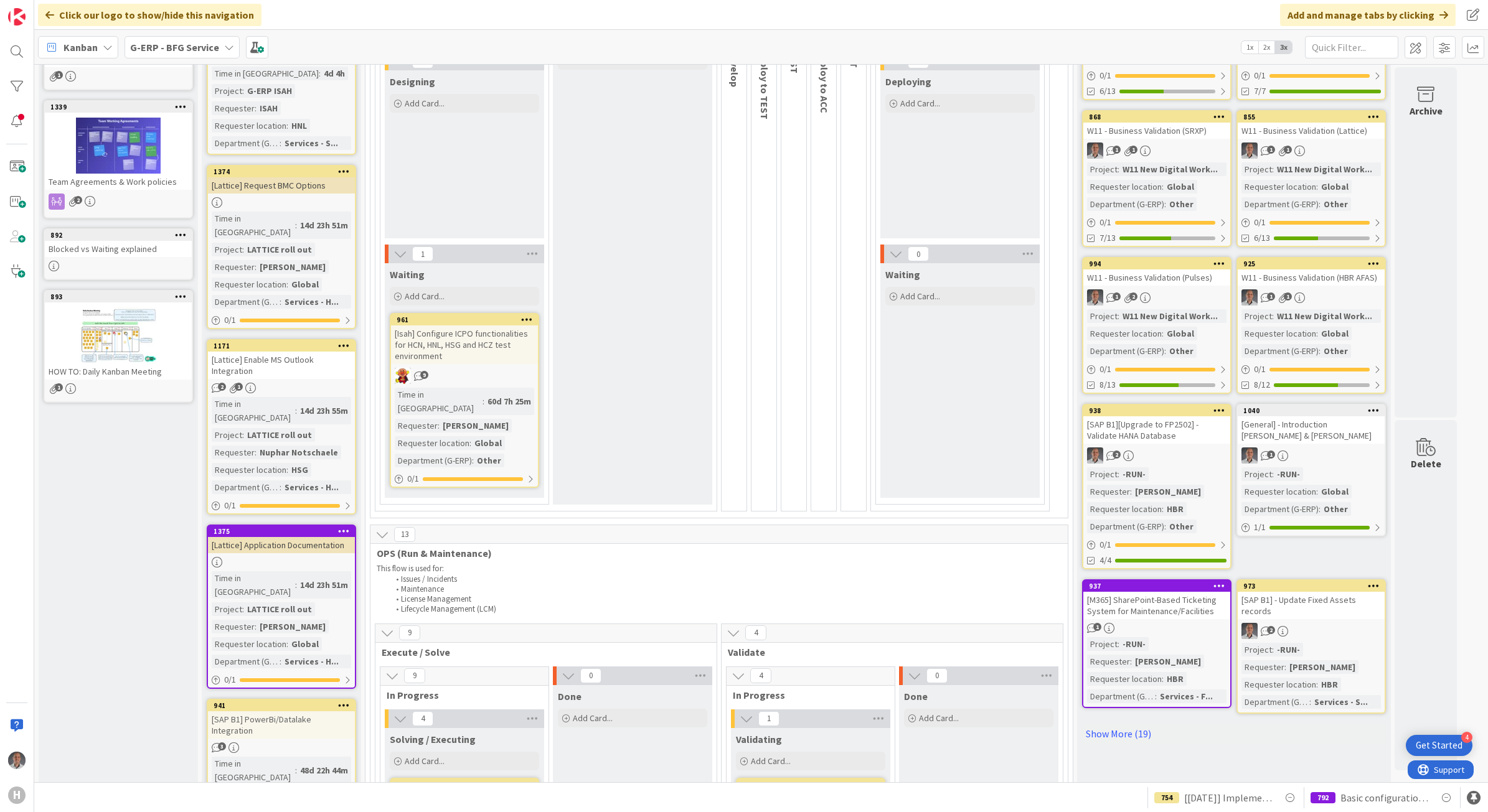
scroll to position [234, 0]
